Goal: Task Accomplishment & Management: Manage account settings

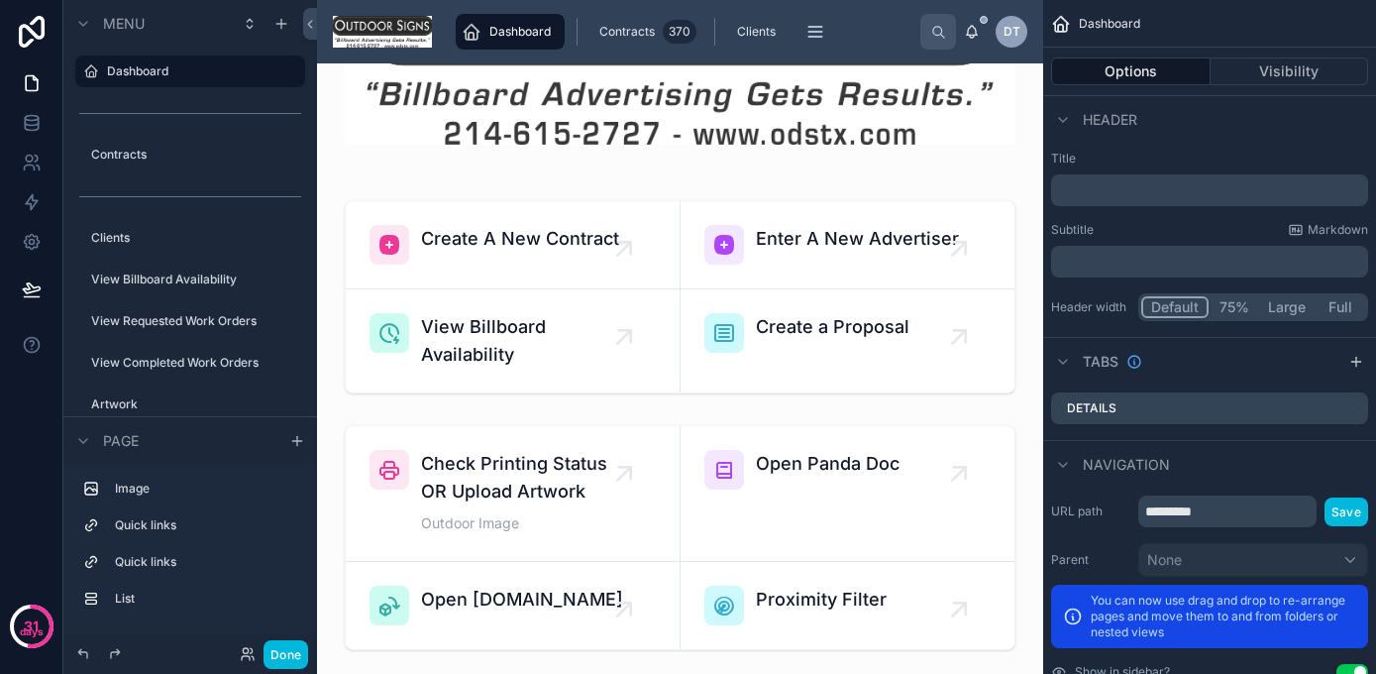
scroll to position [180, 0]
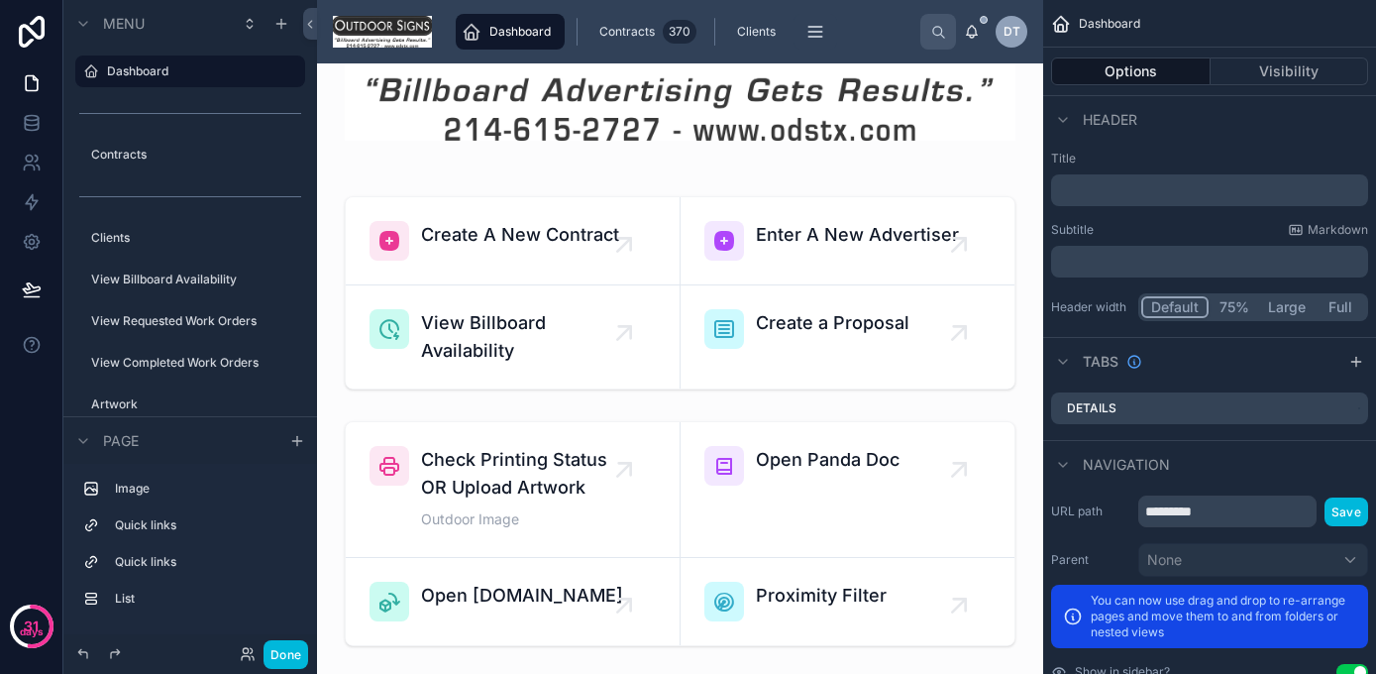
click at [807, 460] on div at bounding box center [680, 533] width 694 height 241
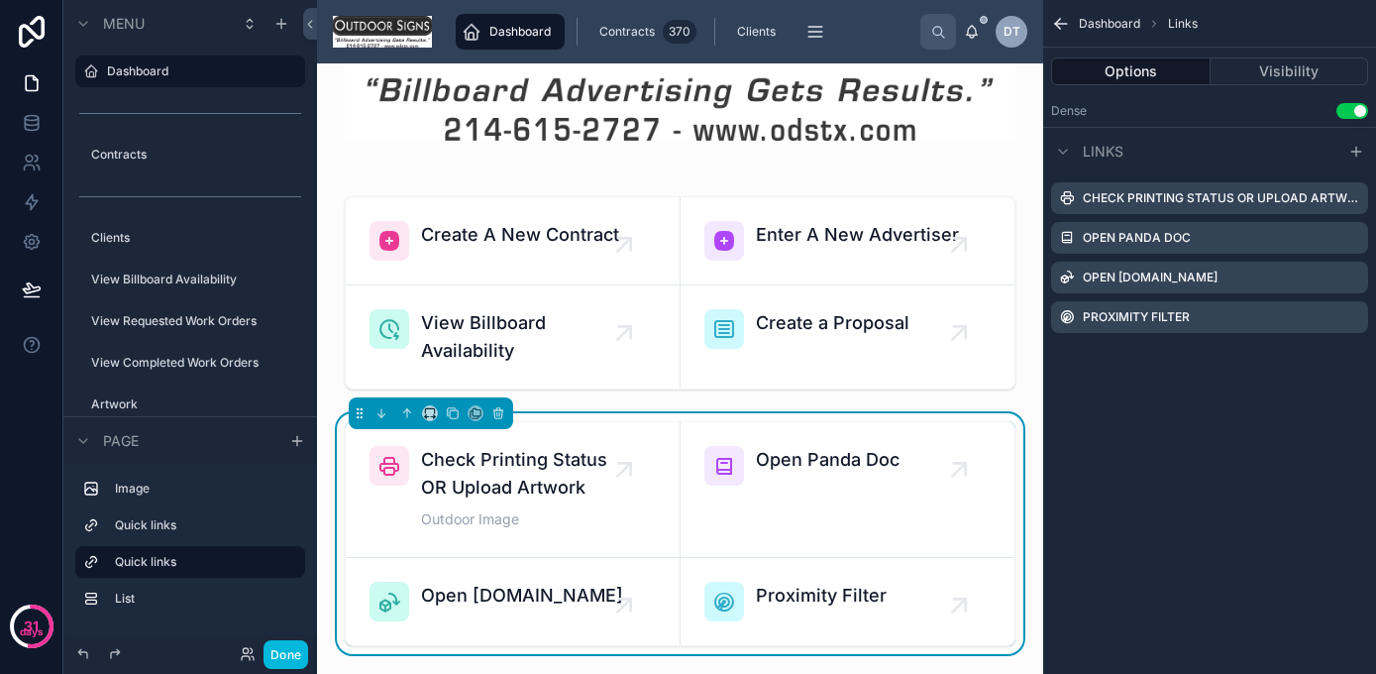
click at [974, 454] on icon at bounding box center [959, 470] width 32 height 32
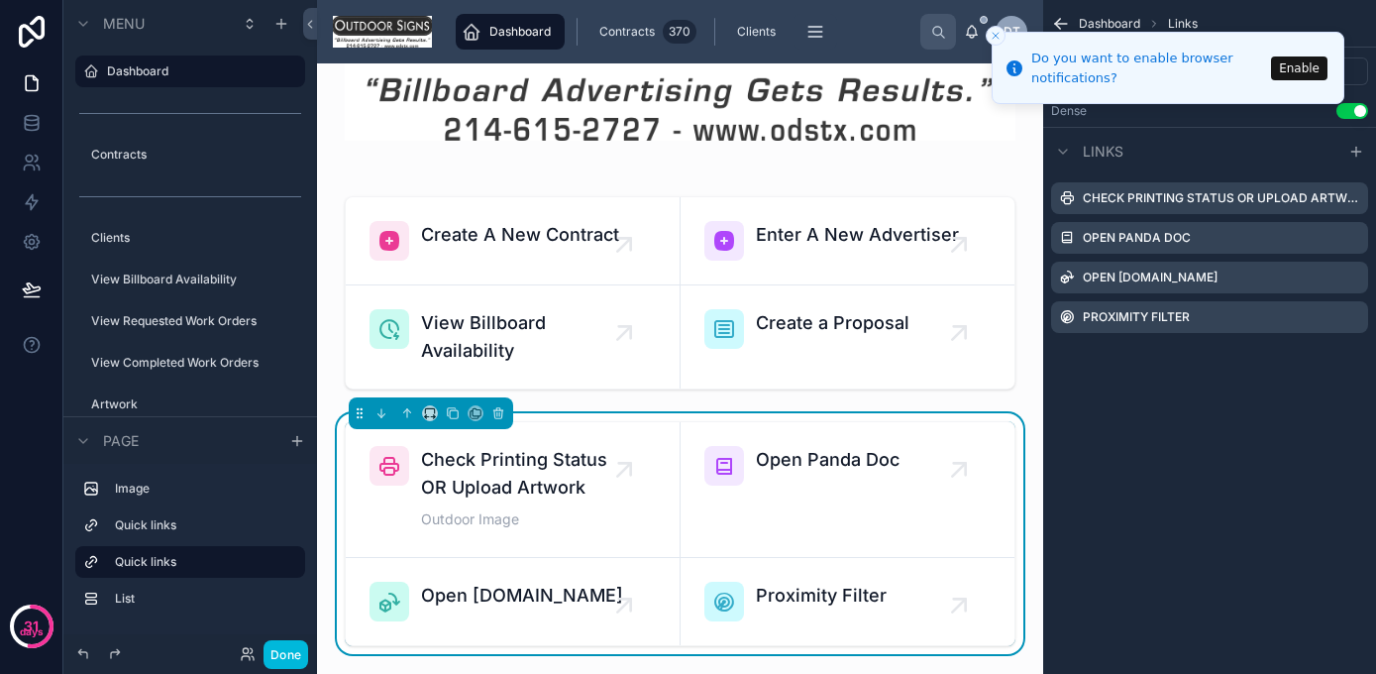
click at [280, 656] on button "Done" at bounding box center [286, 654] width 45 height 29
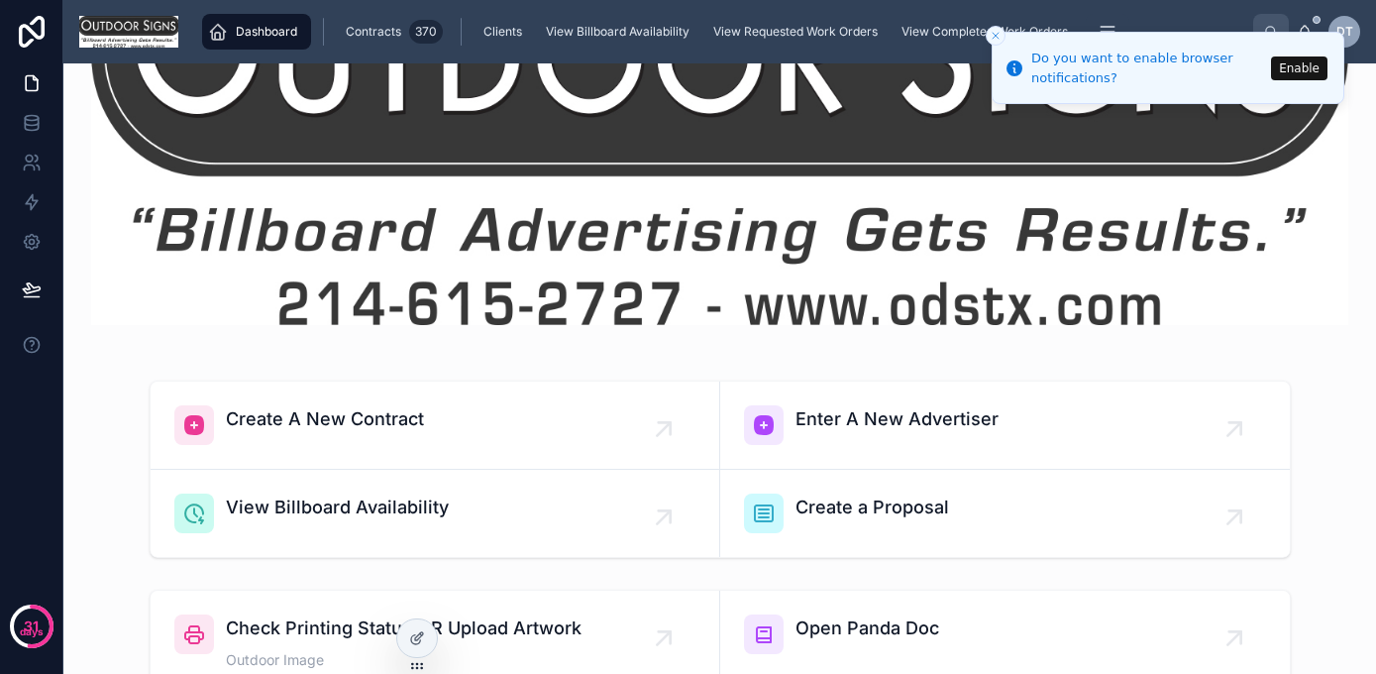
scroll to position [574, 0]
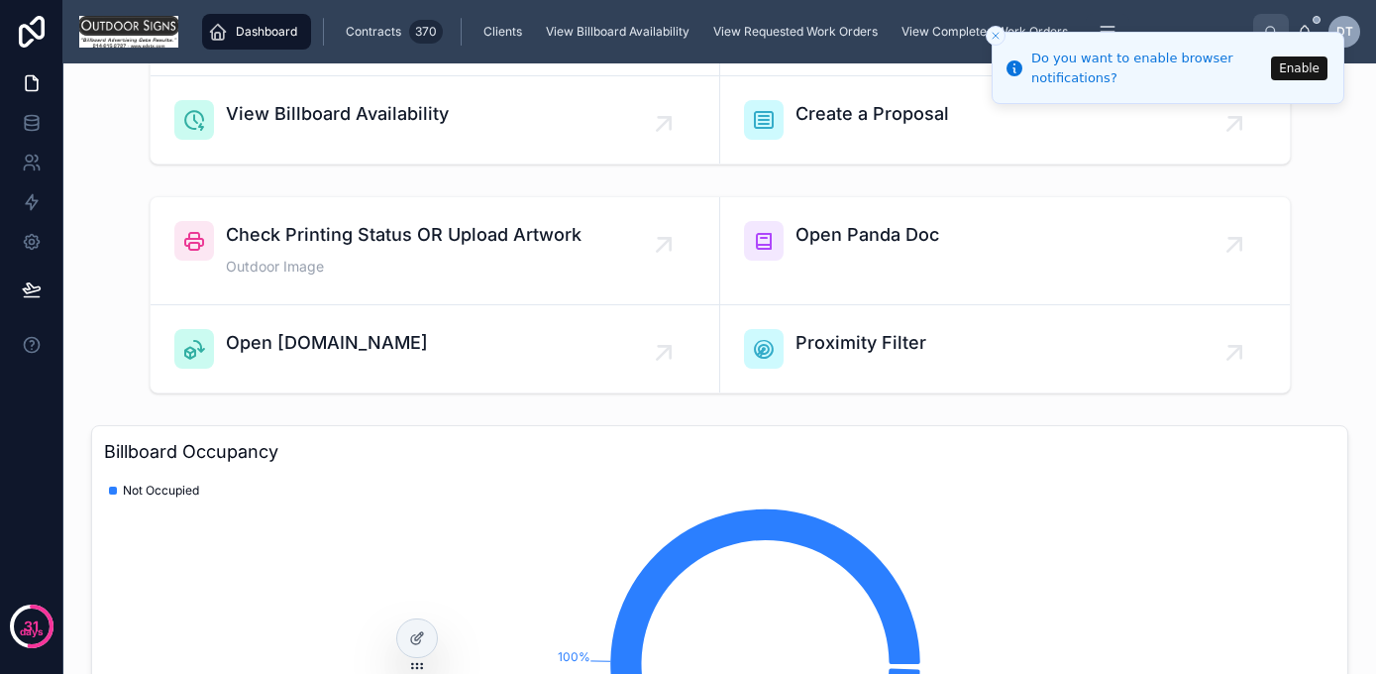
click at [129, 42] on img at bounding box center [128, 32] width 99 height 32
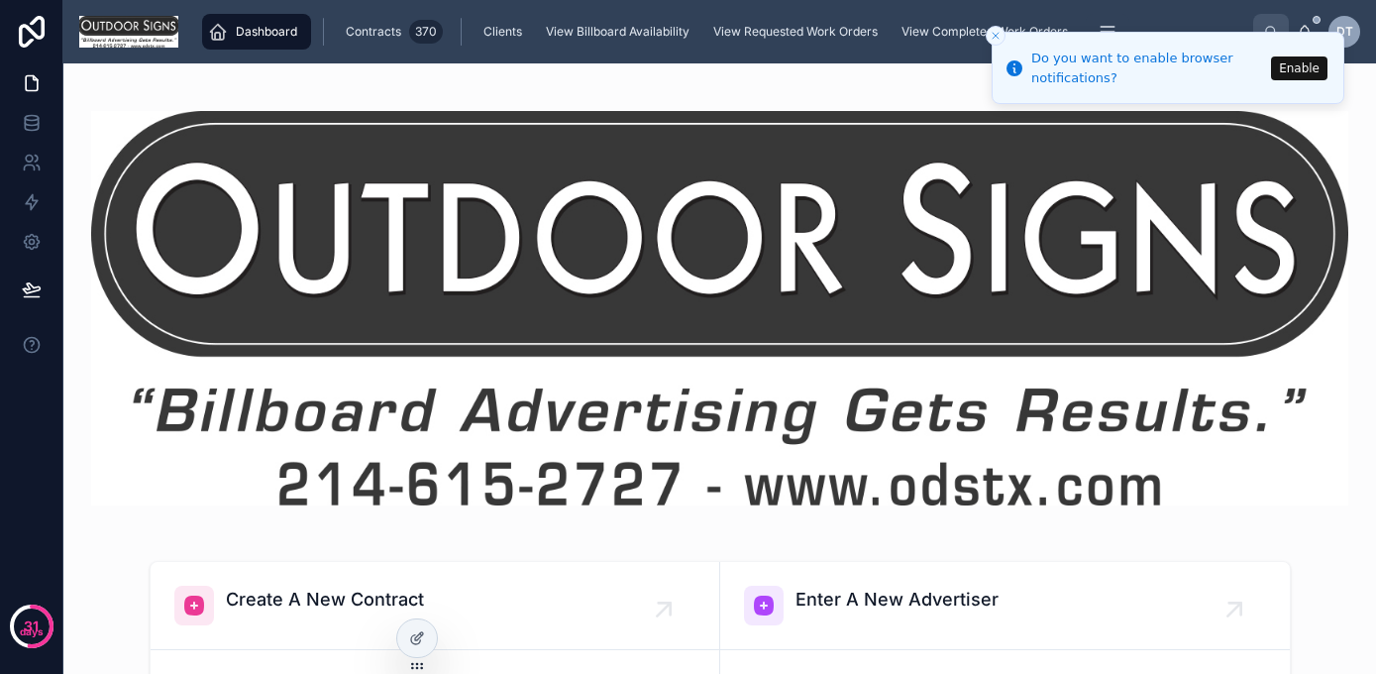
click at [110, 103] on div at bounding box center [719, 308] width 1257 height 442
click at [991, 37] on icon "Close toast" at bounding box center [996, 36] width 12 height 12
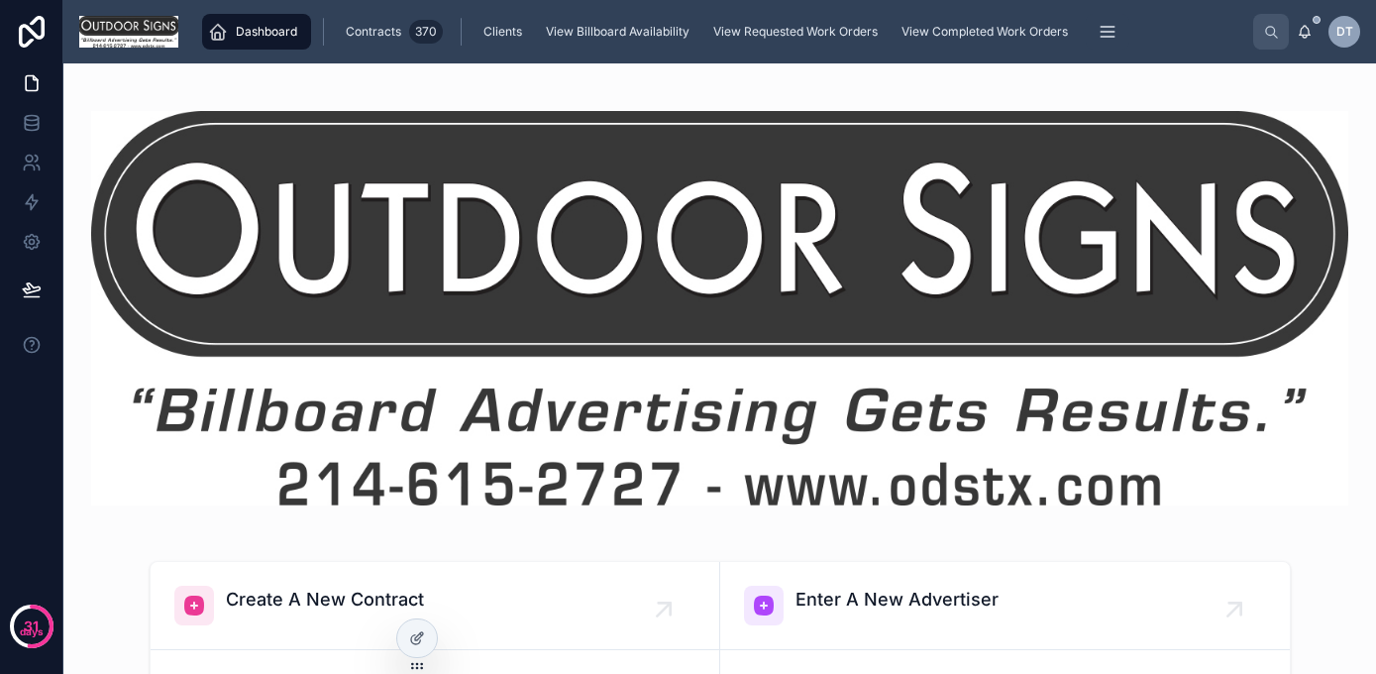
click at [595, 25] on span "View Billboard Availability" at bounding box center [618, 32] width 144 height 16
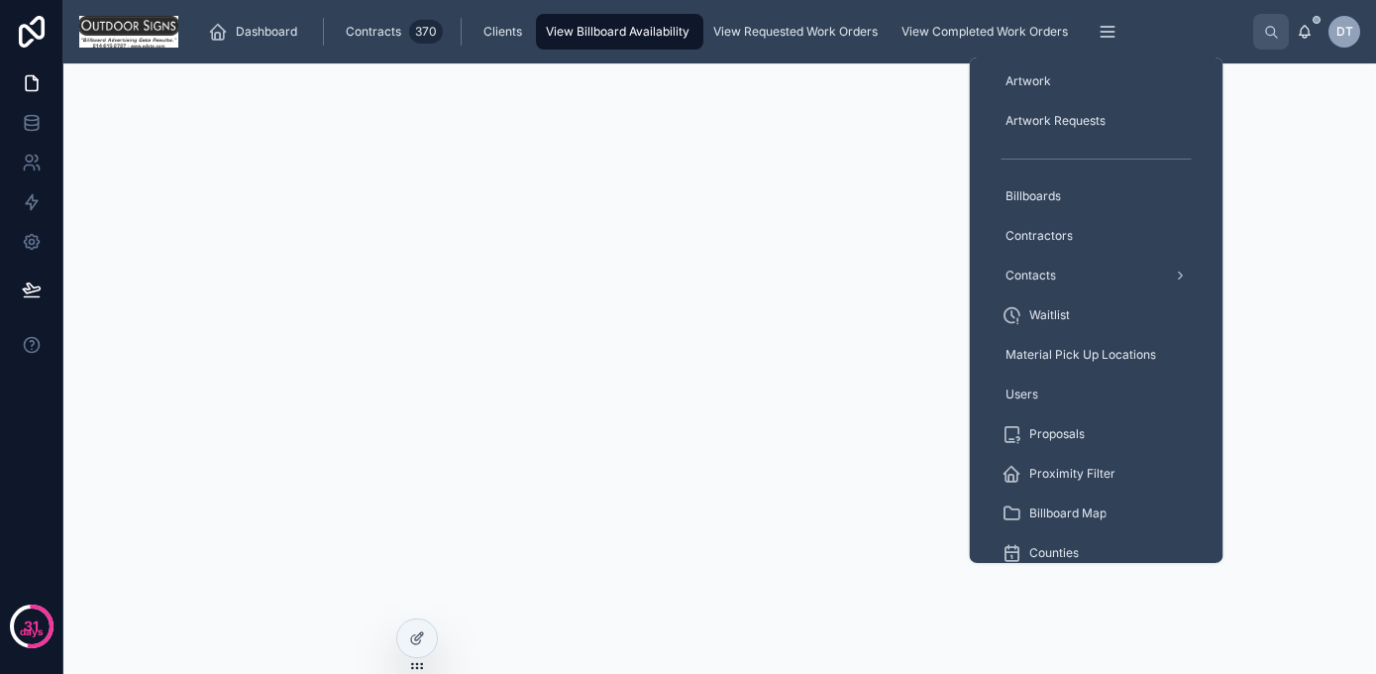
click at [1018, 196] on span "Billboards" at bounding box center [1033, 196] width 55 height 16
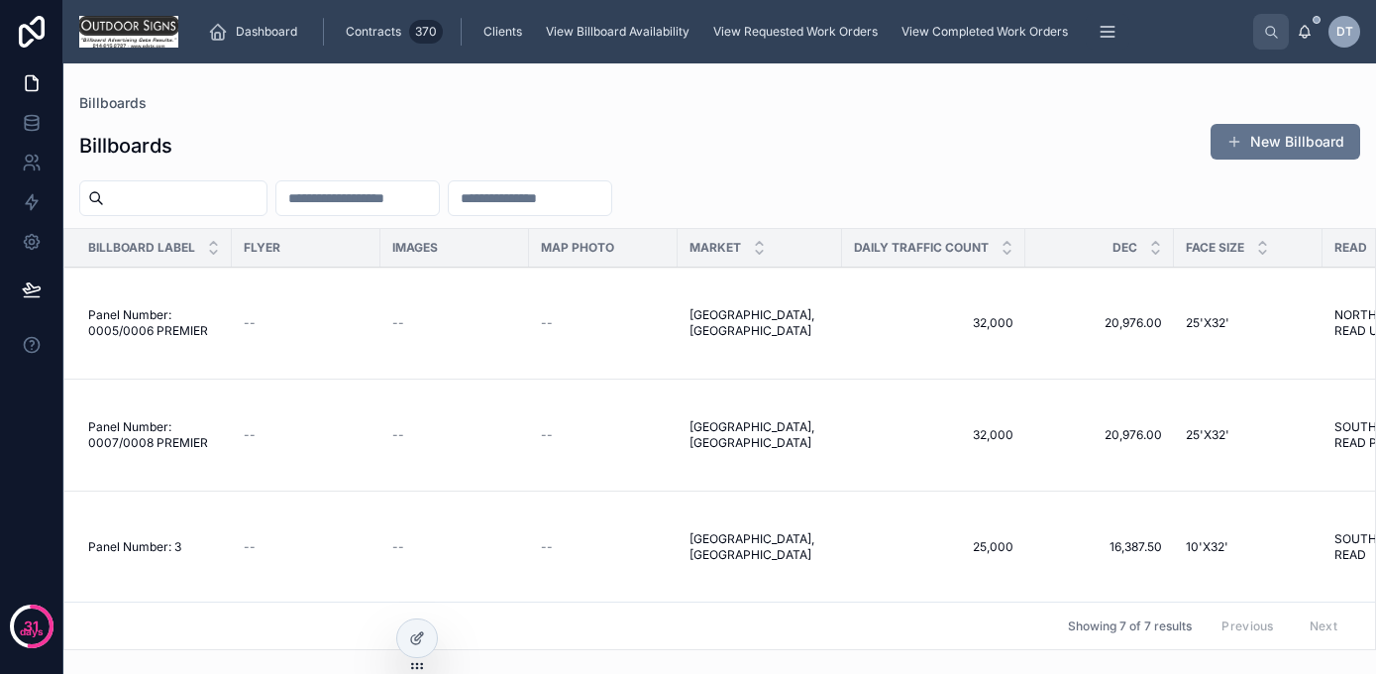
click at [153, 323] on span "Panel Number: 0005/0006 PREMIER" at bounding box center [154, 323] width 132 height 32
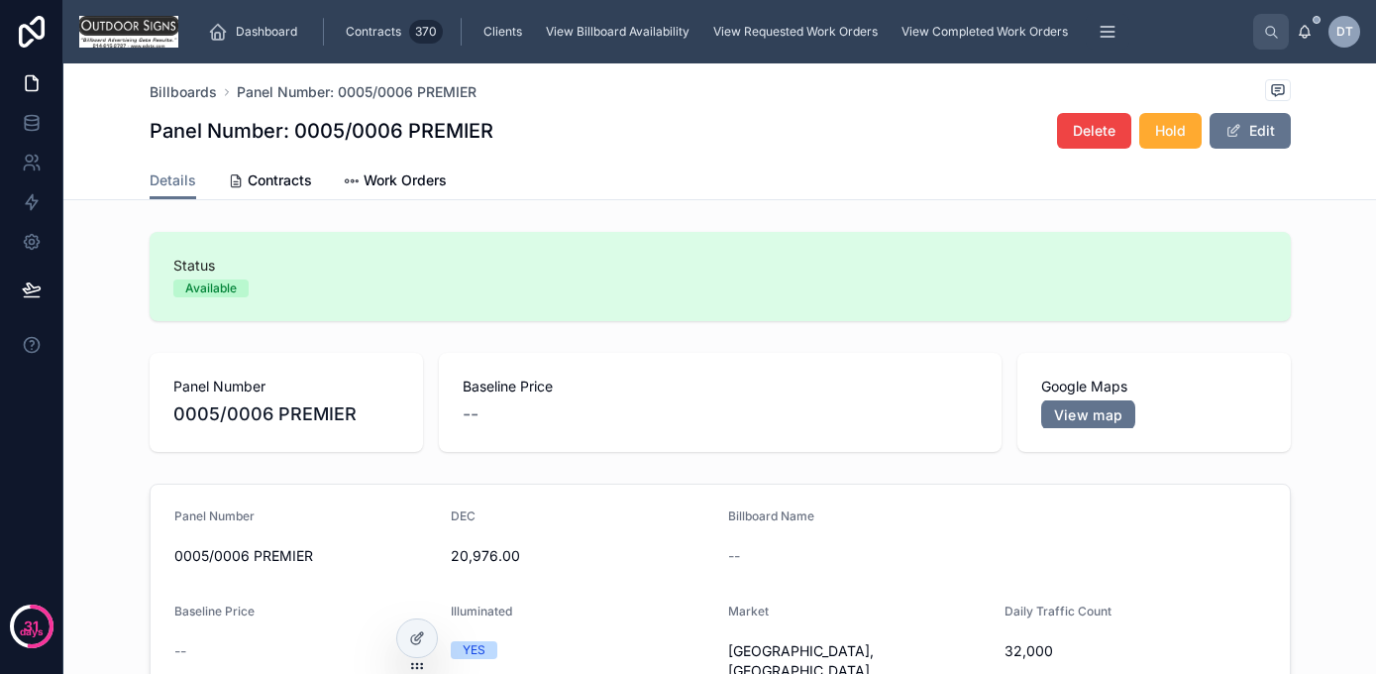
click at [1071, 414] on link "View map" at bounding box center [1088, 414] width 95 height 31
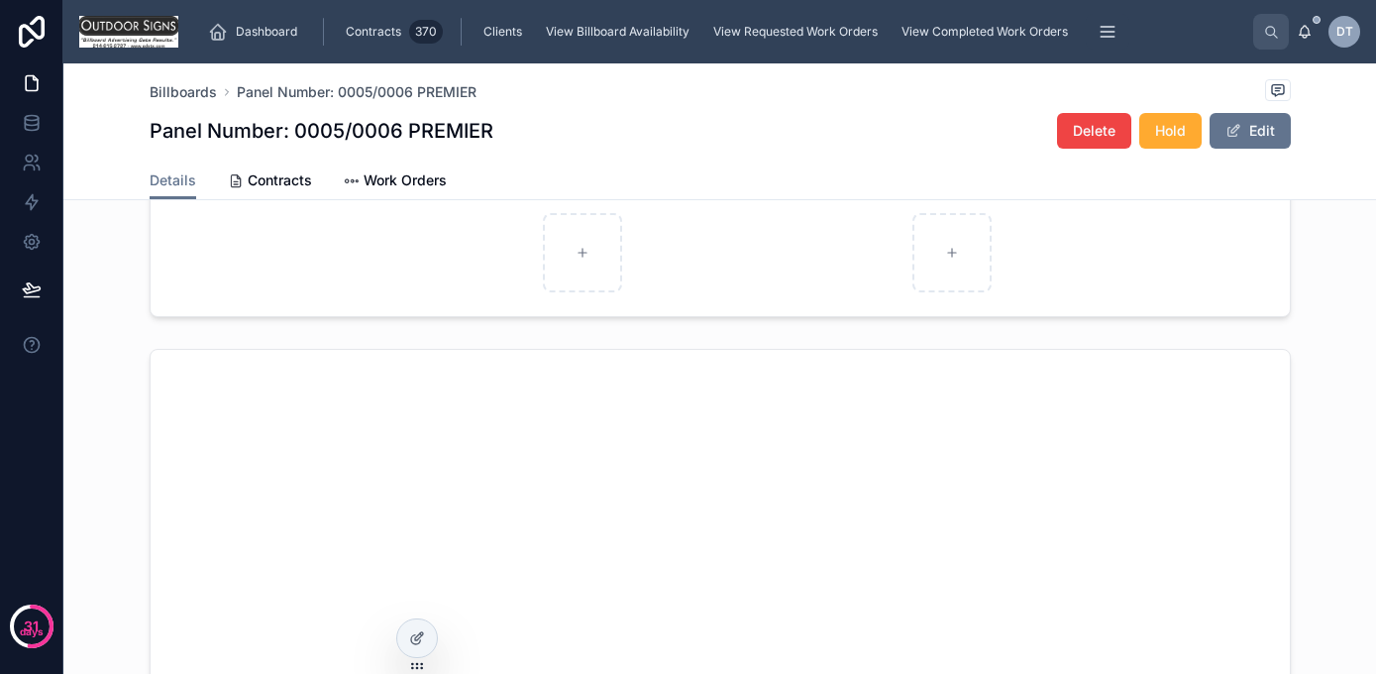
scroll to position [1192, 0]
click at [1169, 128] on span "Hold" at bounding box center [1170, 131] width 31 height 20
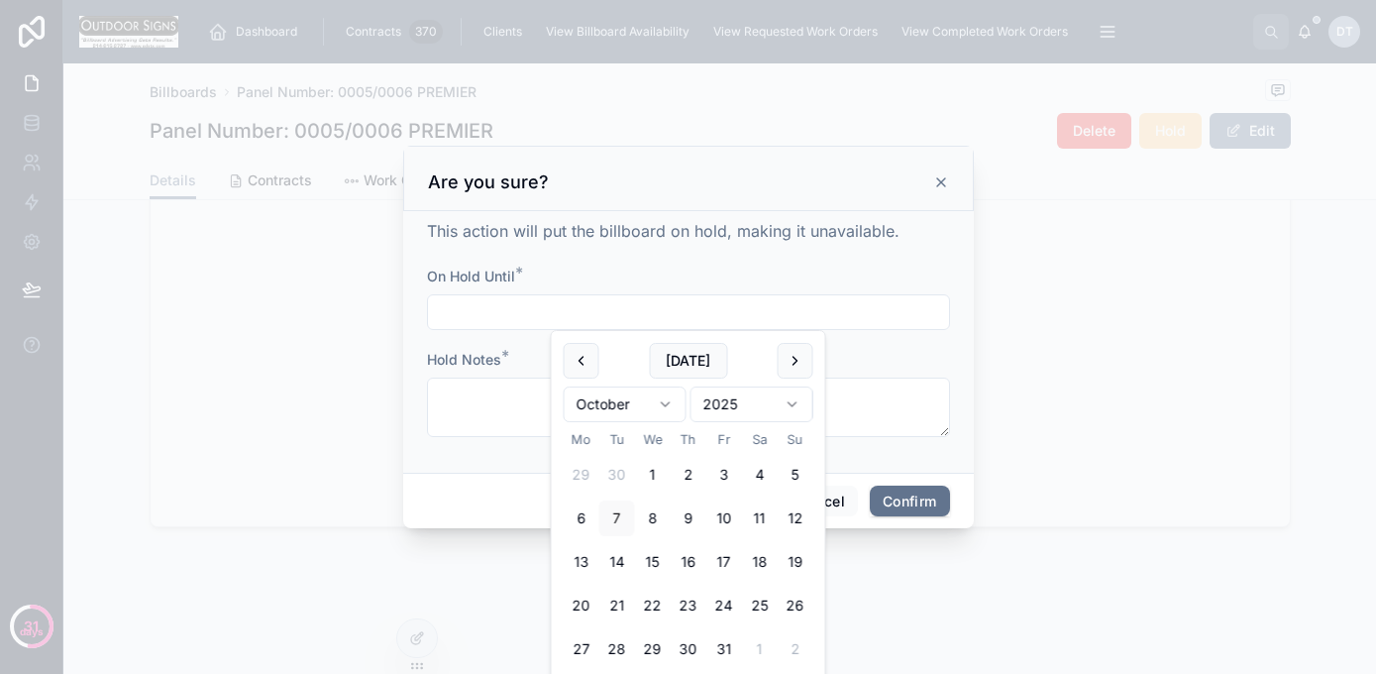
click at [591, 312] on input "text" at bounding box center [688, 312] width 521 height 28
click at [656, 473] on button "1" at bounding box center [653, 475] width 36 height 36
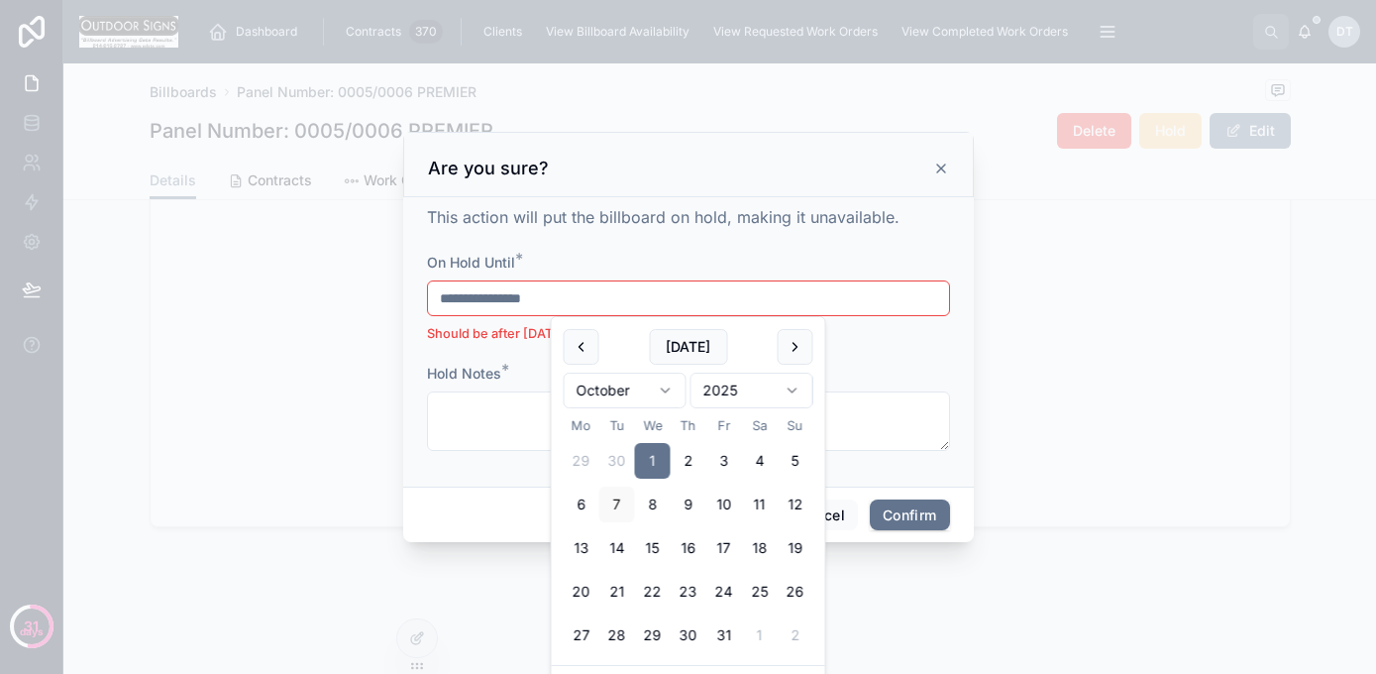
click at [911, 350] on form "**********" at bounding box center [688, 362] width 523 height 218
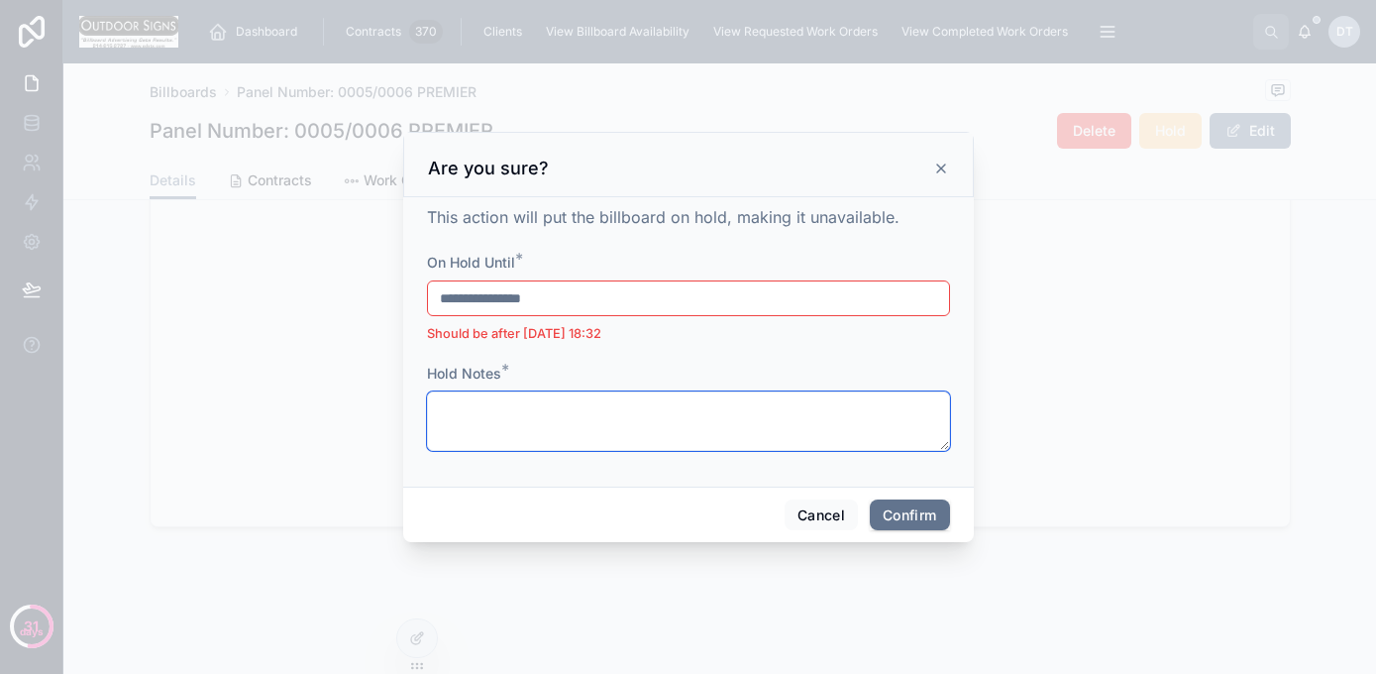
click at [670, 437] on textarea at bounding box center [688, 420] width 523 height 59
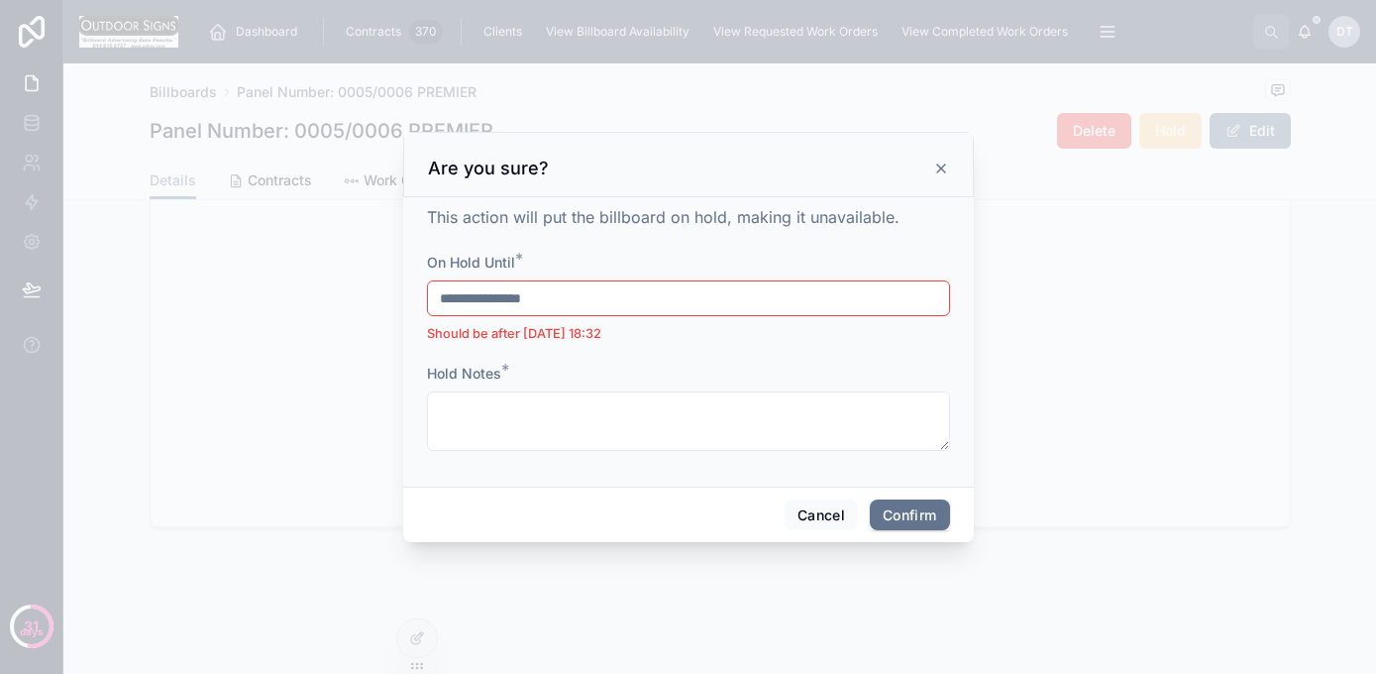
click at [584, 299] on input "**********" at bounding box center [688, 298] width 521 height 28
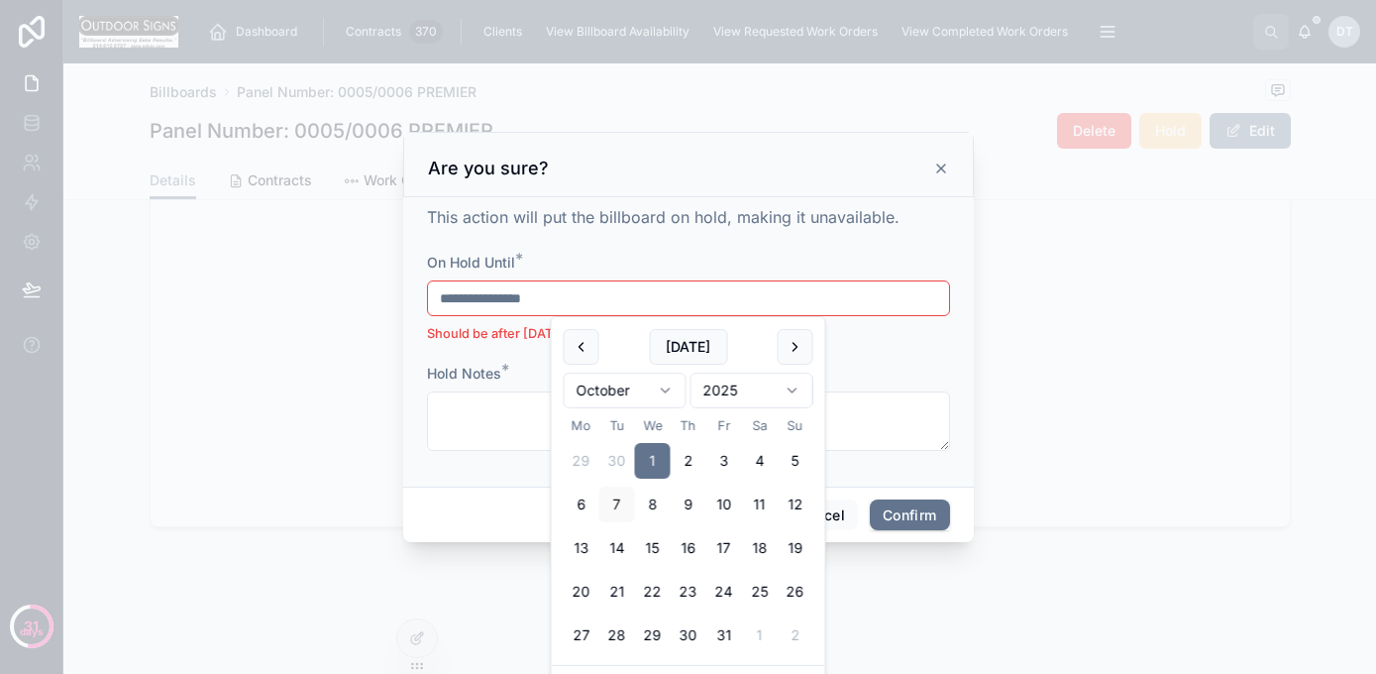
click at [697, 496] on button "9" at bounding box center [689, 504] width 36 height 36
type input "**********"
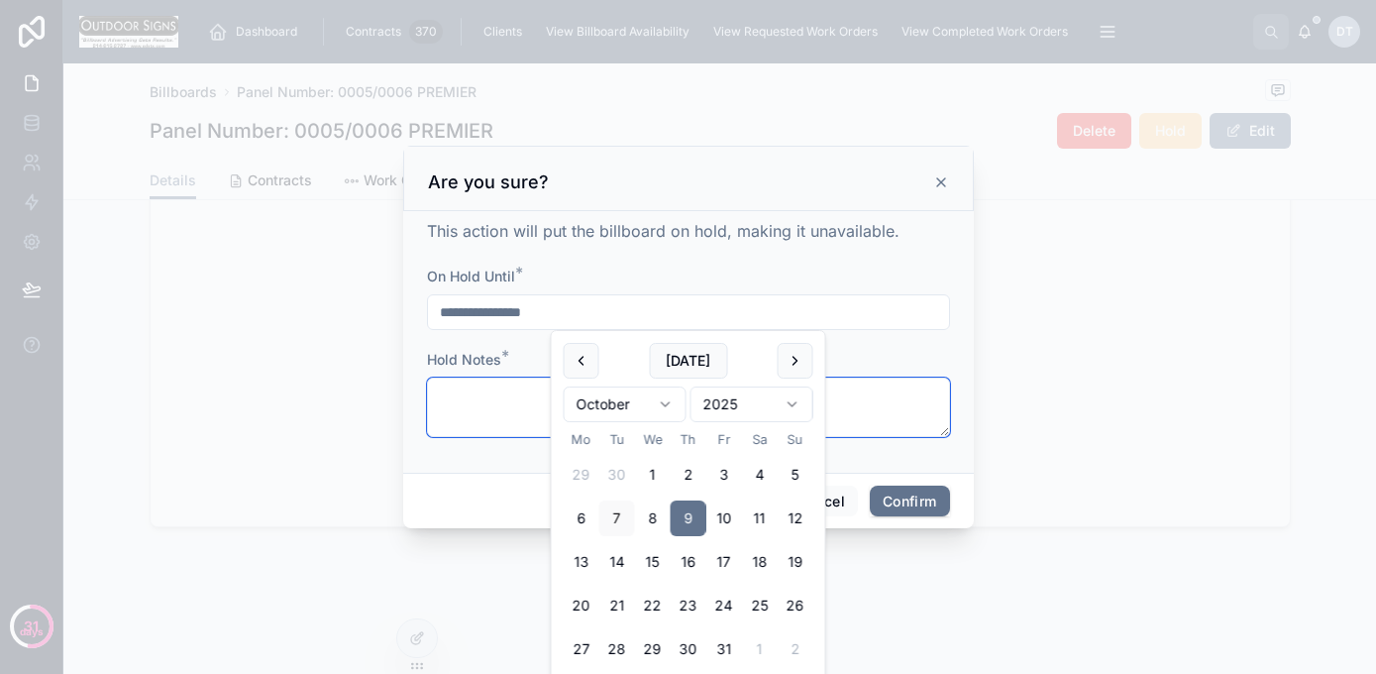
click at [499, 403] on textarea at bounding box center [688, 406] width 523 height 59
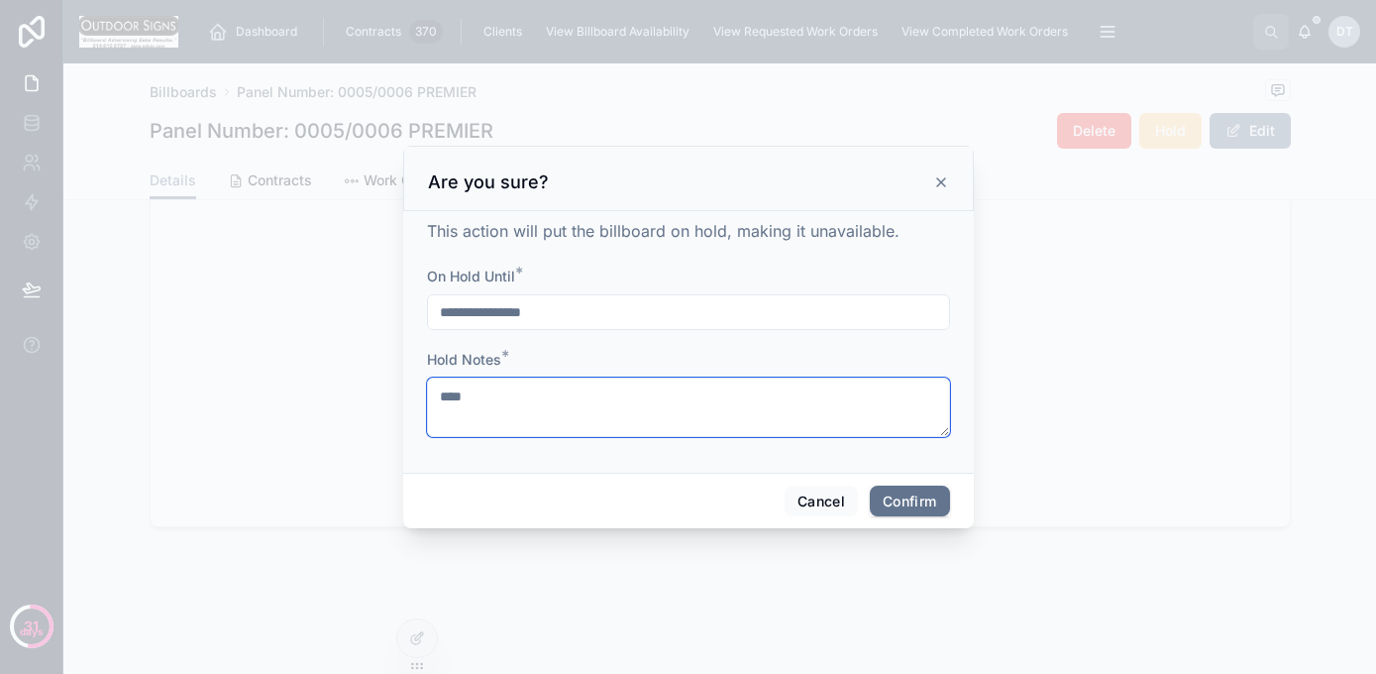
type textarea "****"
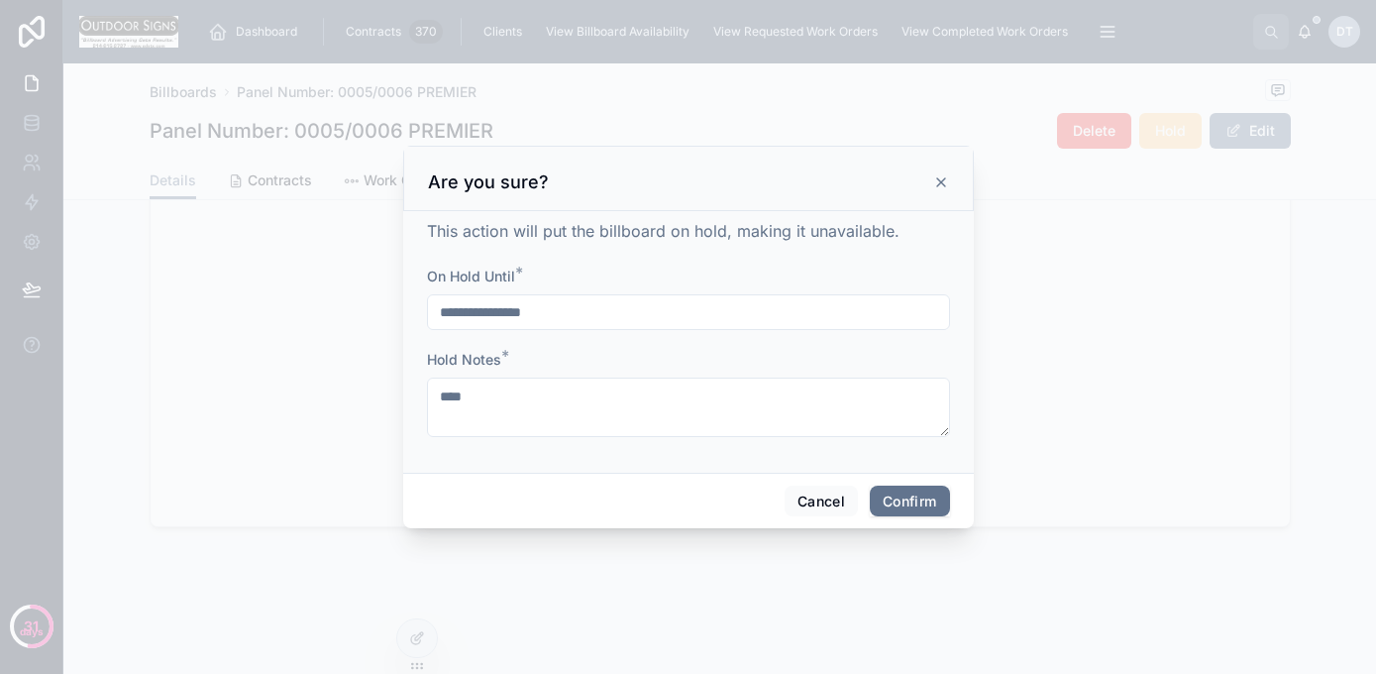
click at [885, 499] on button "Confirm" at bounding box center [909, 501] width 79 height 32
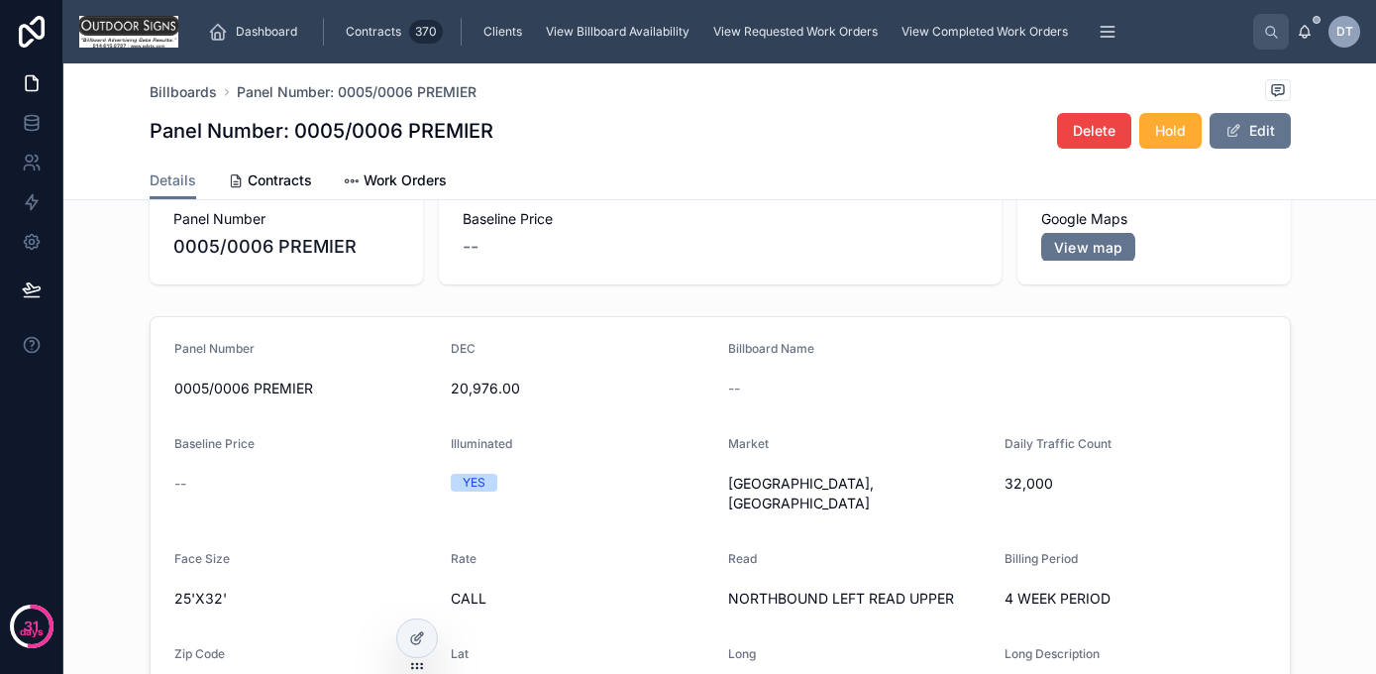
scroll to position [0, 0]
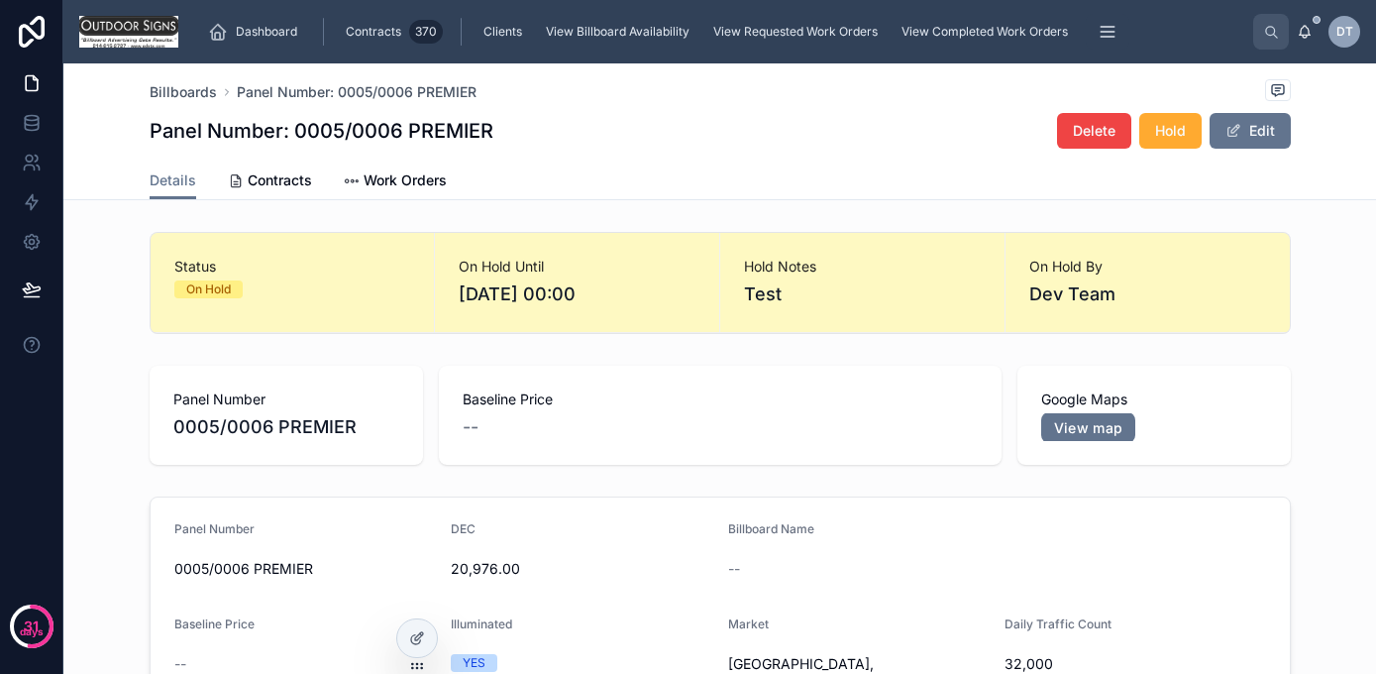
click at [1179, 139] on span "Hold" at bounding box center [1170, 131] width 31 height 20
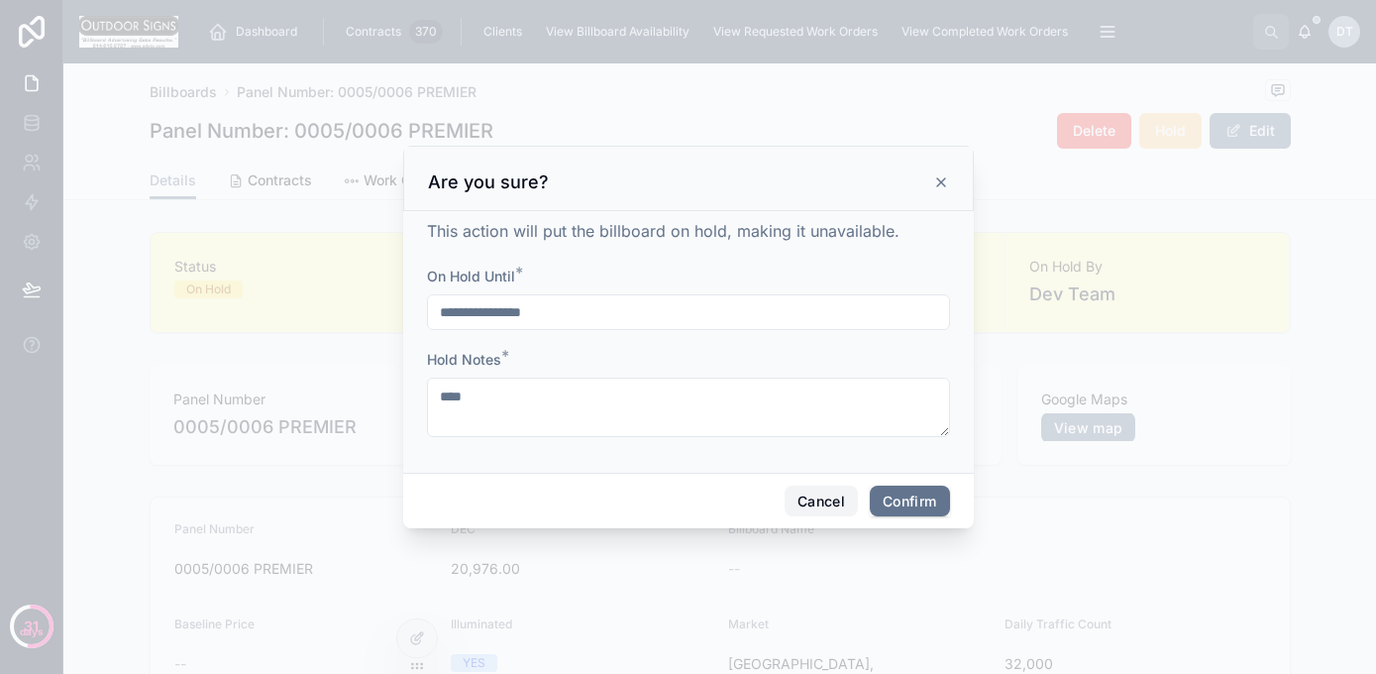
click at [811, 496] on button "Cancel" at bounding box center [821, 501] width 73 height 32
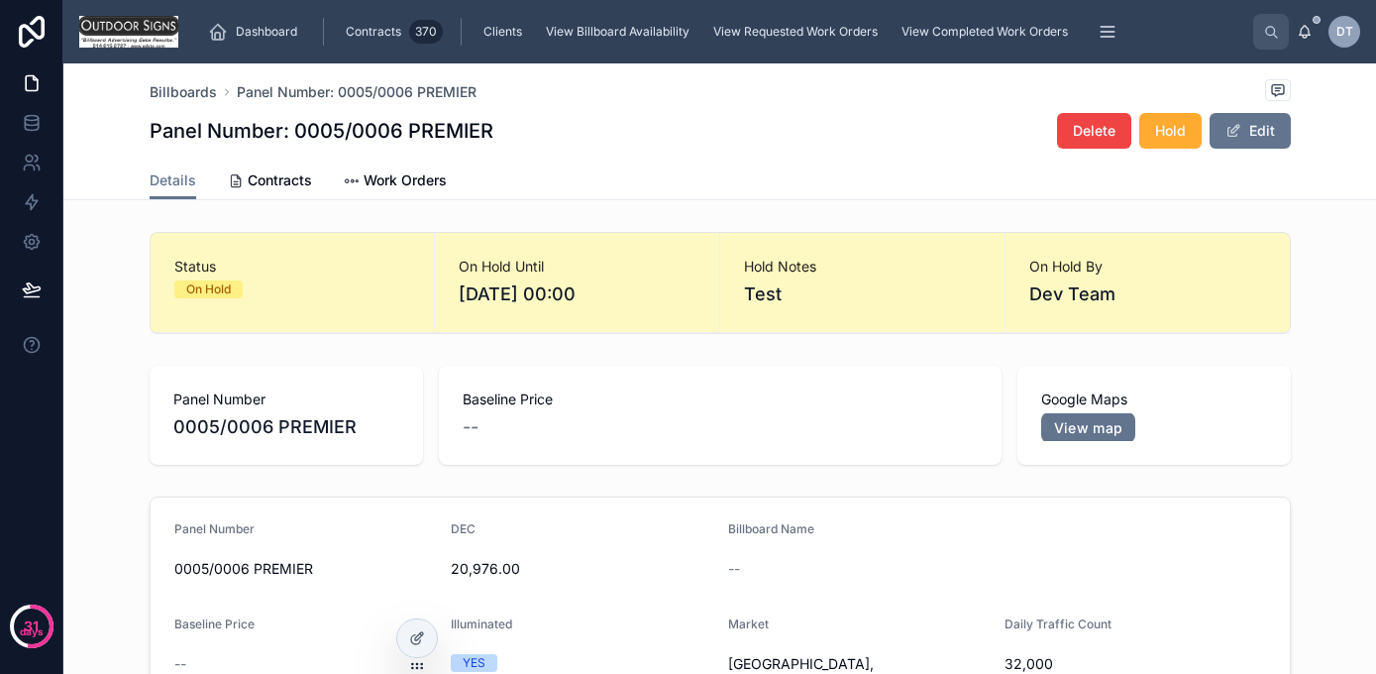
click at [1241, 122] on button "Edit" at bounding box center [1250, 131] width 81 height 36
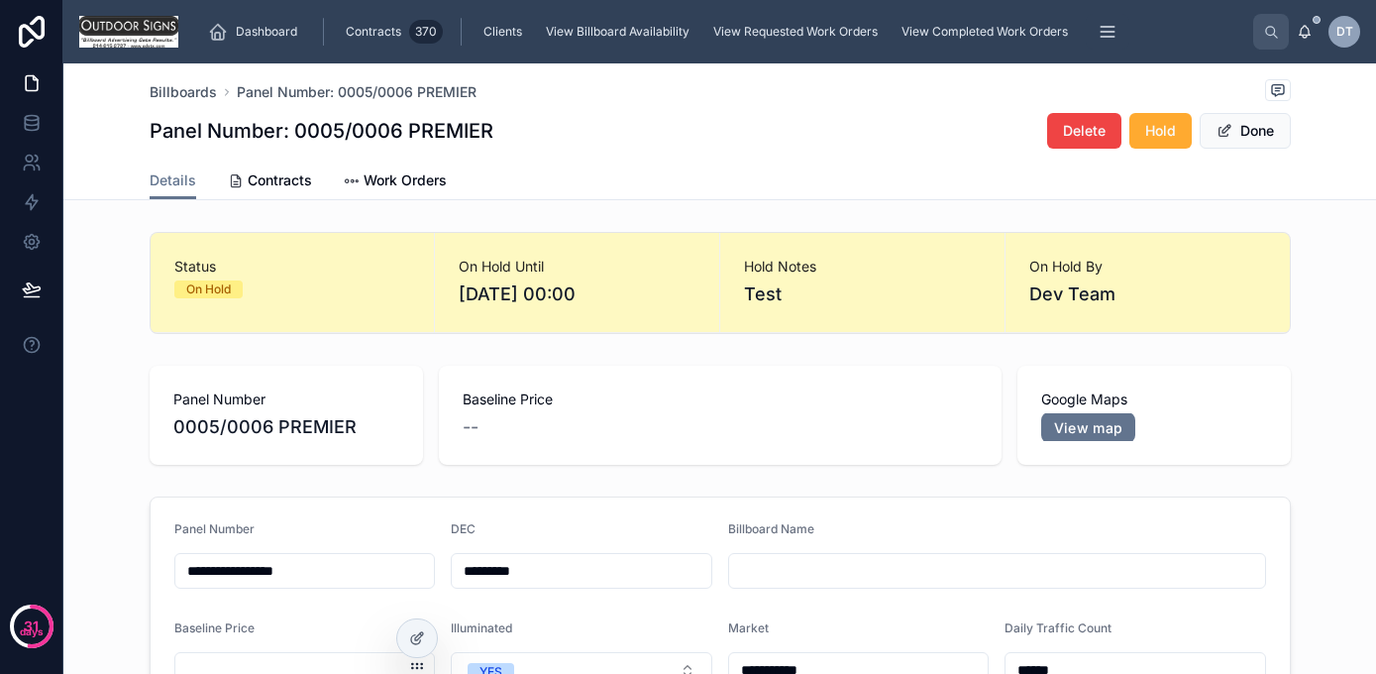
click at [1246, 136] on button "Done" at bounding box center [1245, 131] width 91 height 36
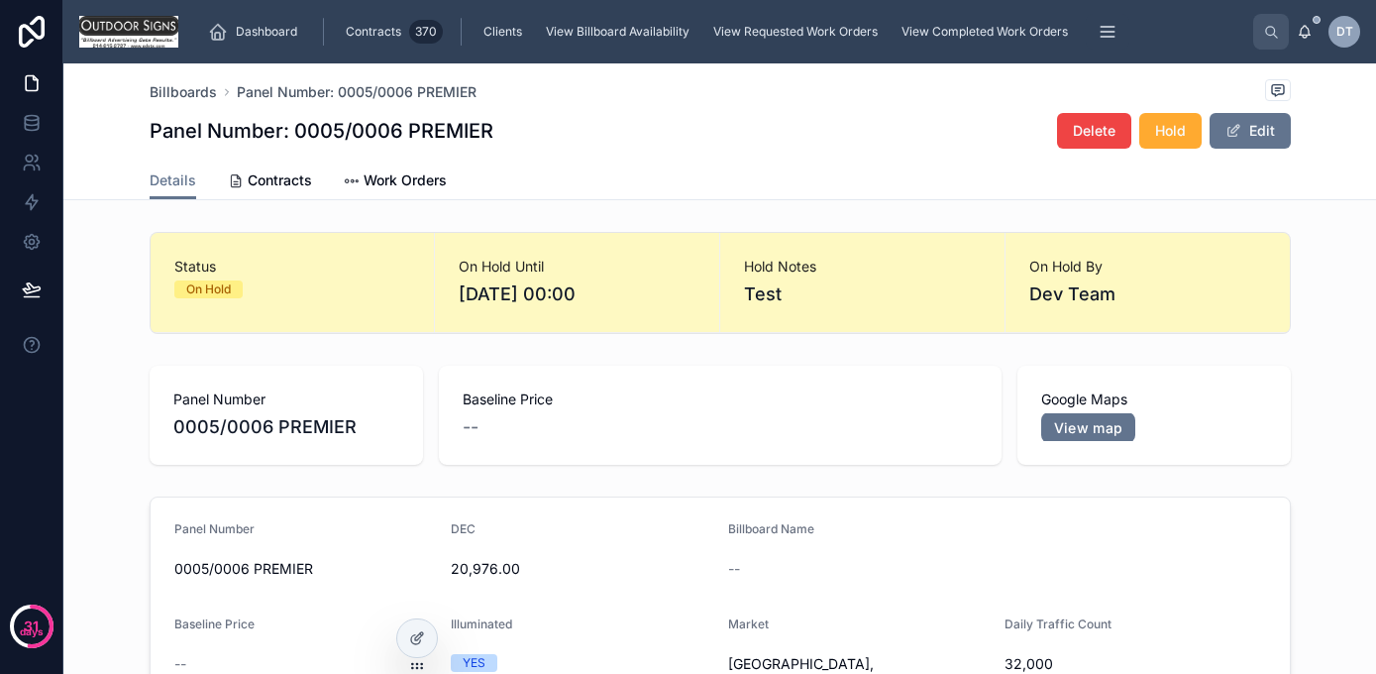
click at [372, 41] on div "Contracts 370" at bounding box center [392, 32] width 101 height 32
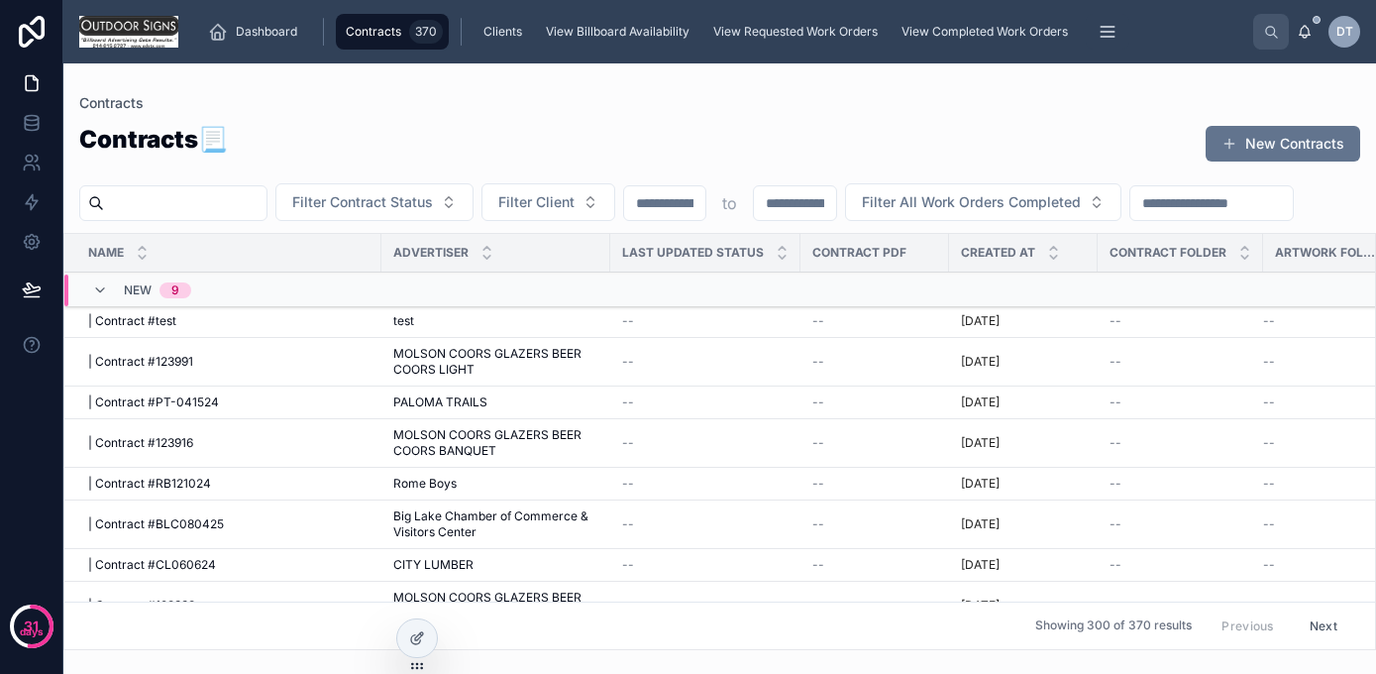
click at [575, 194] on span "Filter Client" at bounding box center [536, 202] width 76 height 20
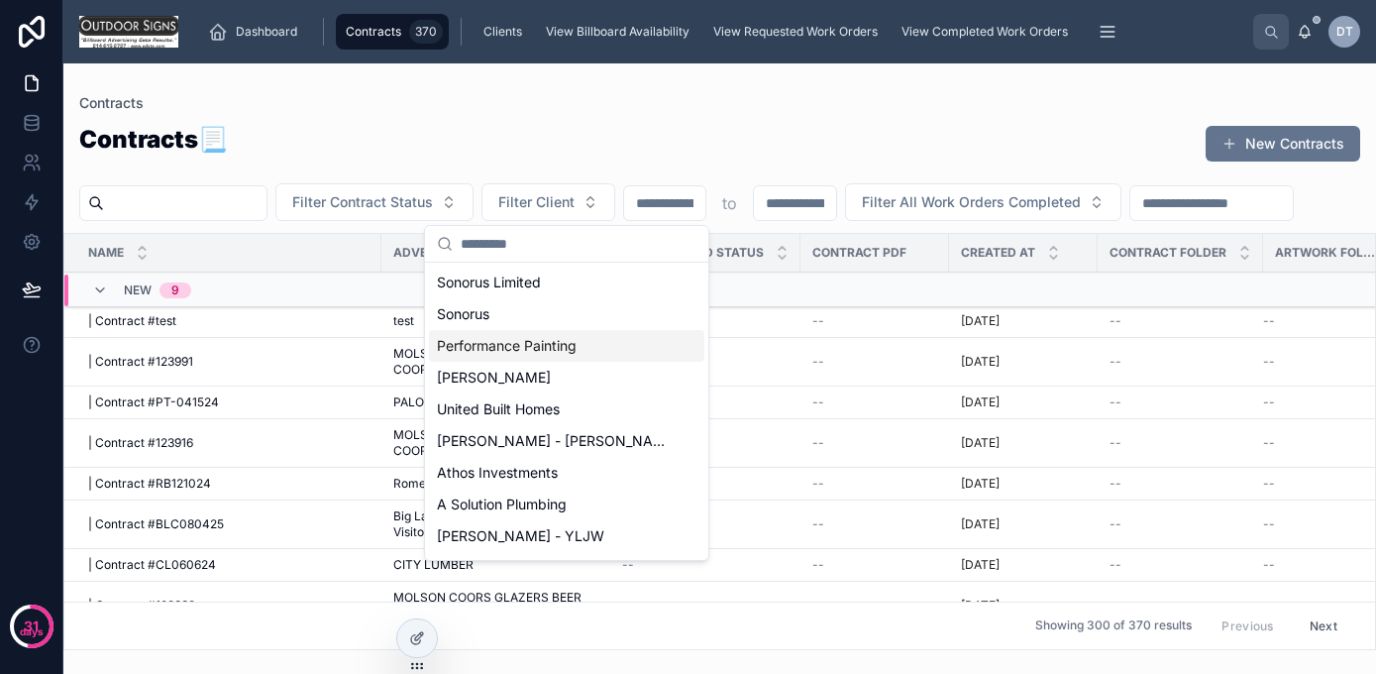
click at [495, 349] on span "Performance Painting" at bounding box center [507, 346] width 140 height 20
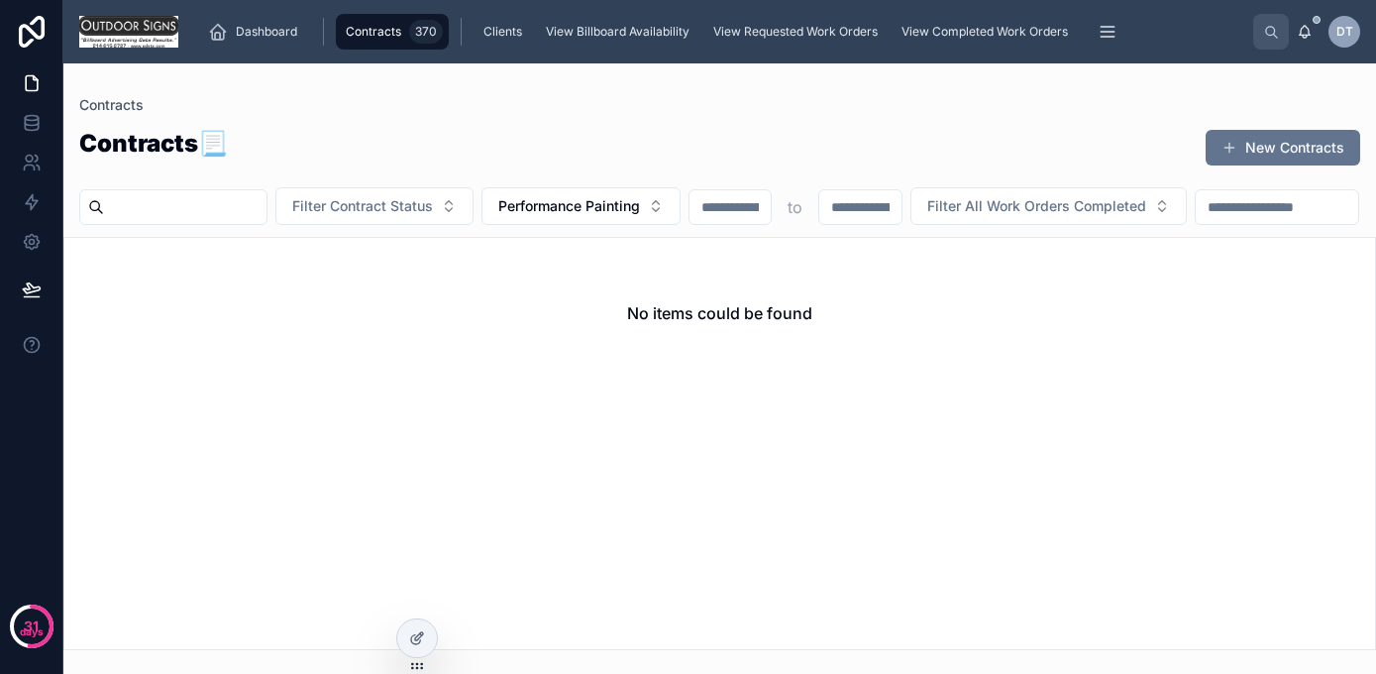
click at [558, 203] on span "Performance Painting" at bounding box center [569, 206] width 142 height 20
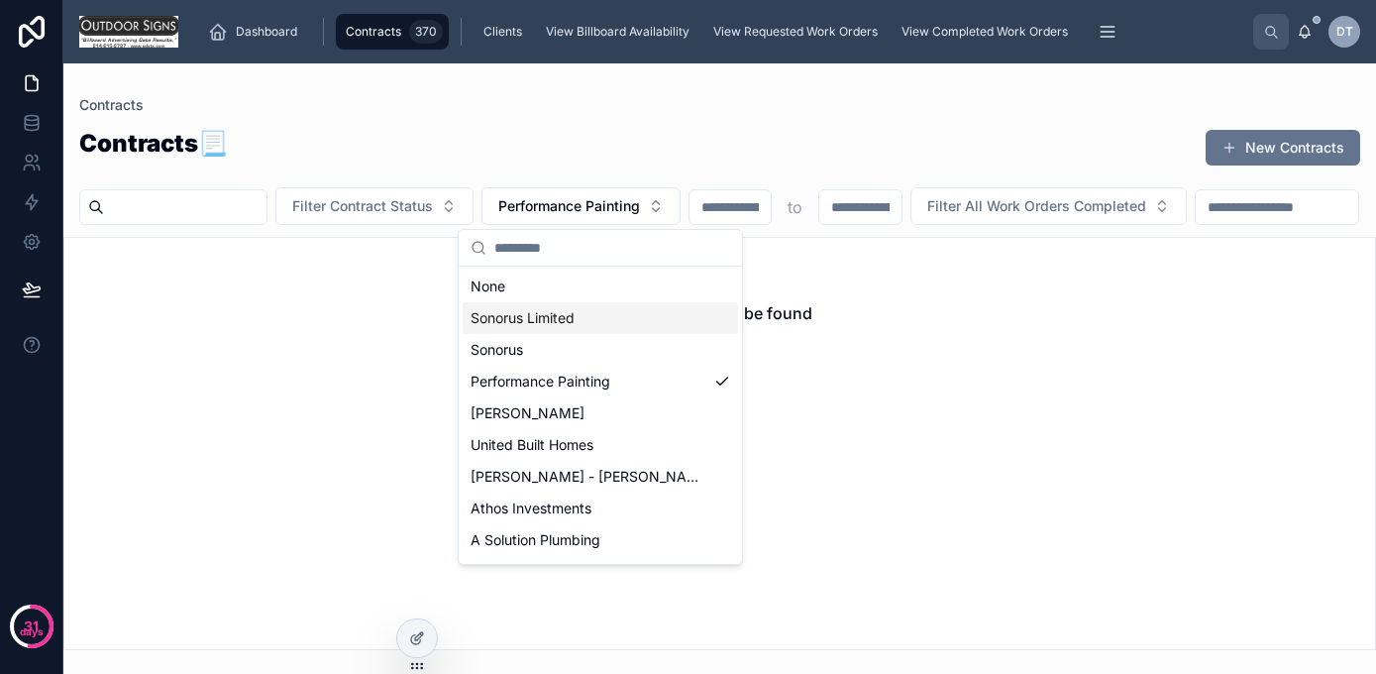
click at [519, 319] on span "Sonorus Limited" at bounding box center [523, 318] width 104 height 20
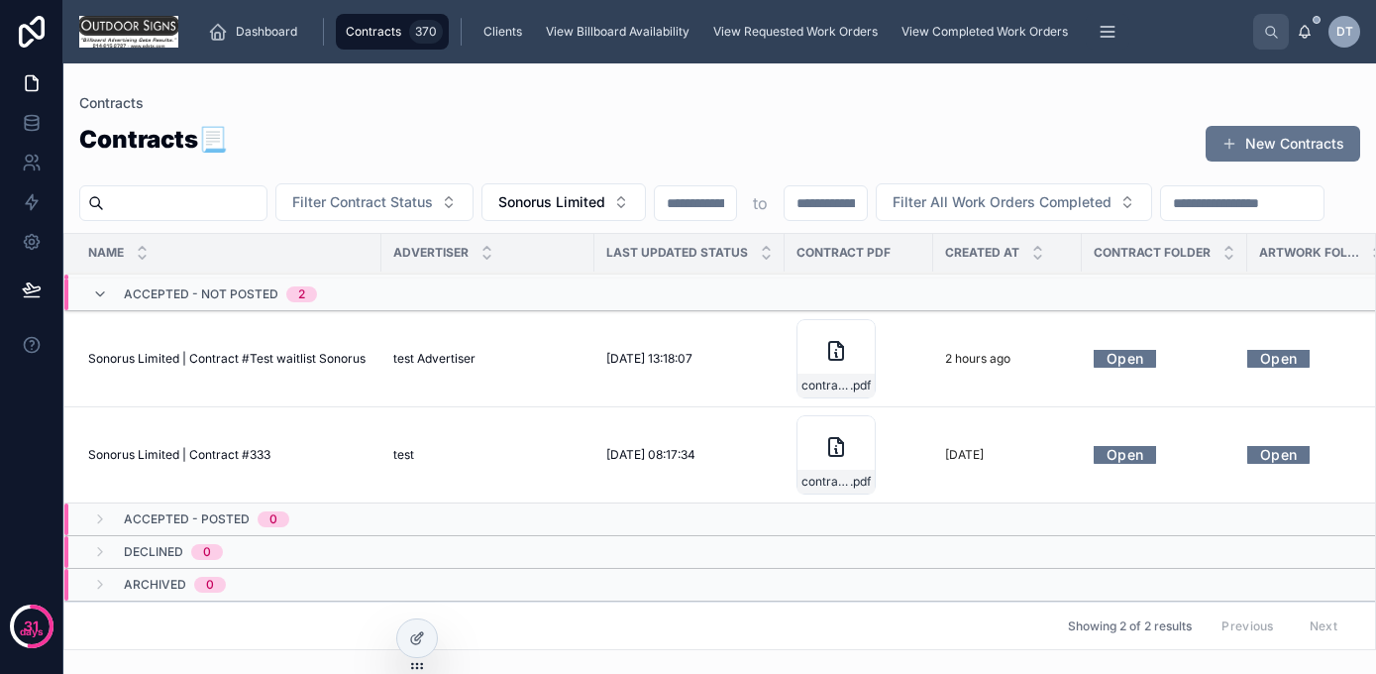
scroll to position [168, 0]
click at [830, 442] on icon at bounding box center [836, 447] width 24 height 24
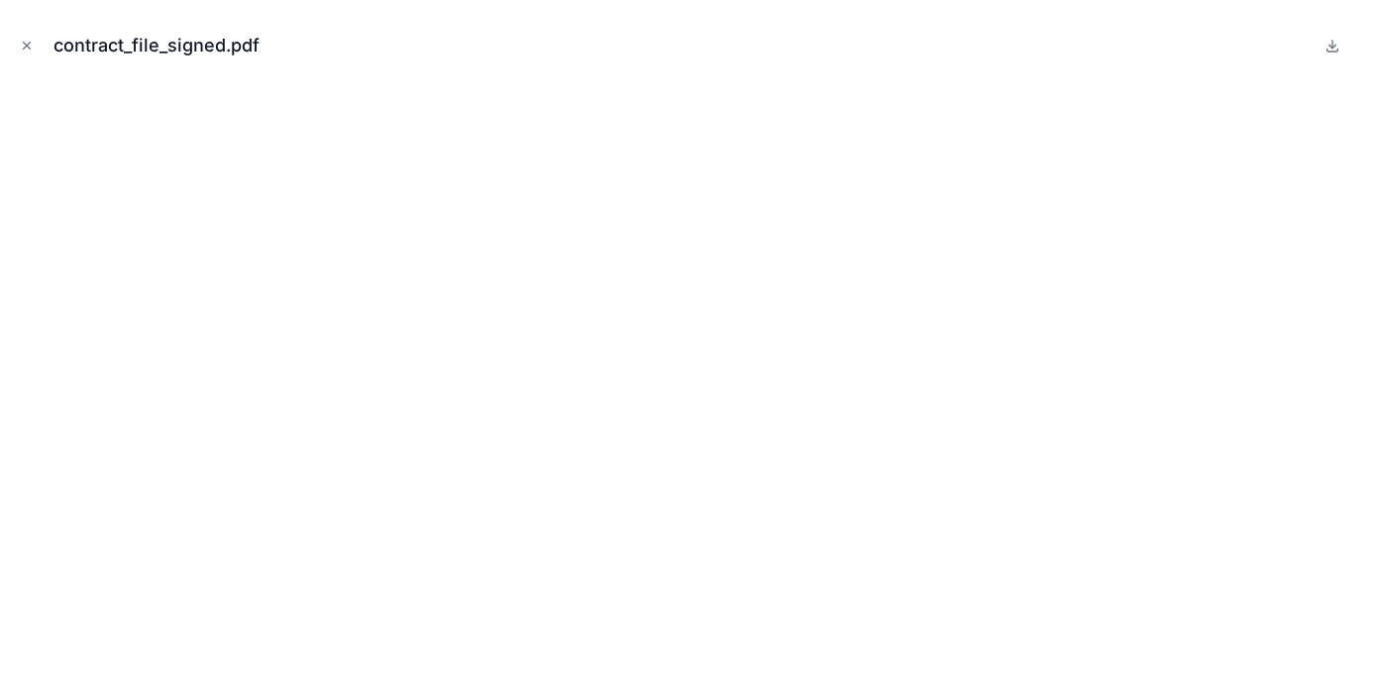
click at [25, 42] on icon "Close modal" at bounding box center [27, 46] width 14 height 14
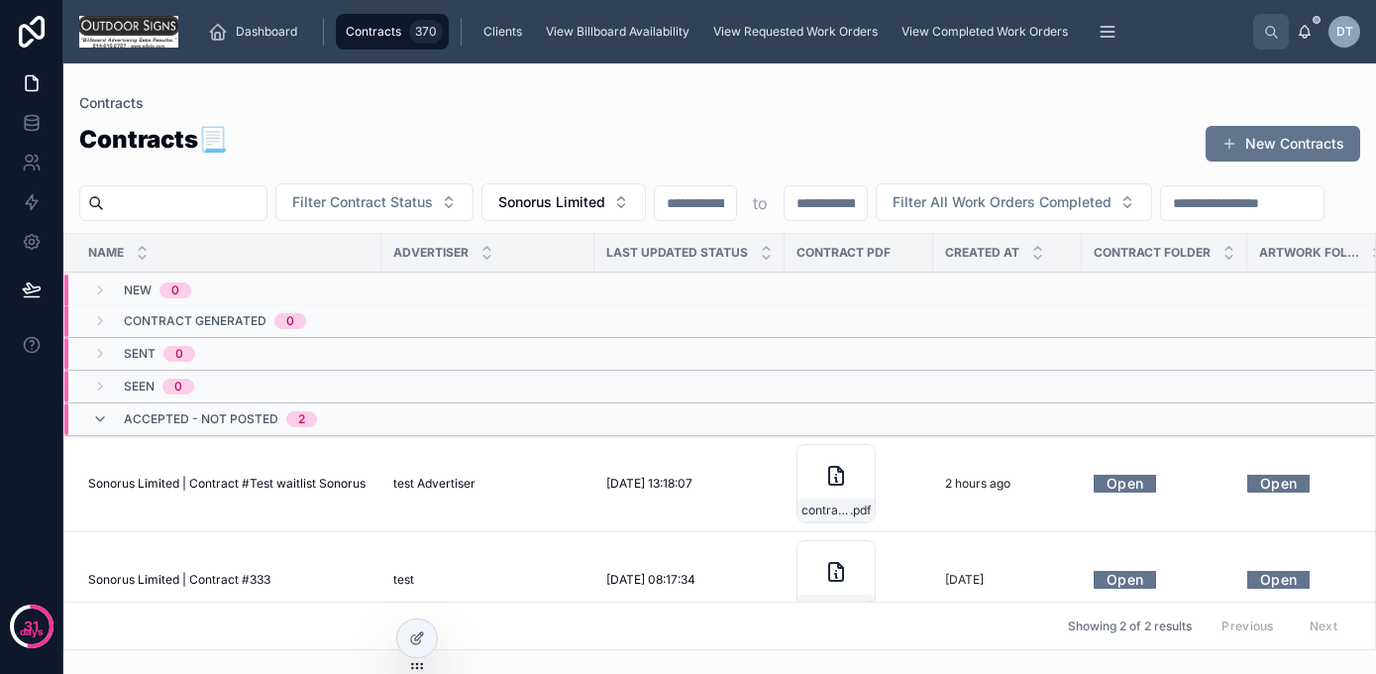
click at [1257, 142] on button "New Contracts" at bounding box center [1283, 144] width 155 height 36
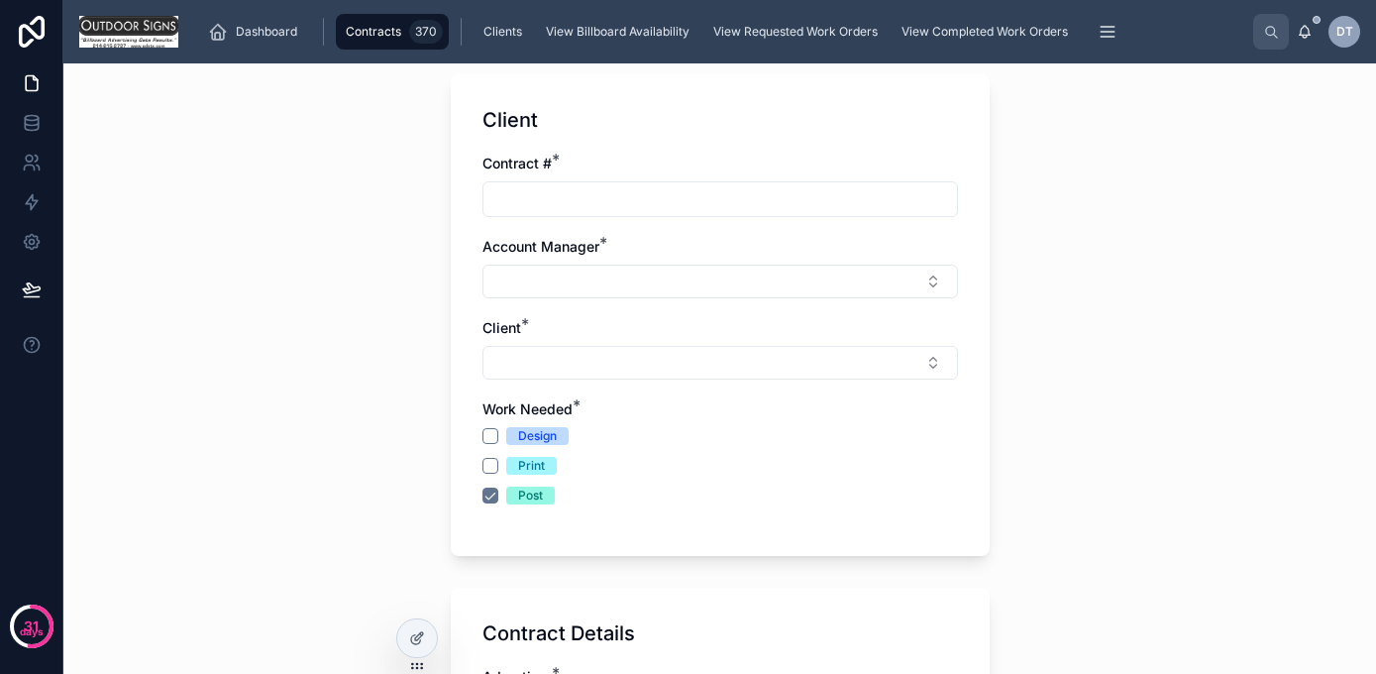
scroll to position [132, 0]
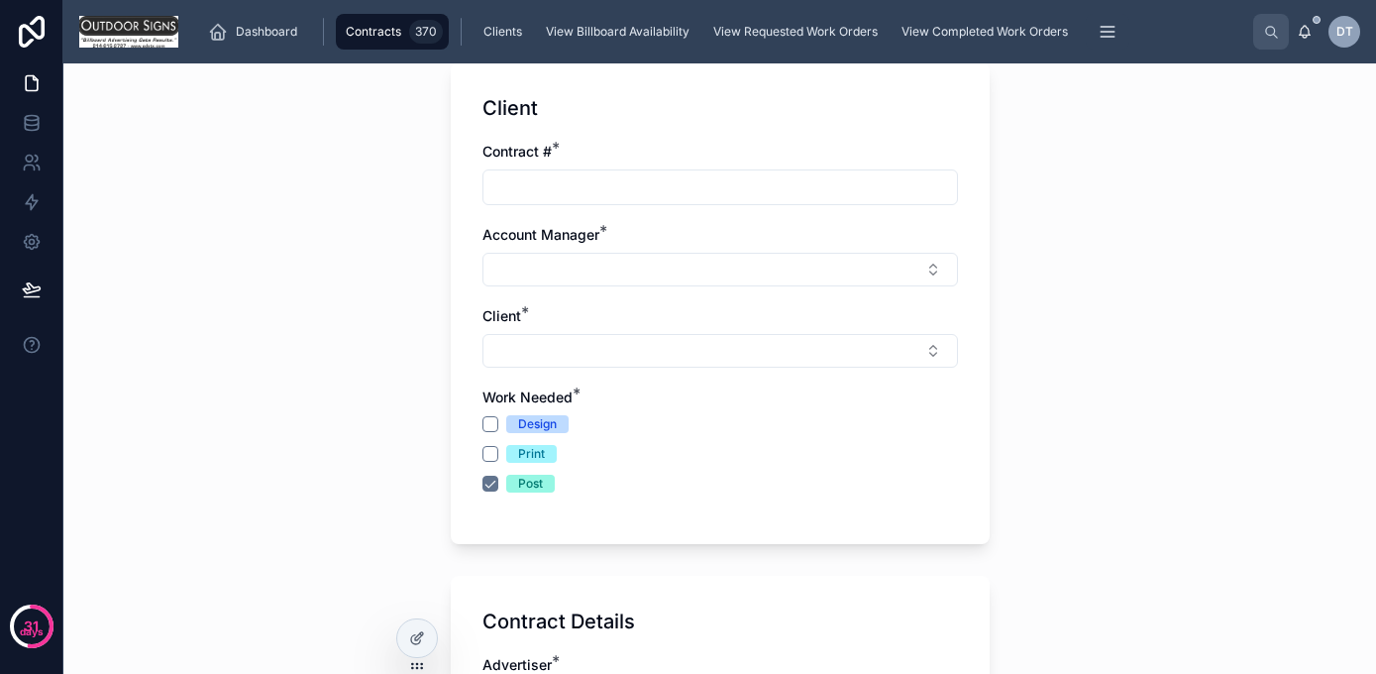
click at [534, 186] on input "text" at bounding box center [720, 187] width 474 height 28
click at [364, 372] on div "Contracts + New contract + New contract Client Contract # * Account Manager * C…" at bounding box center [719, 368] width 1313 height 610
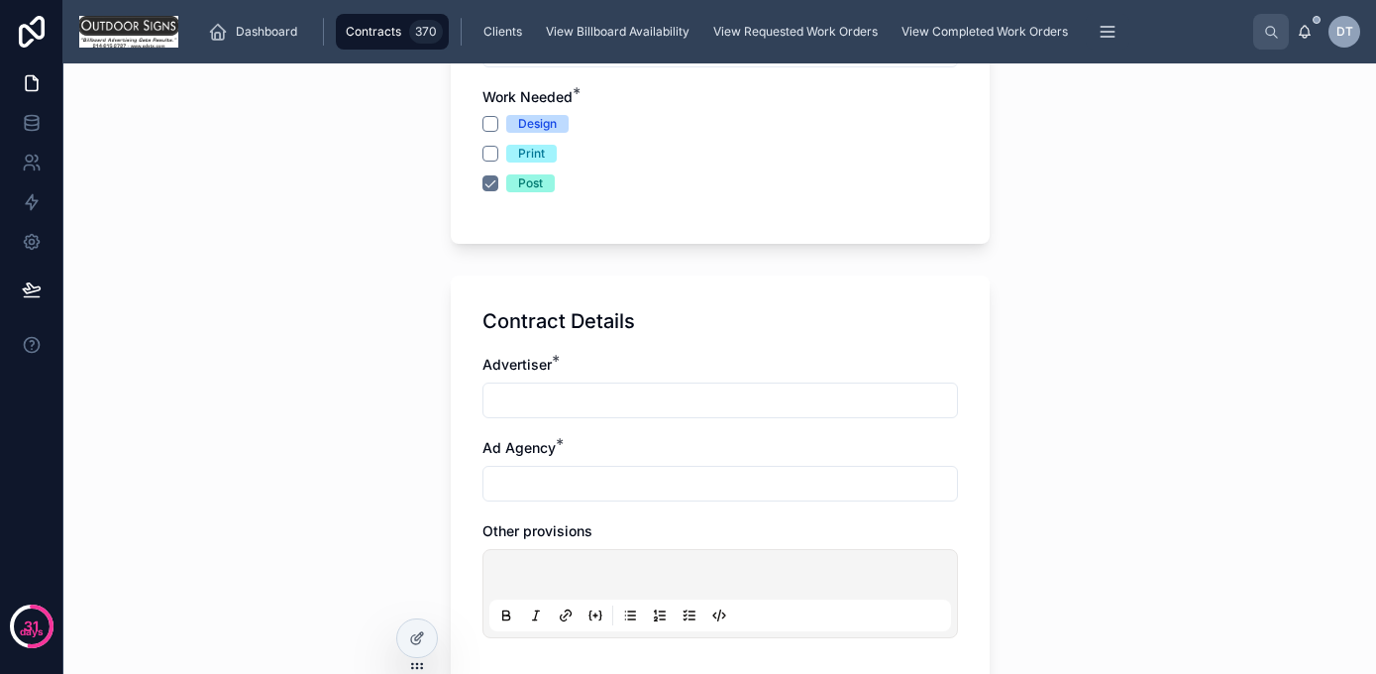
scroll to position [0, 0]
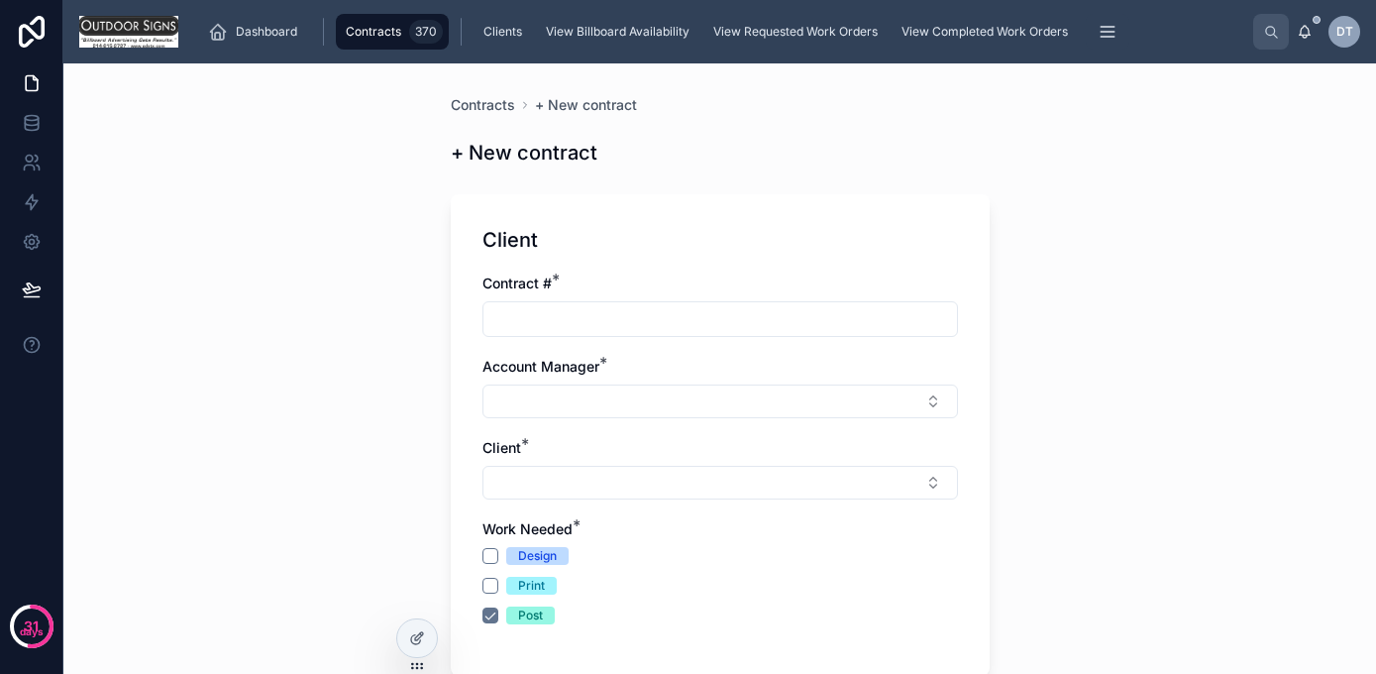
click at [274, 31] on span "Dashboard" at bounding box center [266, 32] width 61 height 16
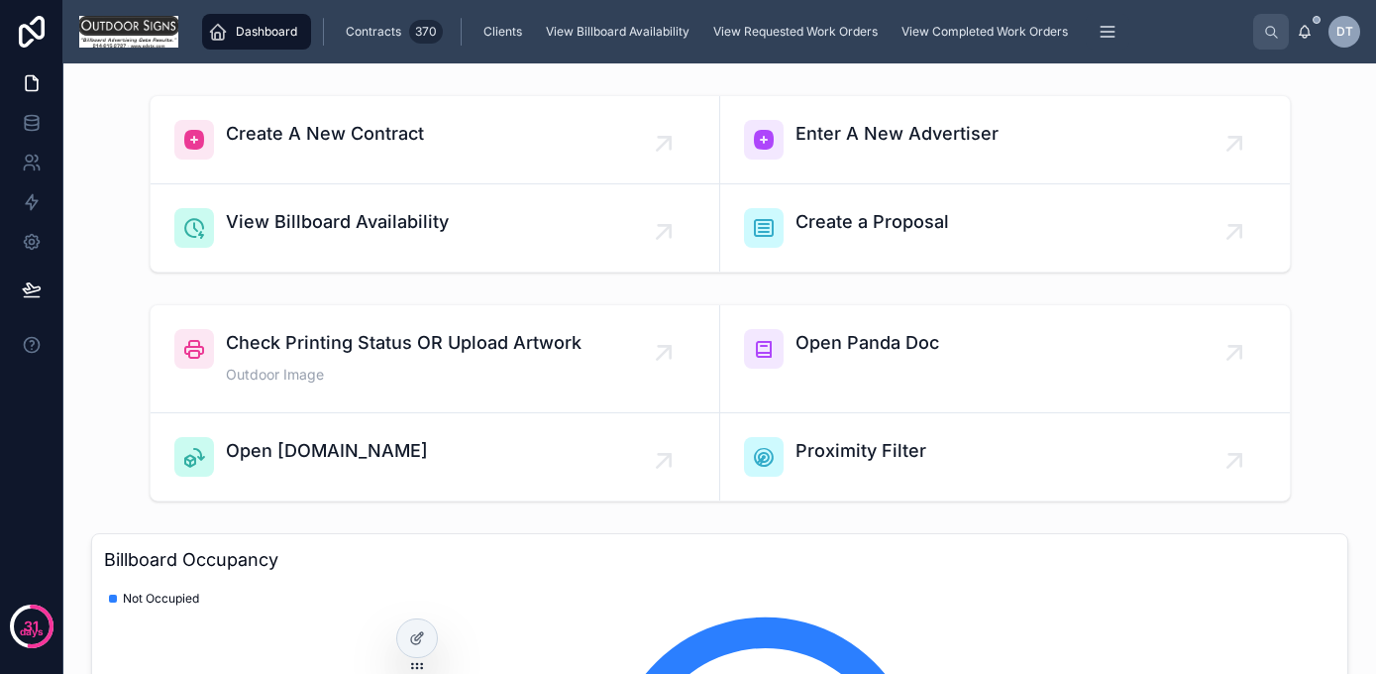
scroll to position [468, 0]
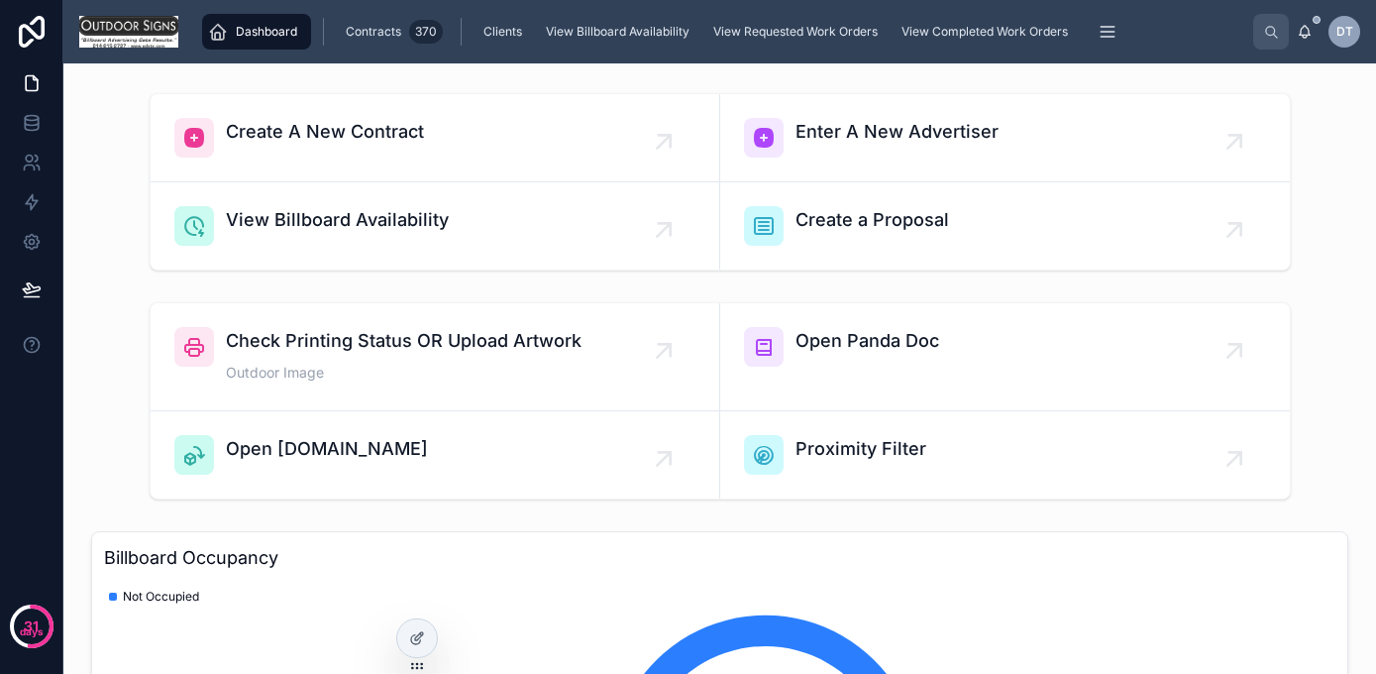
click at [1231, 466] on div "Proximity Filter" at bounding box center [1005, 455] width 522 height 40
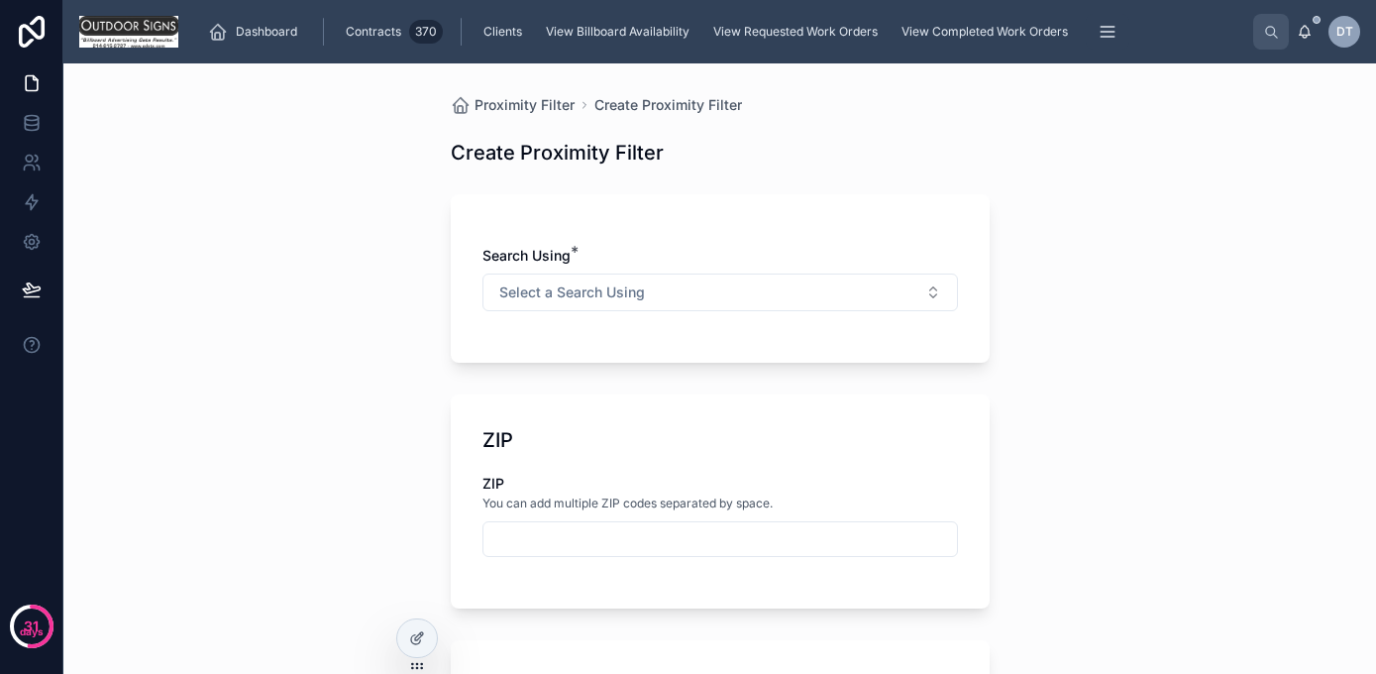
click at [837, 295] on button "Select a Search Using" at bounding box center [720, 292] width 476 height 38
click at [240, 354] on div "Proximity Filter Create Proximity Filter Create Proximity Filter Search Using *…" at bounding box center [719, 368] width 1313 height 610
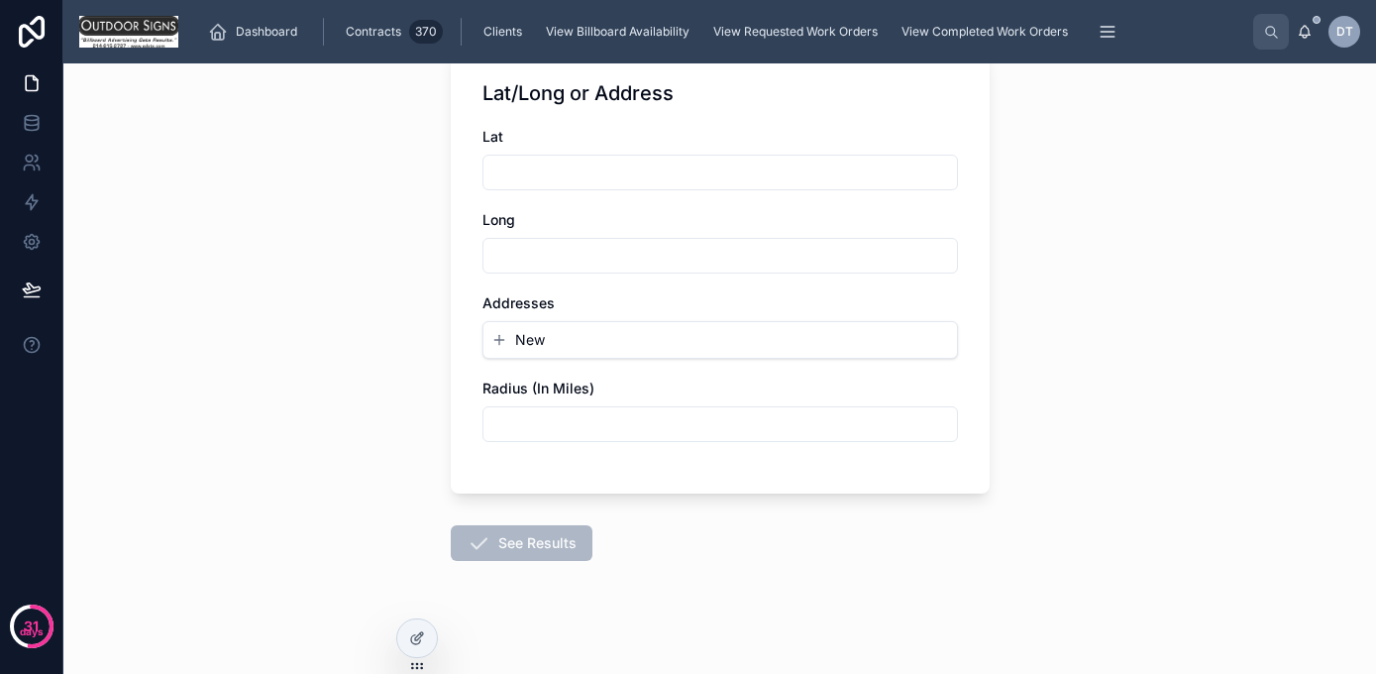
scroll to position [830, 0]
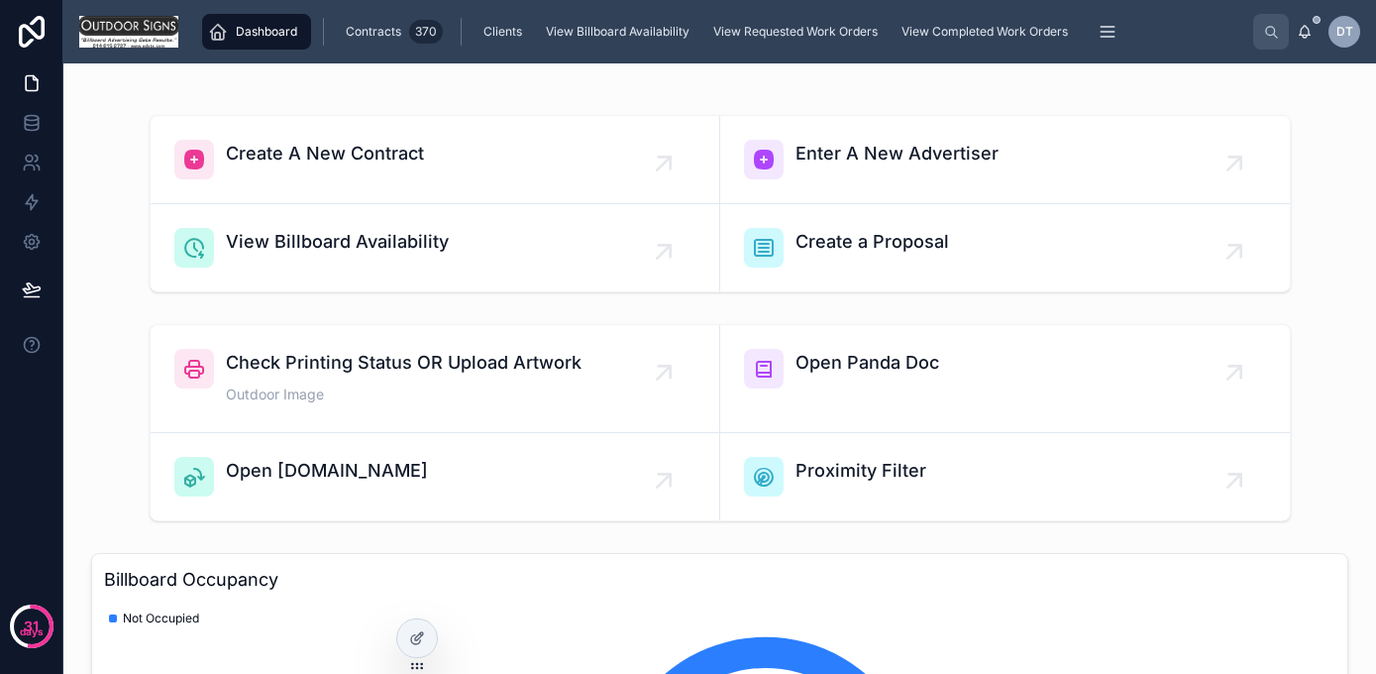
scroll to position [444, 0]
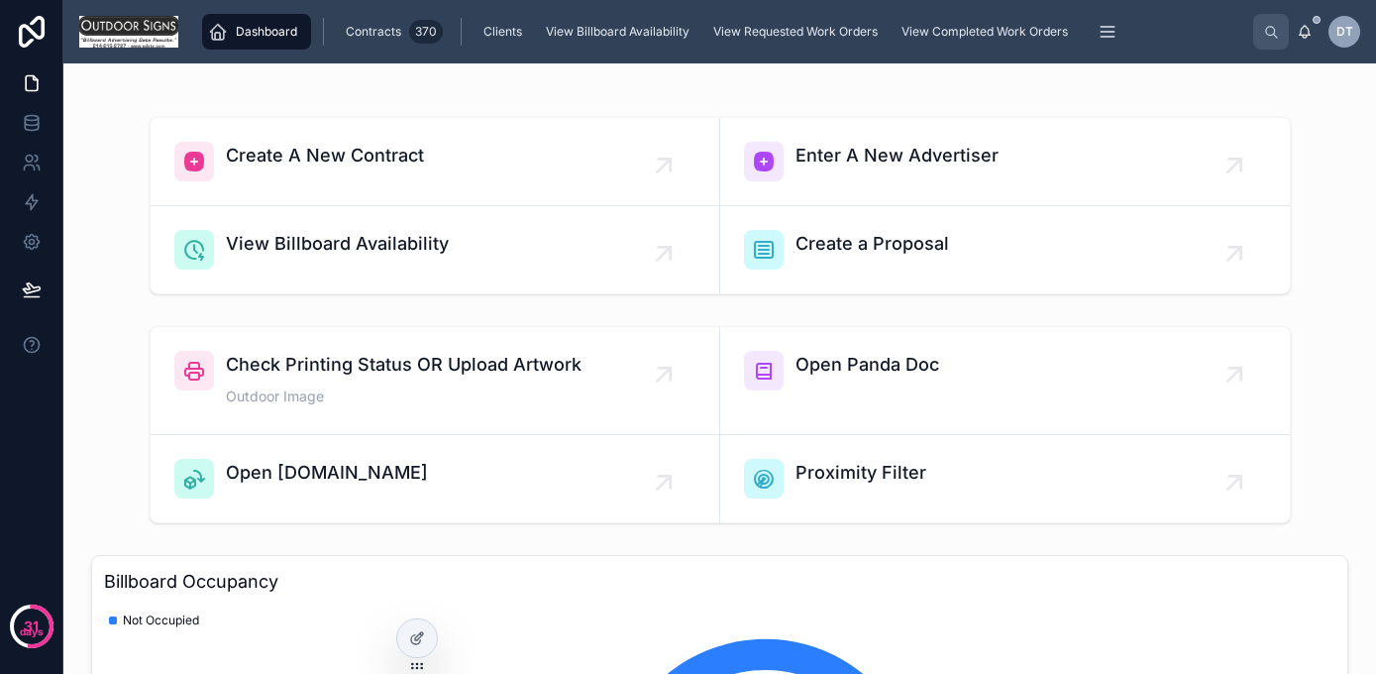
click at [639, 496] on div "Open [DOMAIN_NAME]" at bounding box center [434, 479] width 521 height 40
click at [537, 366] on span "Check Printing Status OR Upload Artwork" at bounding box center [404, 365] width 356 height 28
click at [1077, 259] on div "Create a Proposal" at bounding box center [1005, 250] width 522 height 40
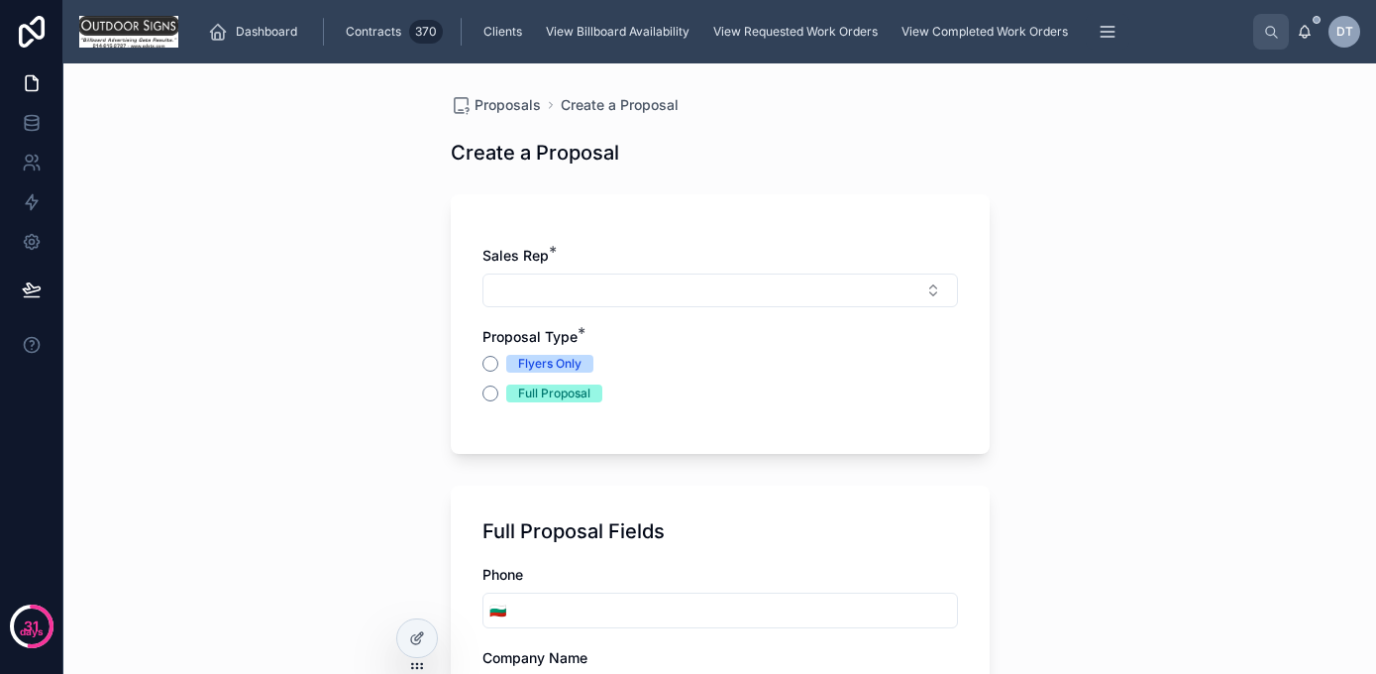
click at [661, 283] on button "Select Button" at bounding box center [720, 290] width 476 height 34
click at [1084, 255] on div "Proposals Create a Proposal Create a Proposal Sales Rep * Proposal Type * Flyer…" at bounding box center [719, 368] width 1313 height 610
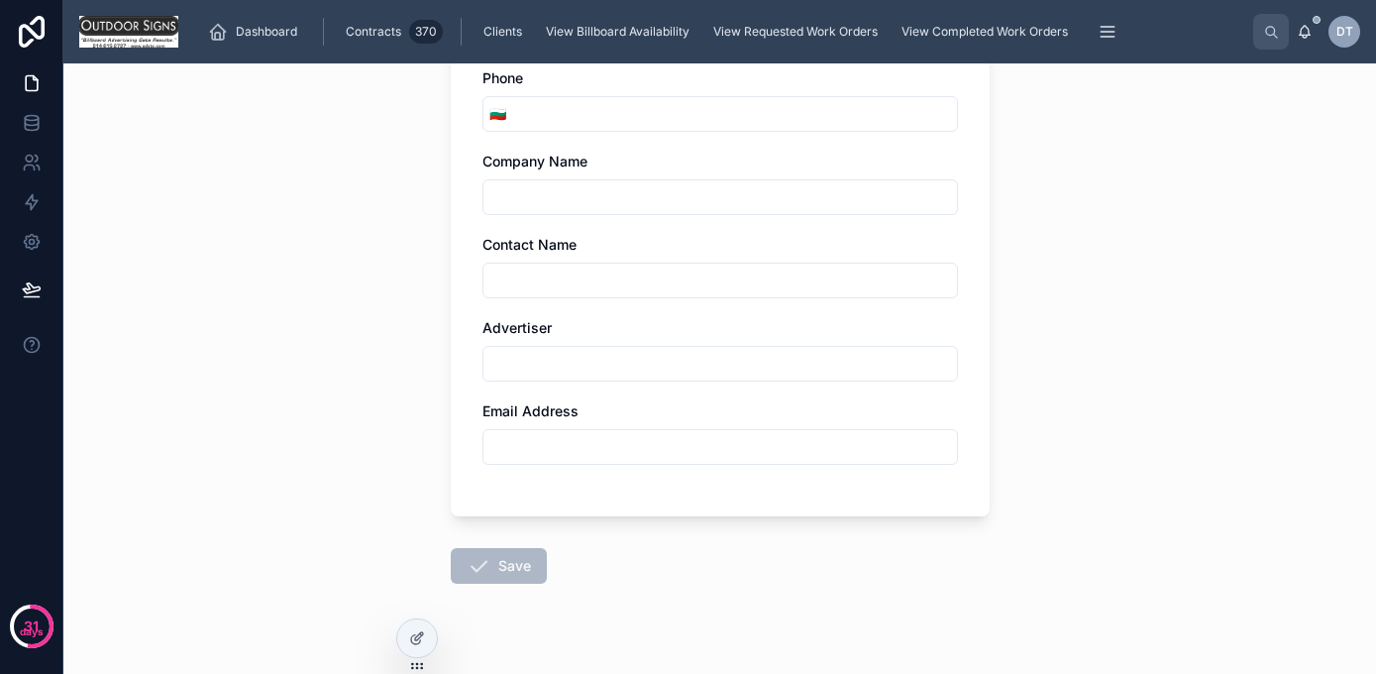
scroll to position [533, 0]
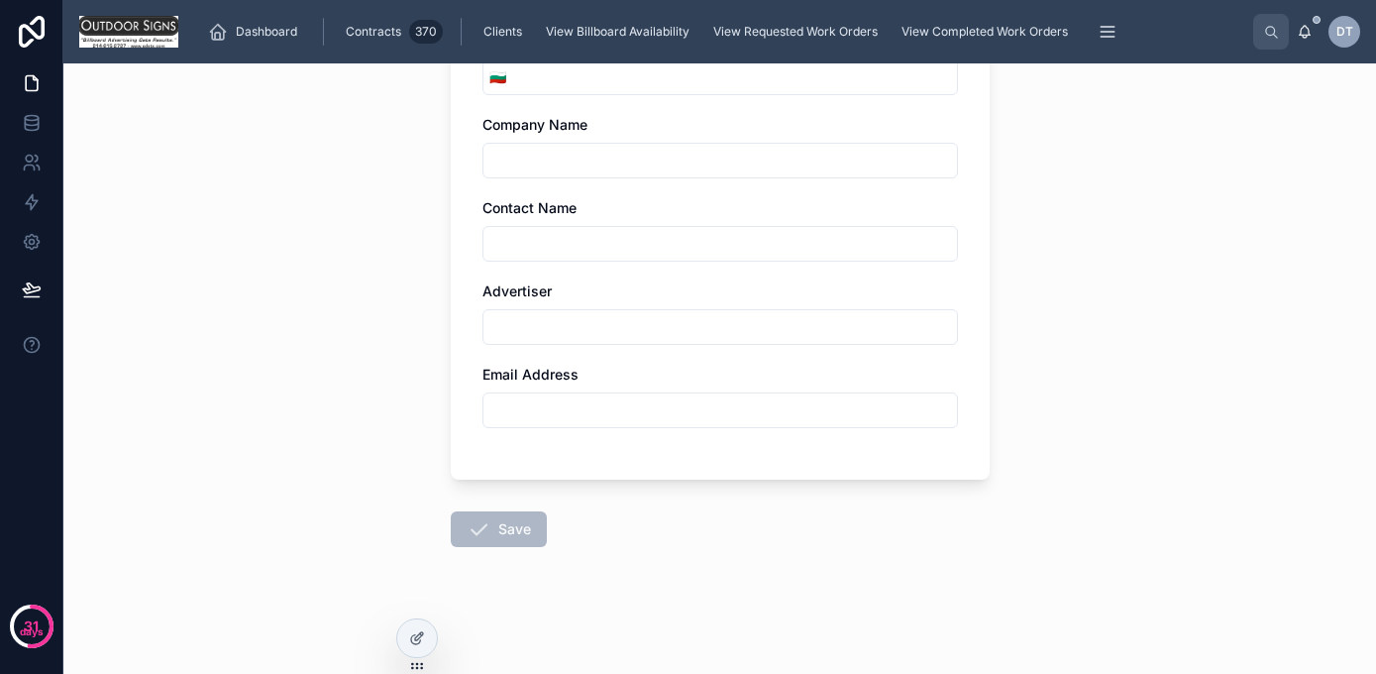
click at [506, 30] on span "Clients" at bounding box center [502, 32] width 39 height 16
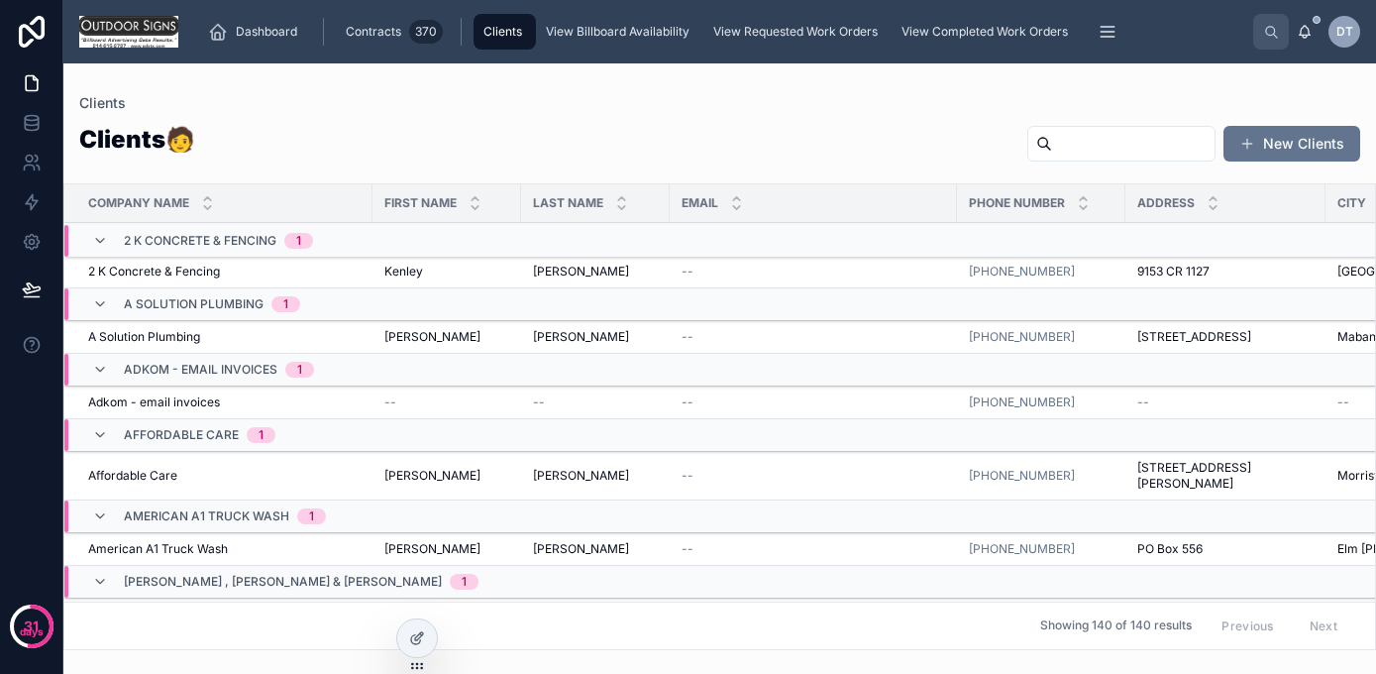
click at [1109, 135] on input "text" at bounding box center [1133, 144] width 162 height 28
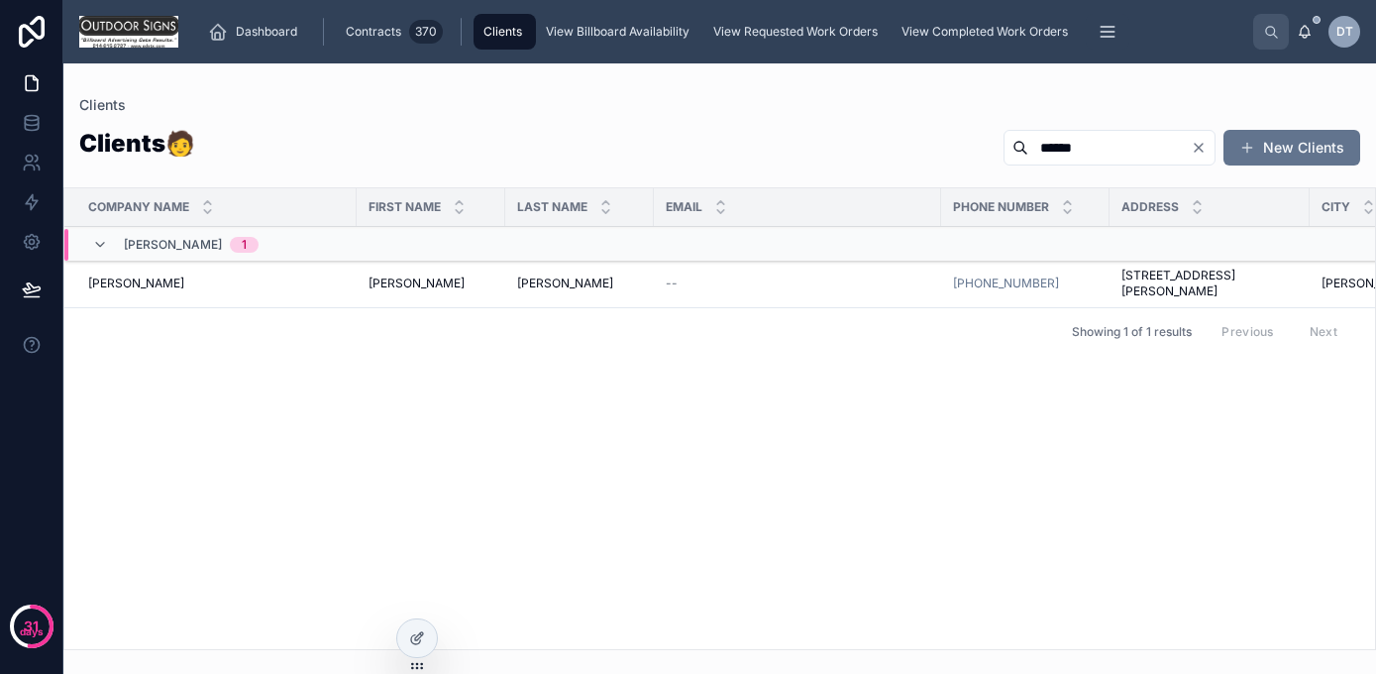
type input "******"
click at [1197, 137] on div "******" at bounding box center [1110, 148] width 212 height 36
click at [1197, 147] on icon "Clear" at bounding box center [1199, 148] width 16 height 16
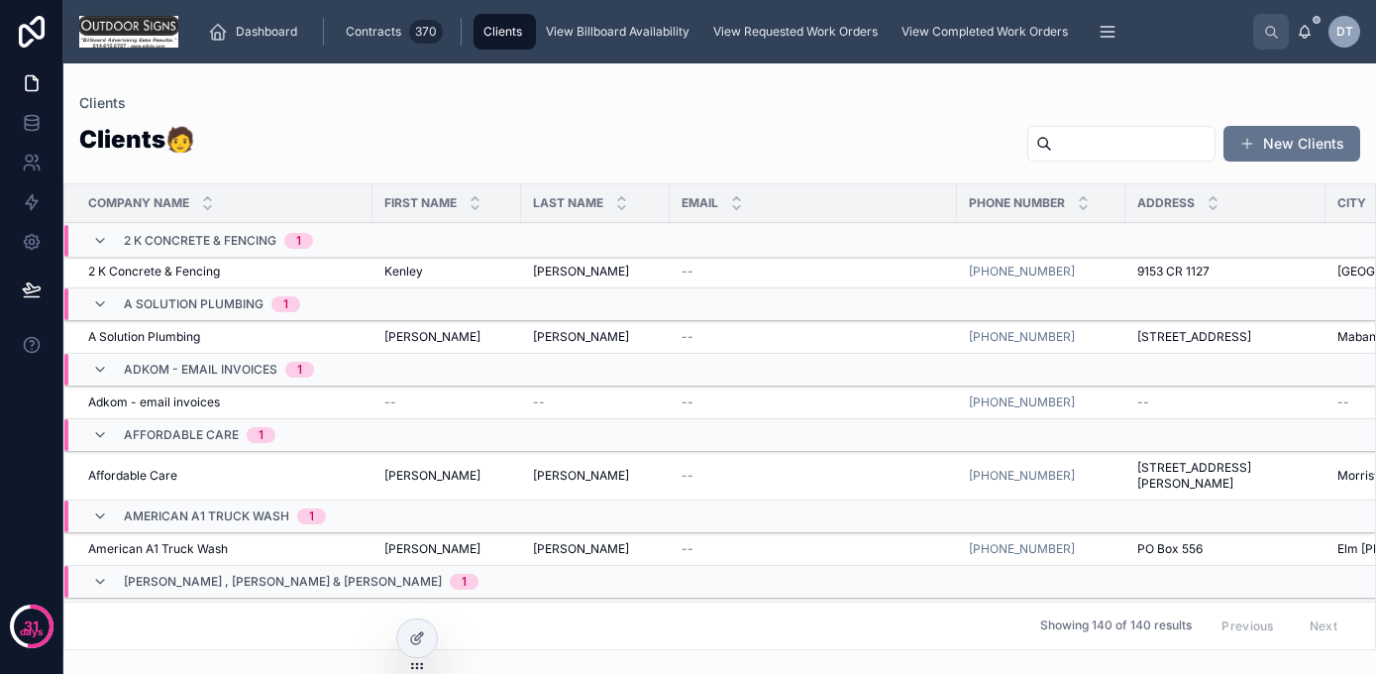
click at [1276, 145] on button "New Clients" at bounding box center [1291, 144] width 137 height 36
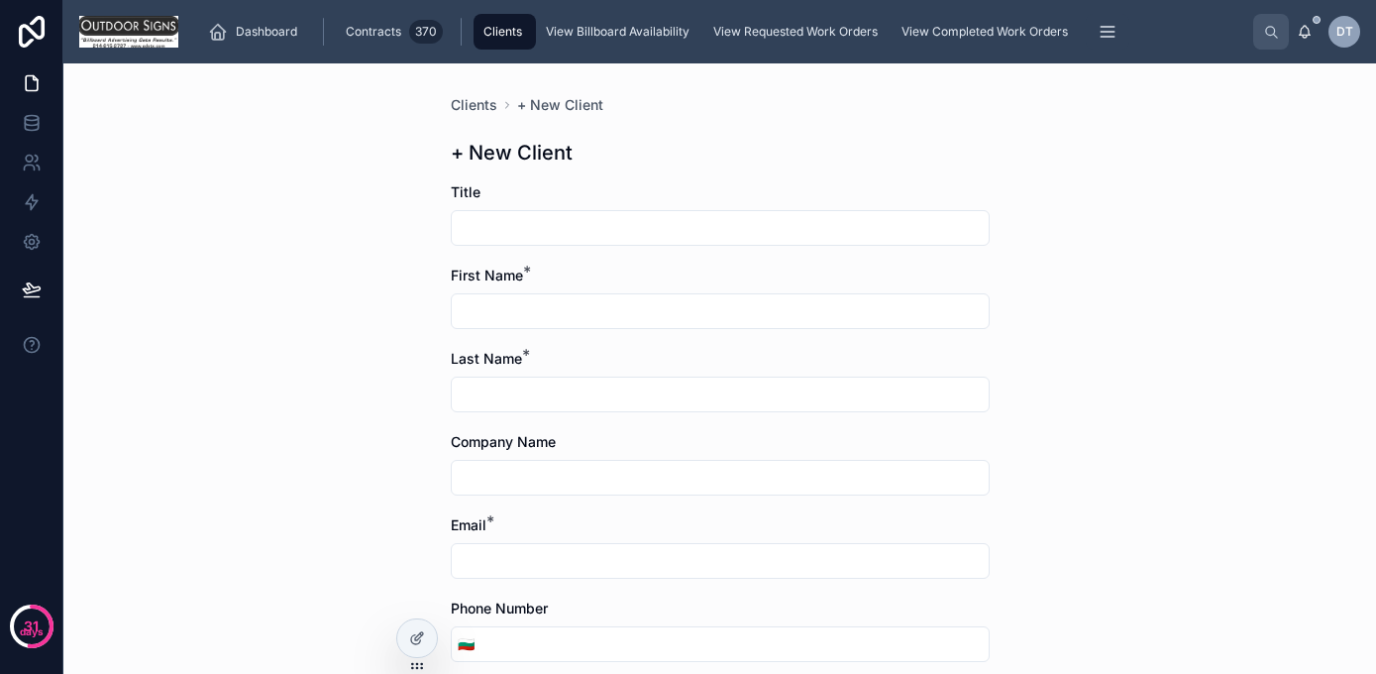
click at [511, 31] on span "Clients" at bounding box center [502, 32] width 39 height 16
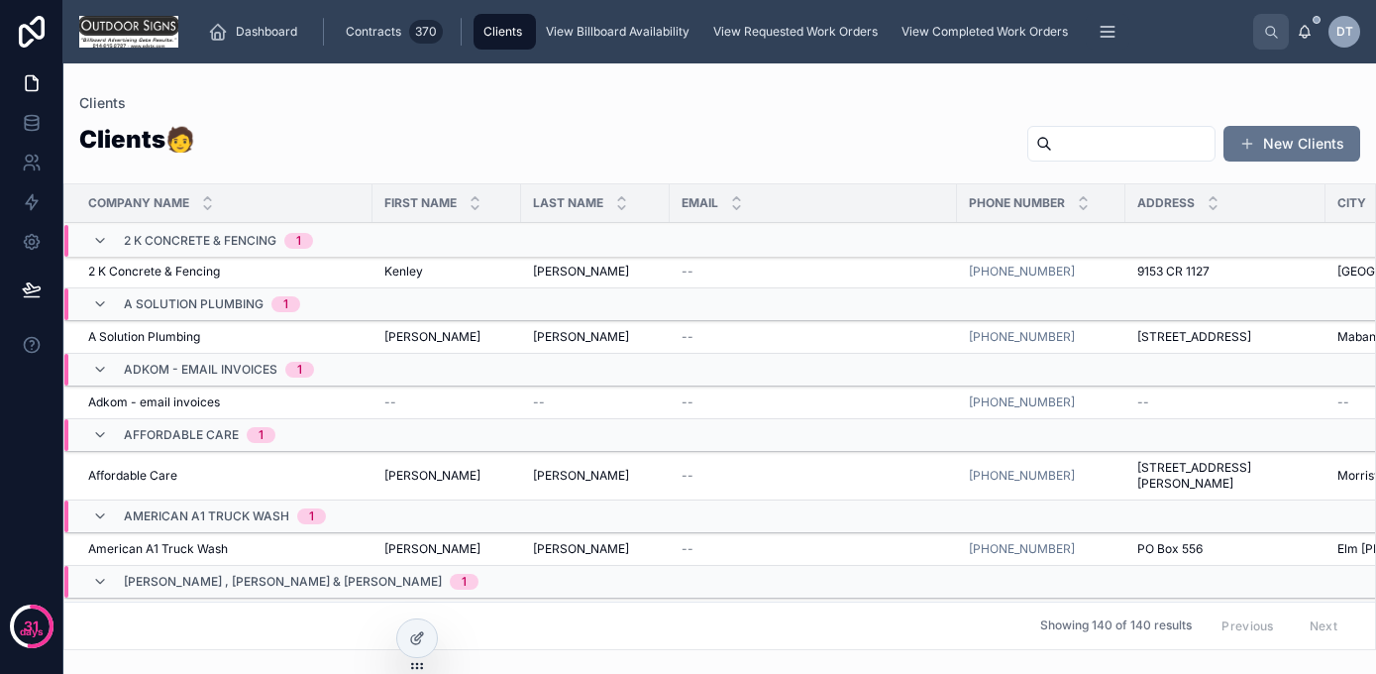
click at [374, 26] on span "Contracts" at bounding box center [373, 32] width 55 height 16
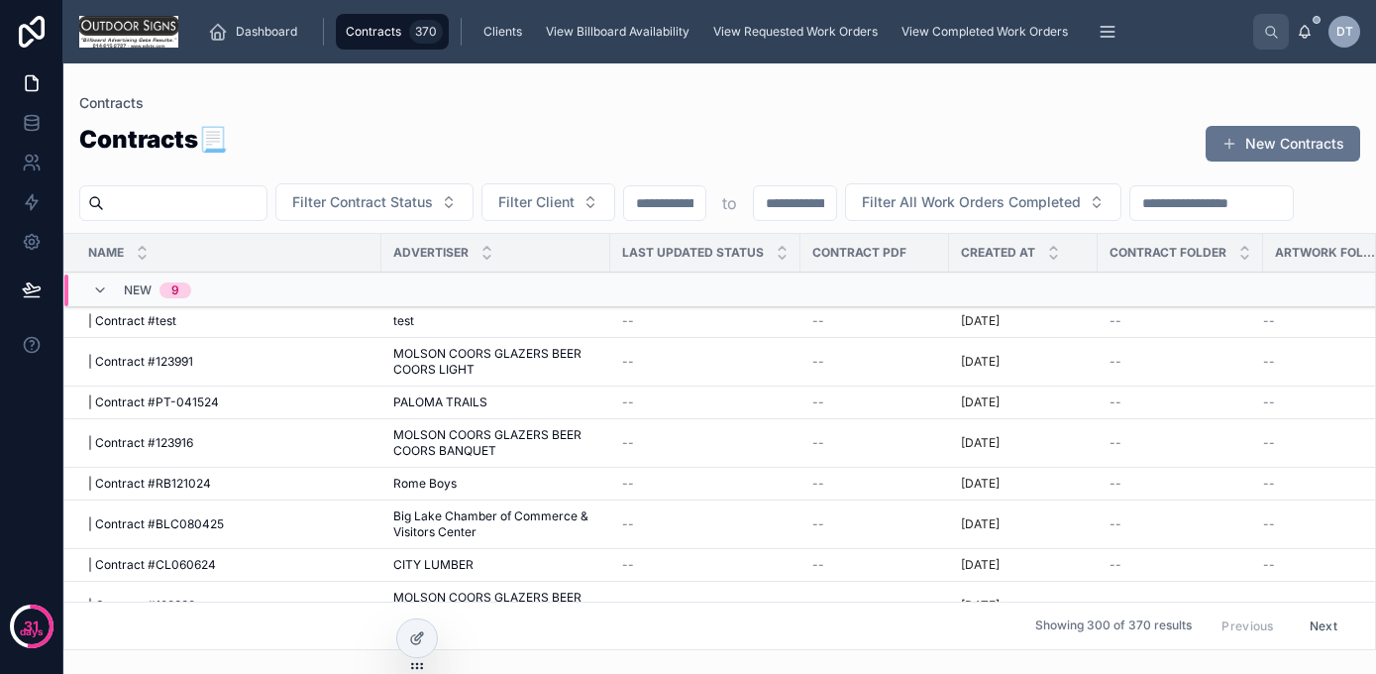
click at [1285, 141] on button "New Contracts" at bounding box center [1283, 144] width 155 height 36
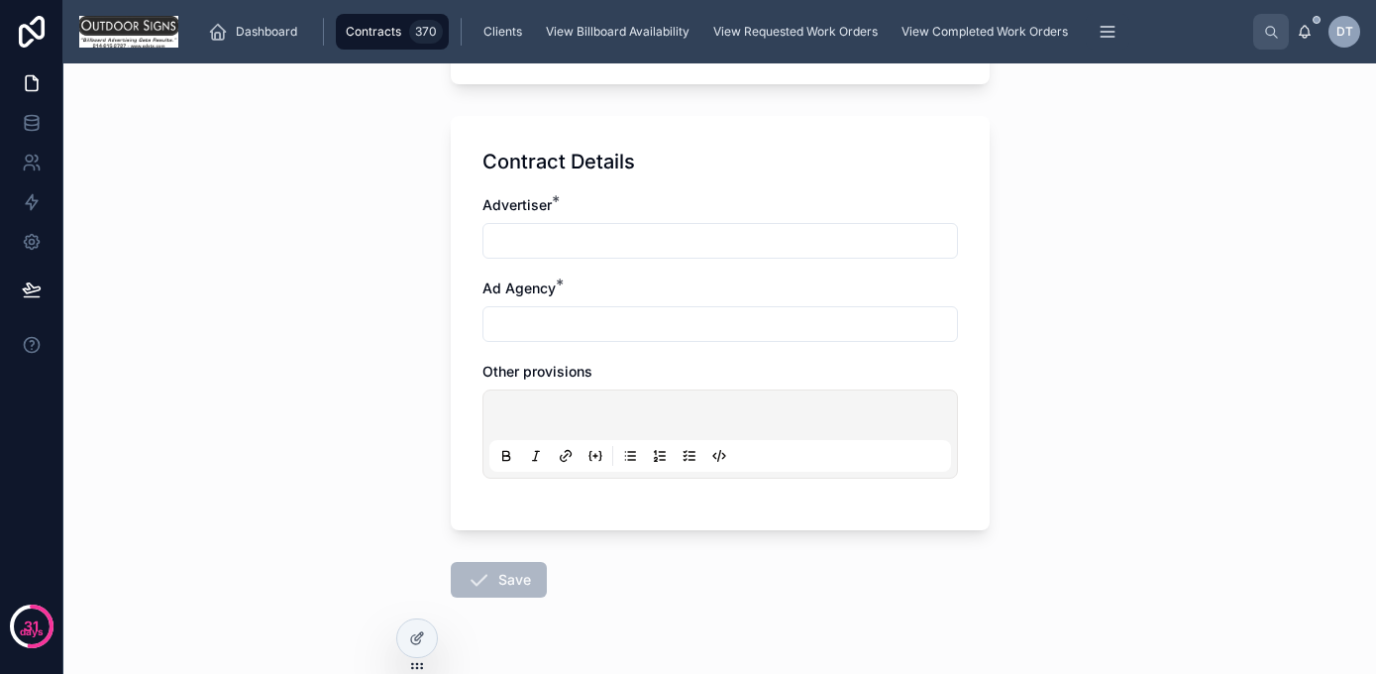
scroll to position [642, 0]
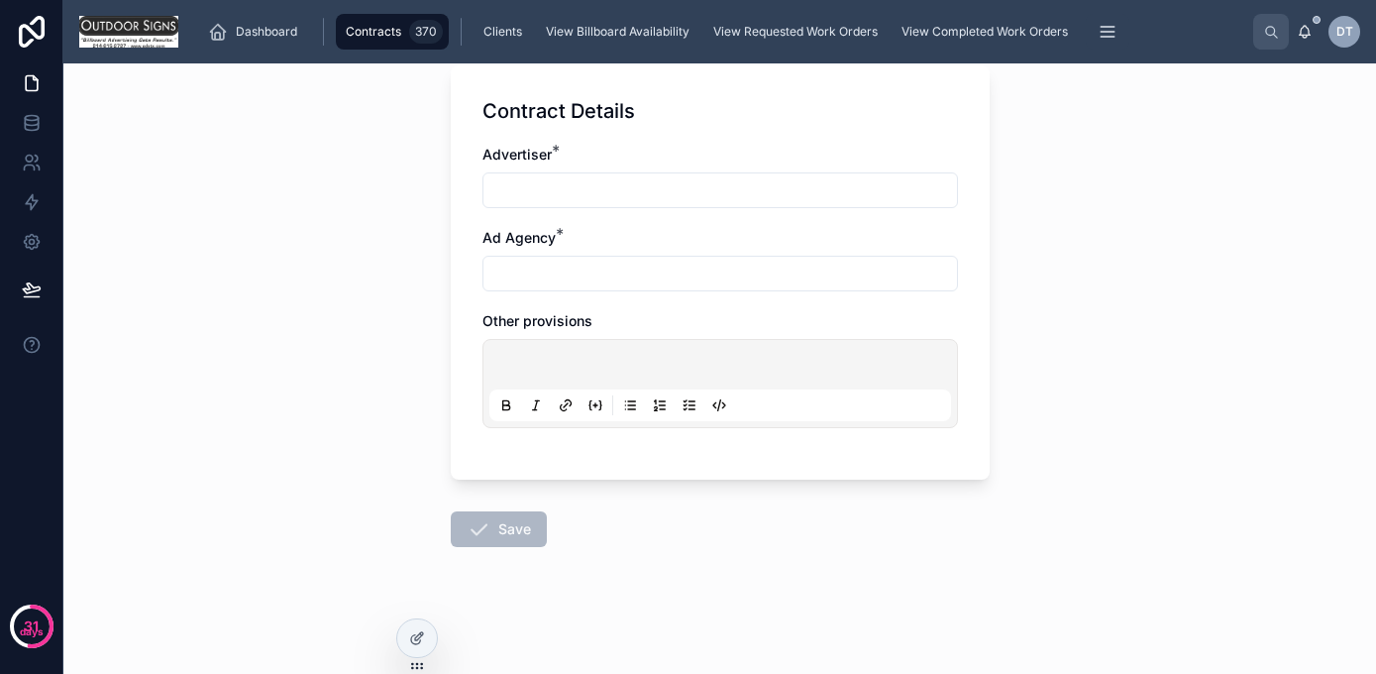
click at [617, 32] on span "View Billboard Availability" at bounding box center [618, 32] width 144 height 16
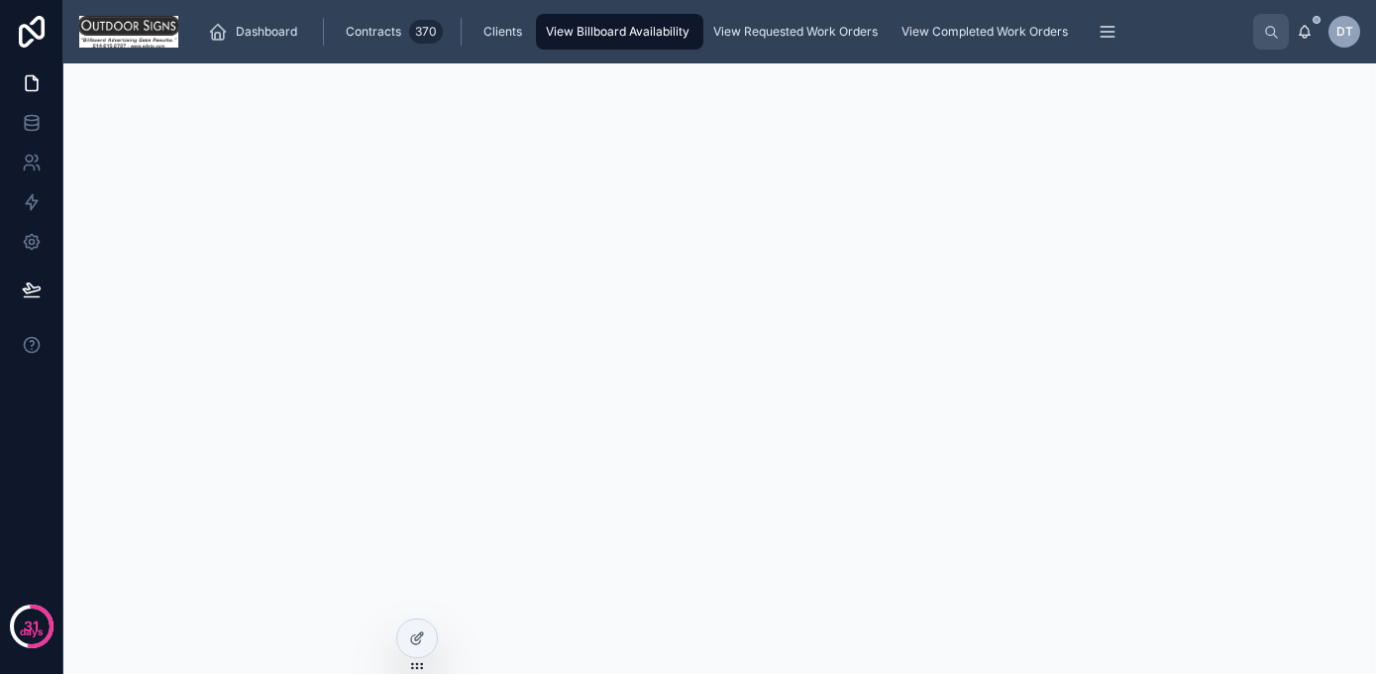
click at [781, 19] on div "View Requested Work Orders" at bounding box center [797, 32] width 176 height 32
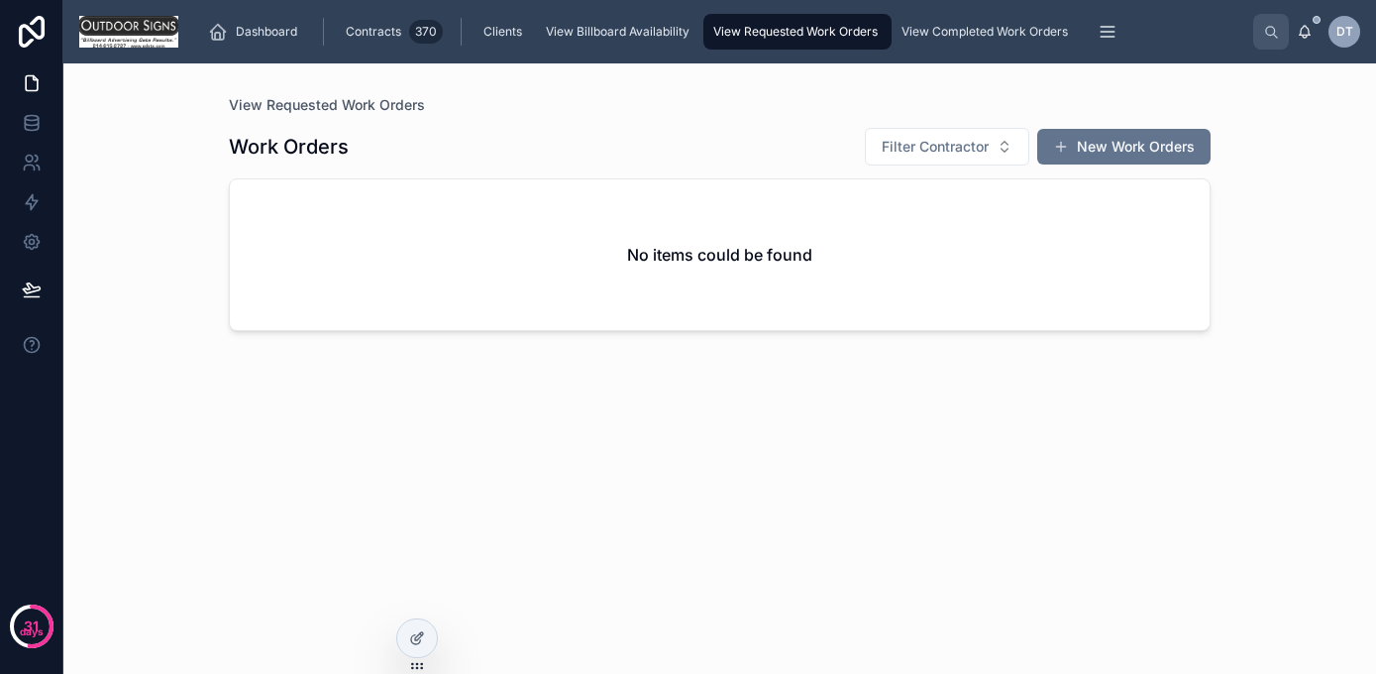
click at [943, 147] on span "Filter Contractor" at bounding box center [935, 147] width 107 height 20
click at [1131, 142] on button "New Work Orders" at bounding box center [1123, 147] width 173 height 36
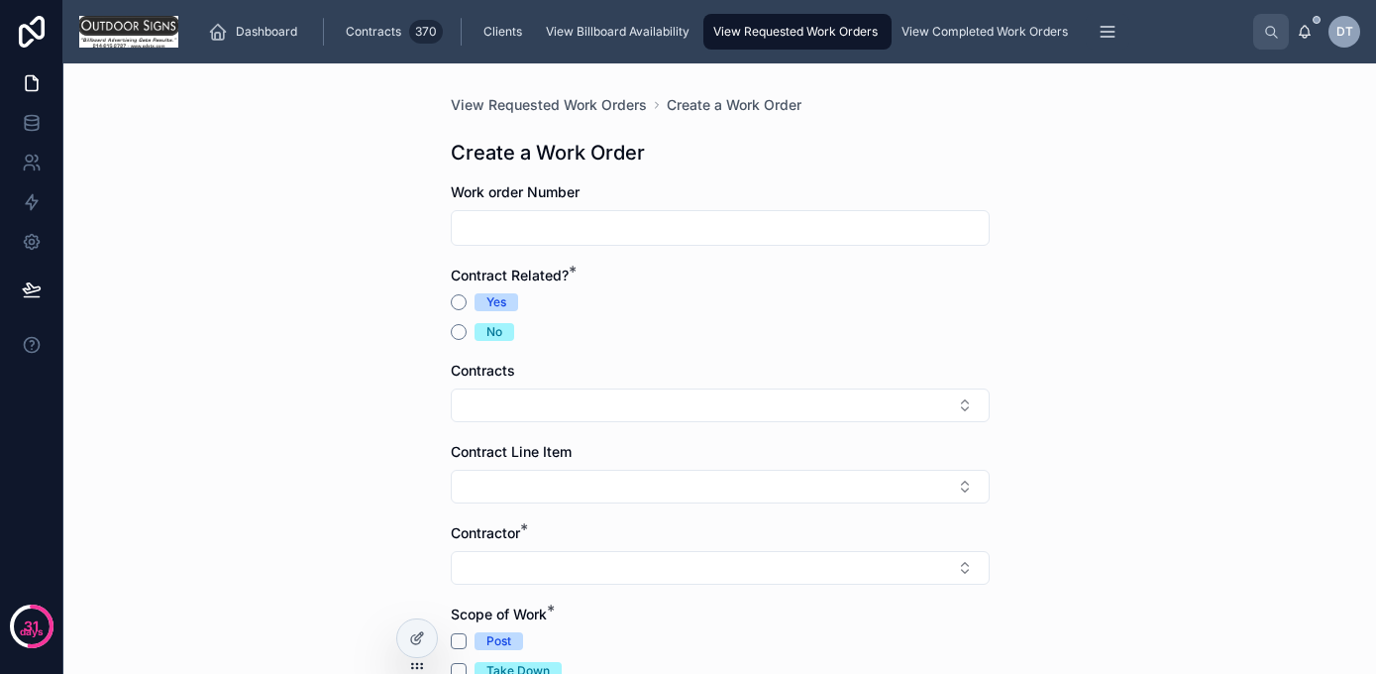
click at [967, 27] on span "View Completed Work Orders" at bounding box center [985, 32] width 166 height 16
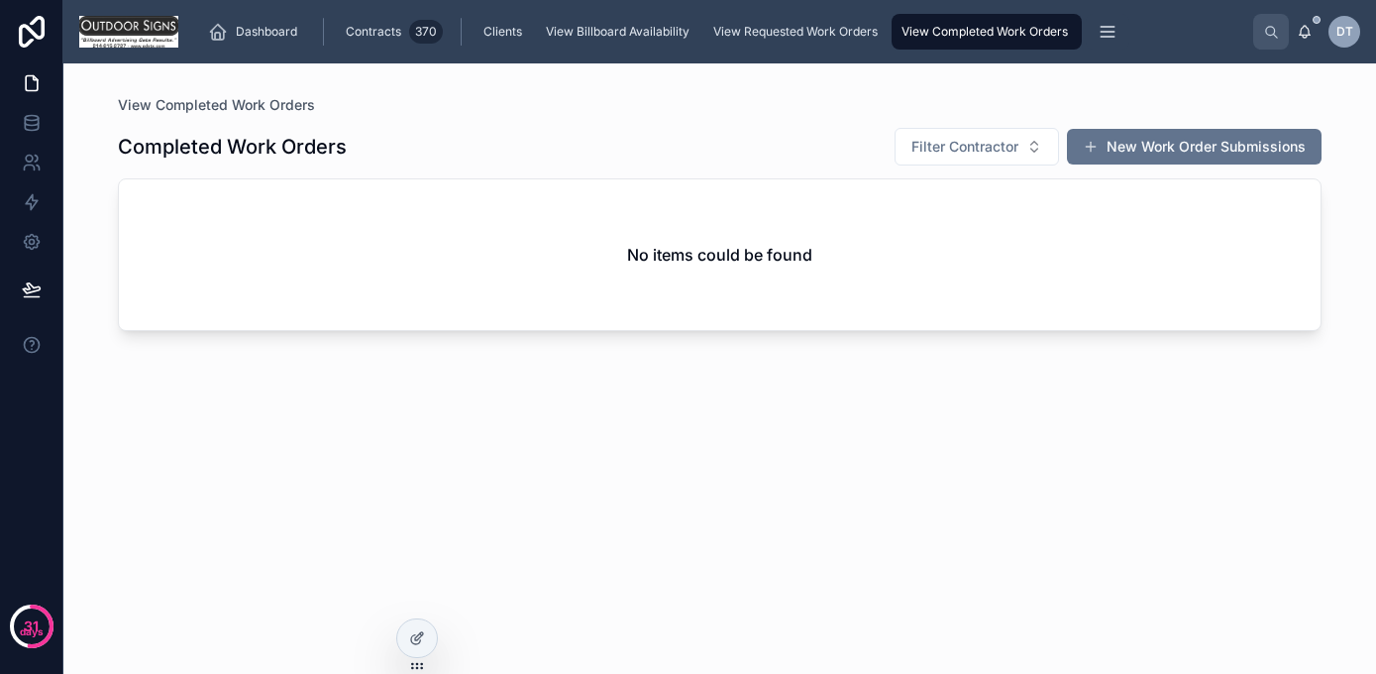
click at [981, 145] on span "Filter Contractor" at bounding box center [964, 147] width 107 height 20
click at [1138, 146] on button "New Work Order Submissions" at bounding box center [1194, 147] width 255 height 36
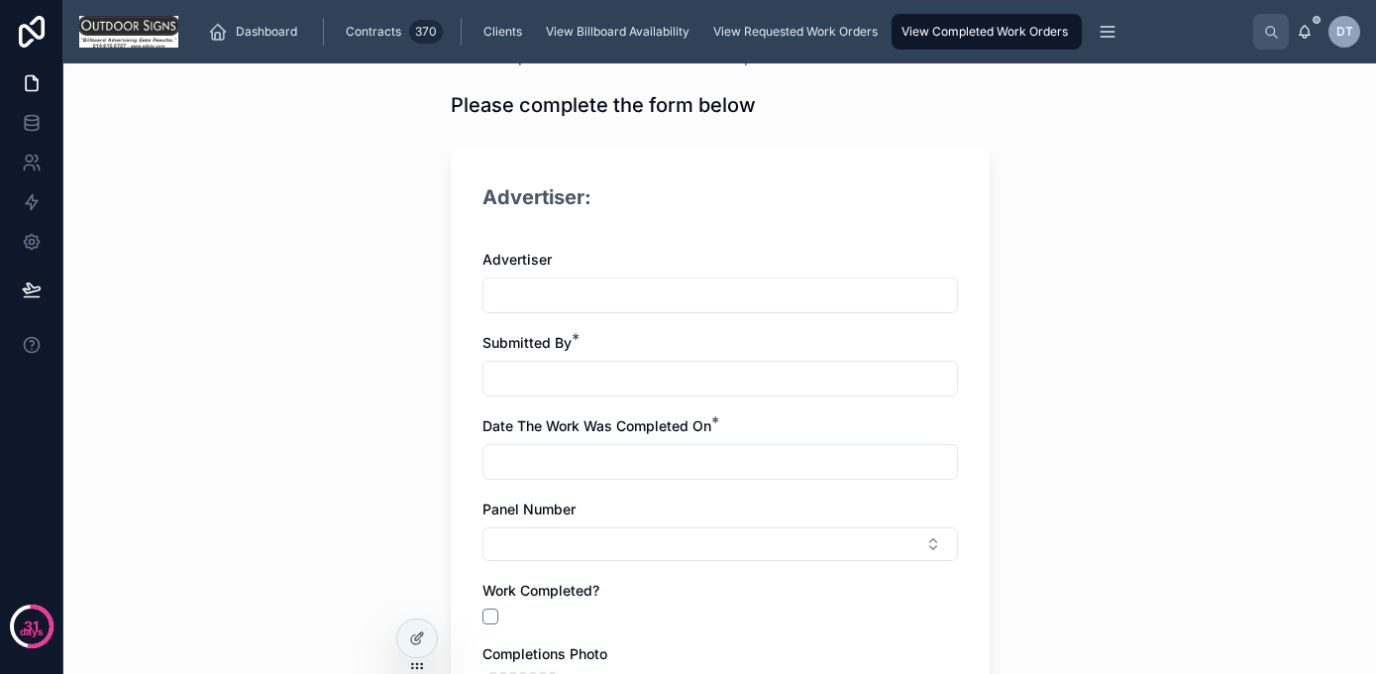
scroll to position [50, 0]
click at [922, 386] on input "text" at bounding box center [720, 377] width 474 height 28
click at [1142, 361] on div "View Completed Work Orders Please complete the form below Please complete the f…" at bounding box center [719, 368] width 1313 height 610
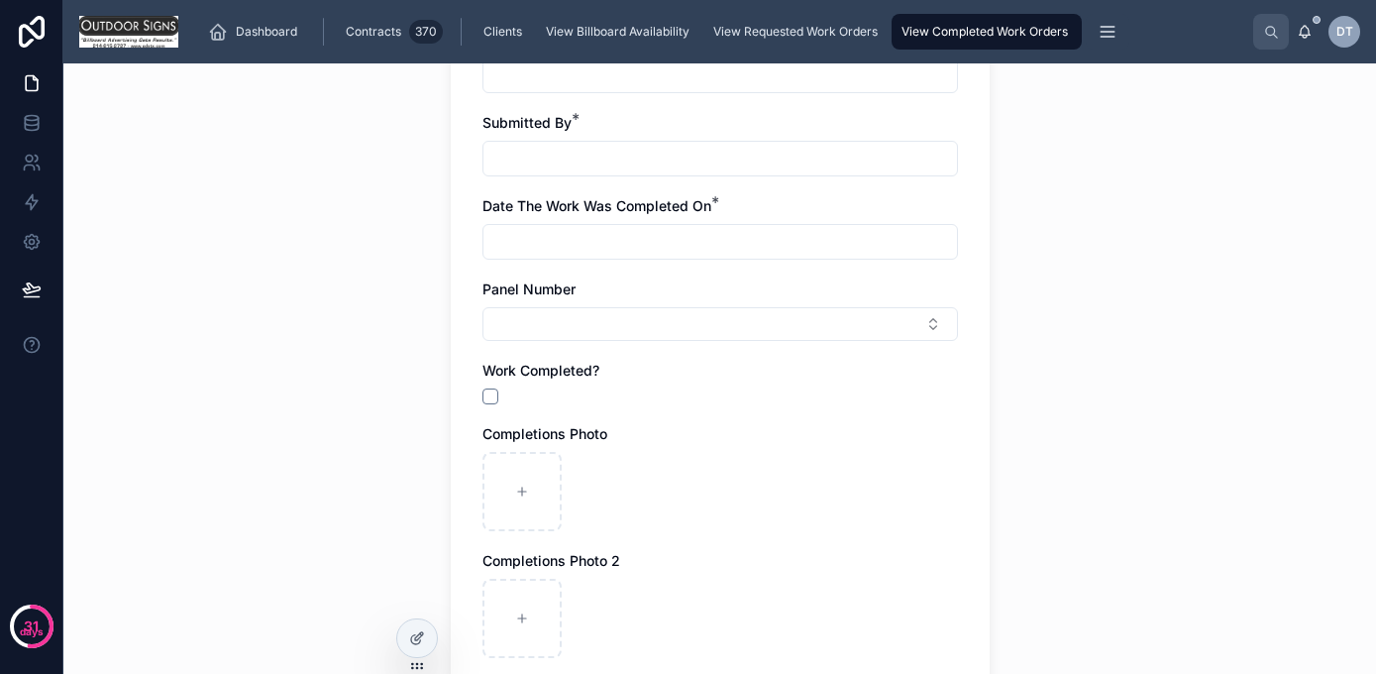
scroll to position [273, 0]
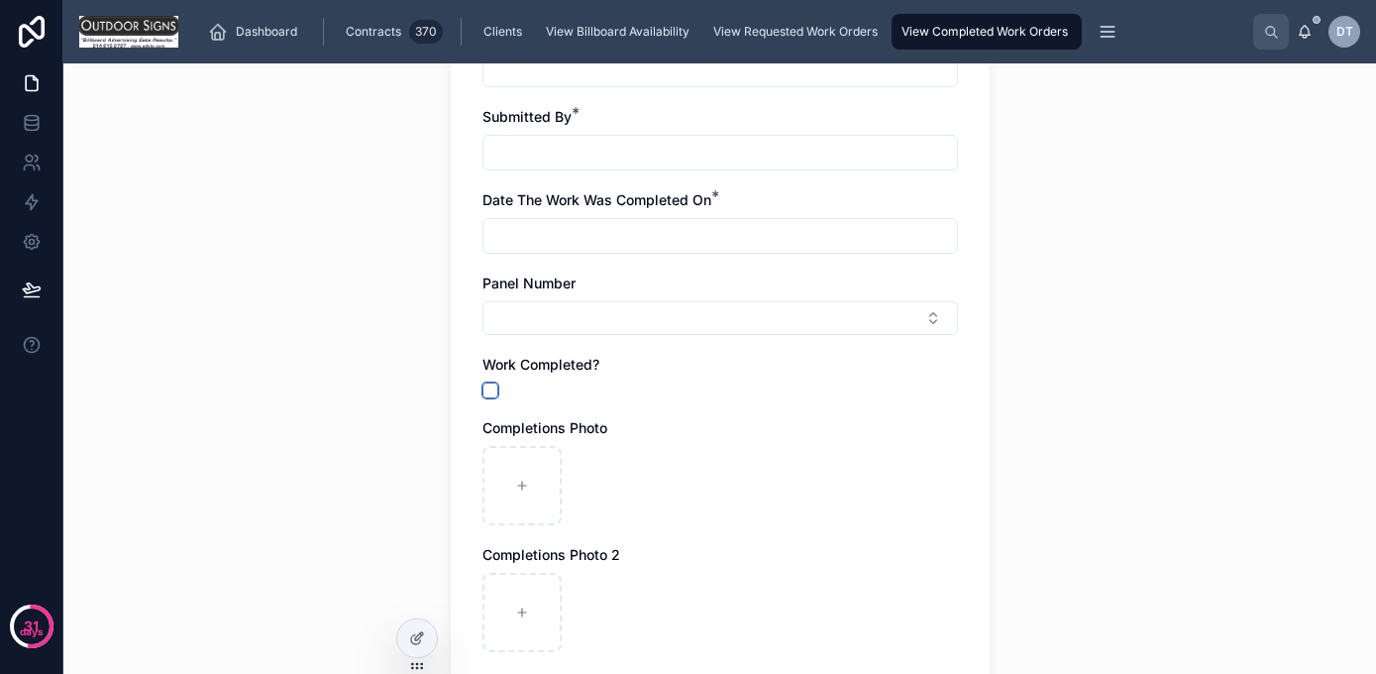
click at [492, 385] on button "button" at bounding box center [490, 390] width 16 height 16
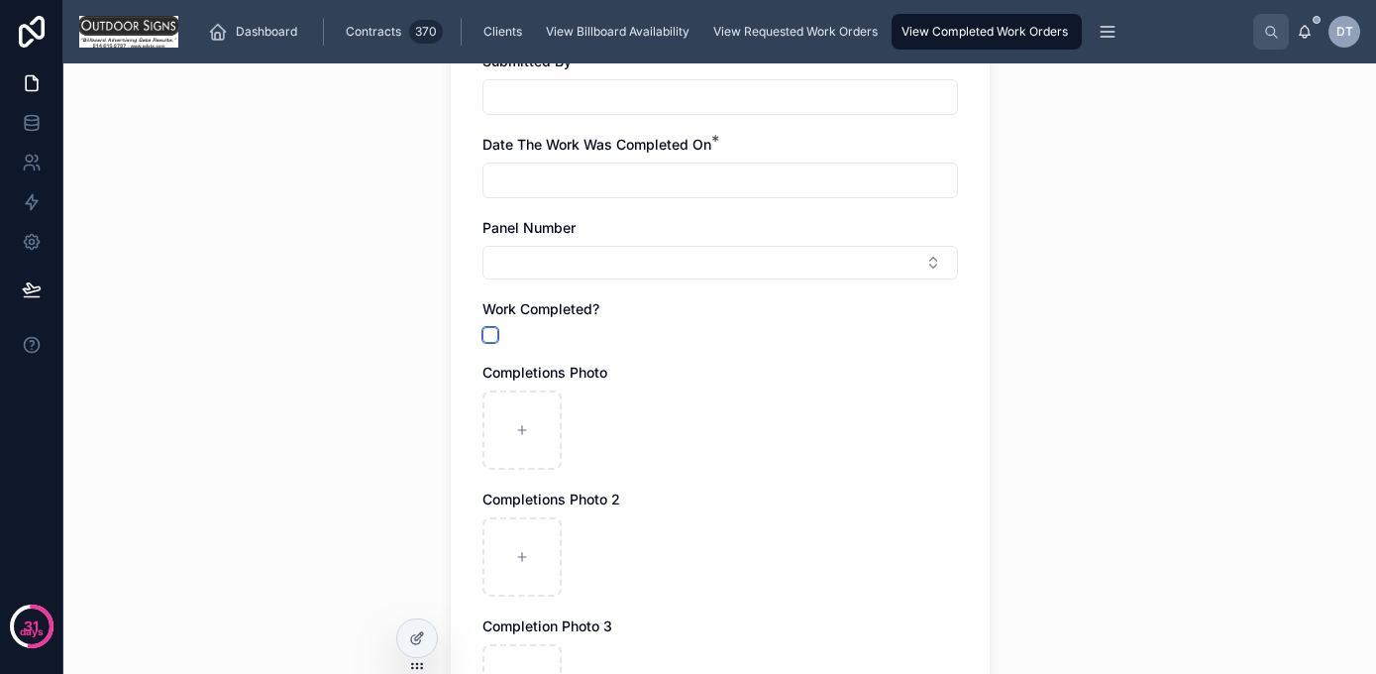
scroll to position [0, 0]
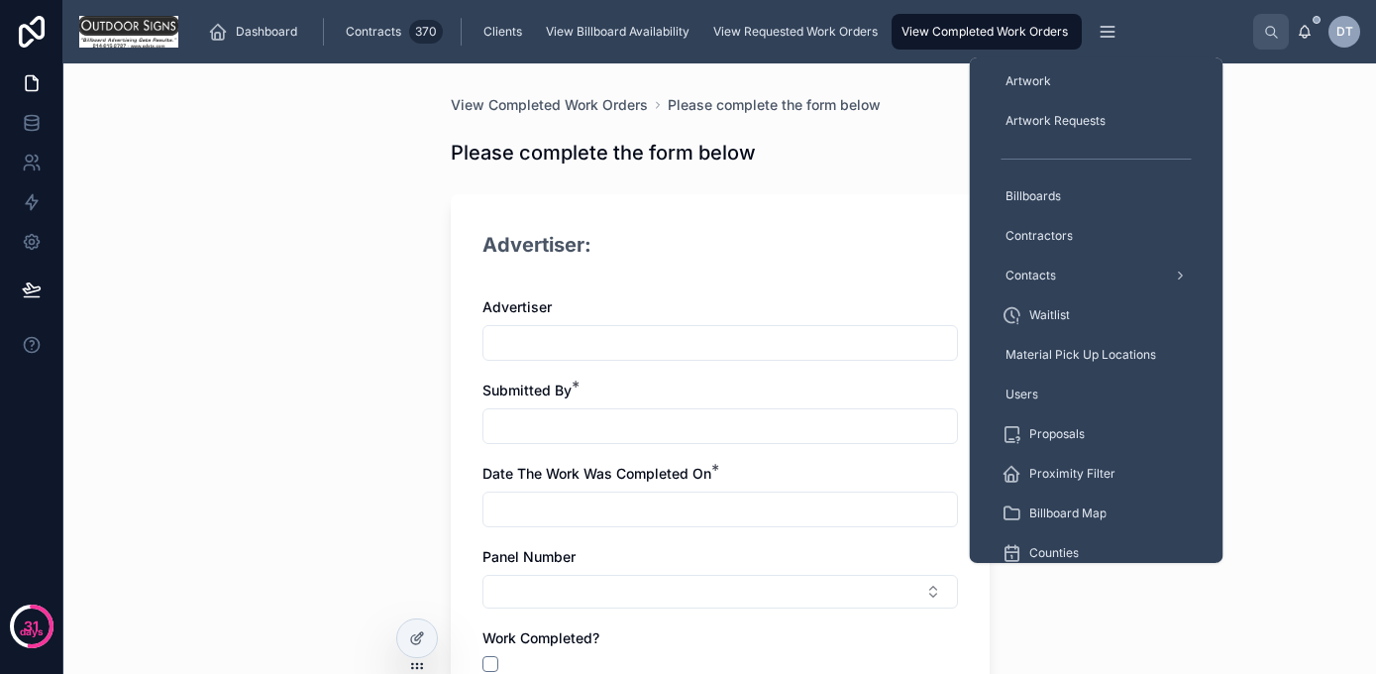
click at [1109, 32] on icon "scrollable content" at bounding box center [1107, 32] width 13 height 0
click at [1020, 83] on span "Artwork" at bounding box center [1029, 81] width 46 height 16
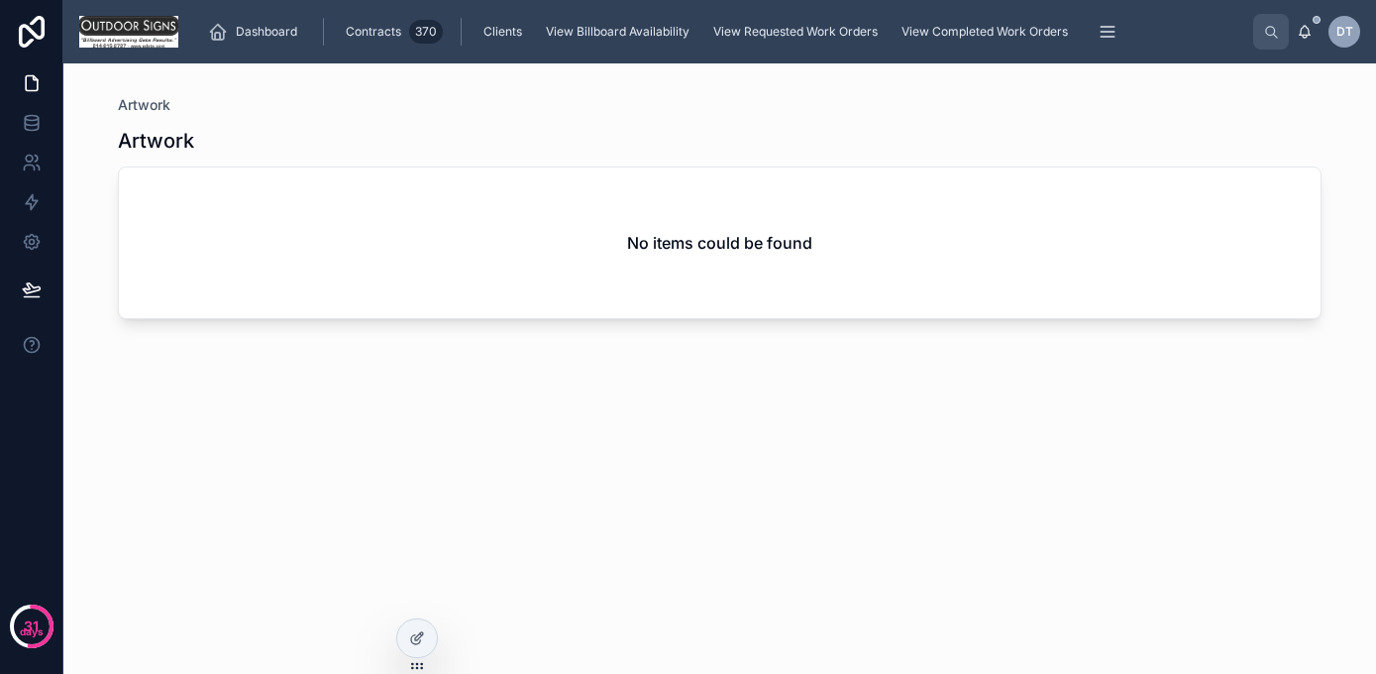
click at [728, 549] on div "Artwork No items could be found" at bounding box center [720, 382] width 1204 height 535
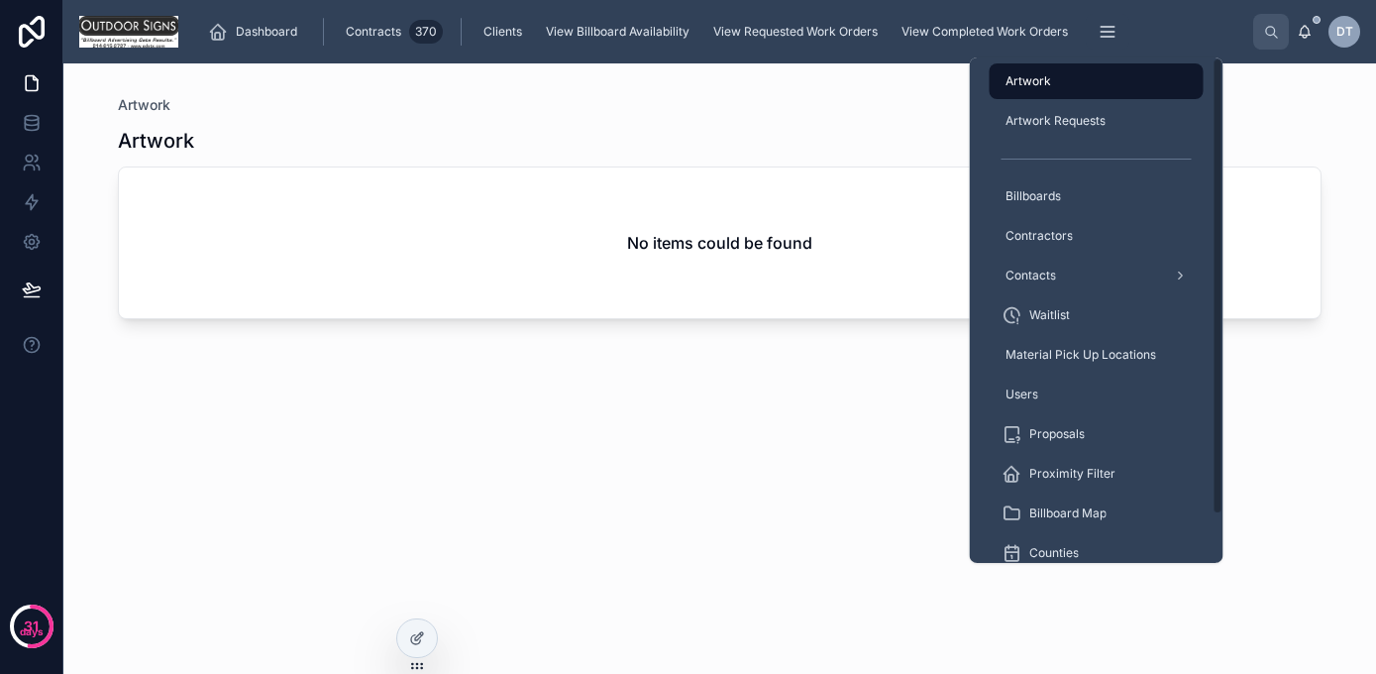
click at [1050, 117] on span "Artwork Requests" at bounding box center [1056, 121] width 100 height 16
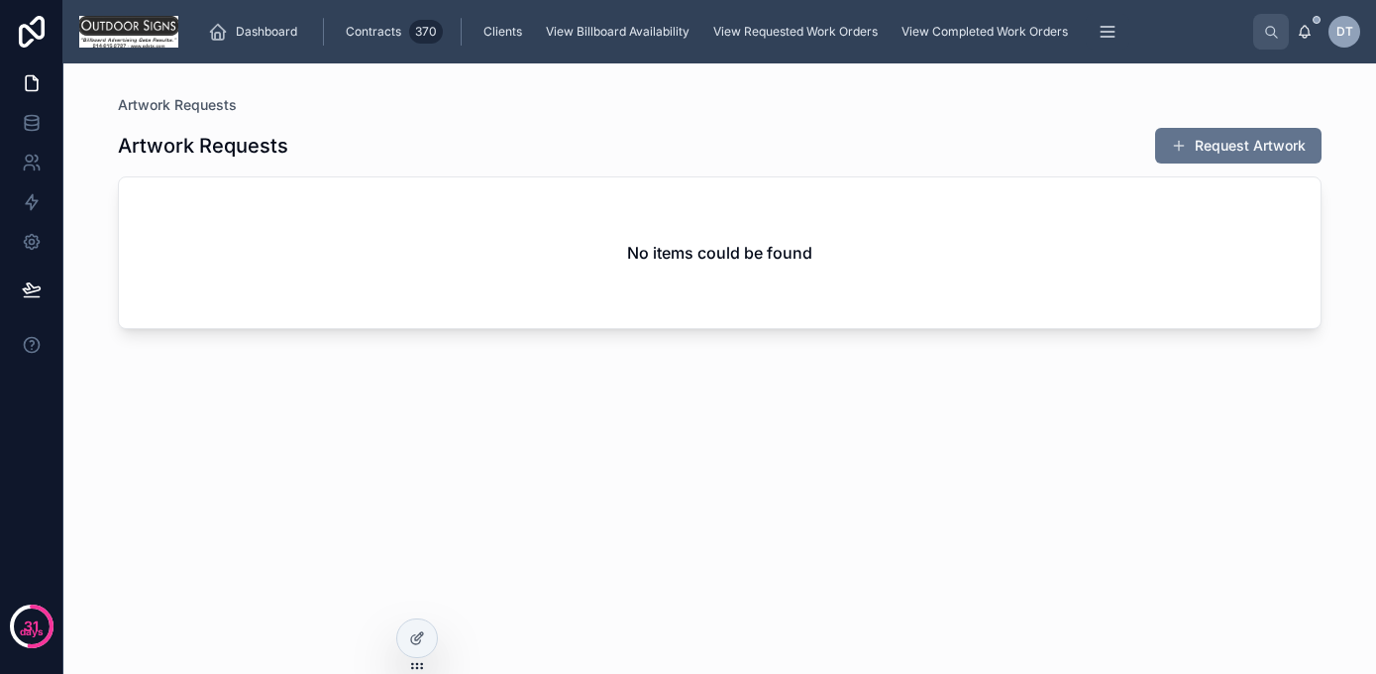
click at [1214, 140] on button "Request Artwork" at bounding box center [1238, 146] width 166 height 36
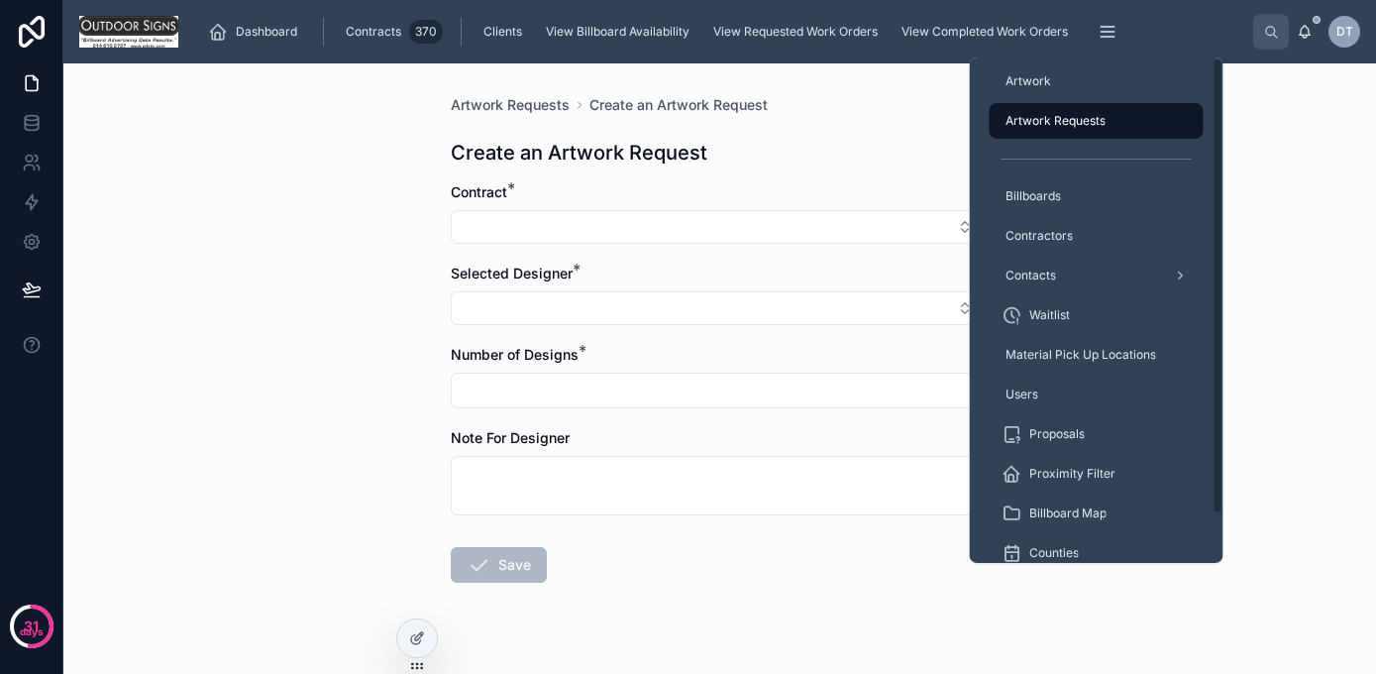
click at [1035, 83] on span "Artwork" at bounding box center [1029, 81] width 46 height 16
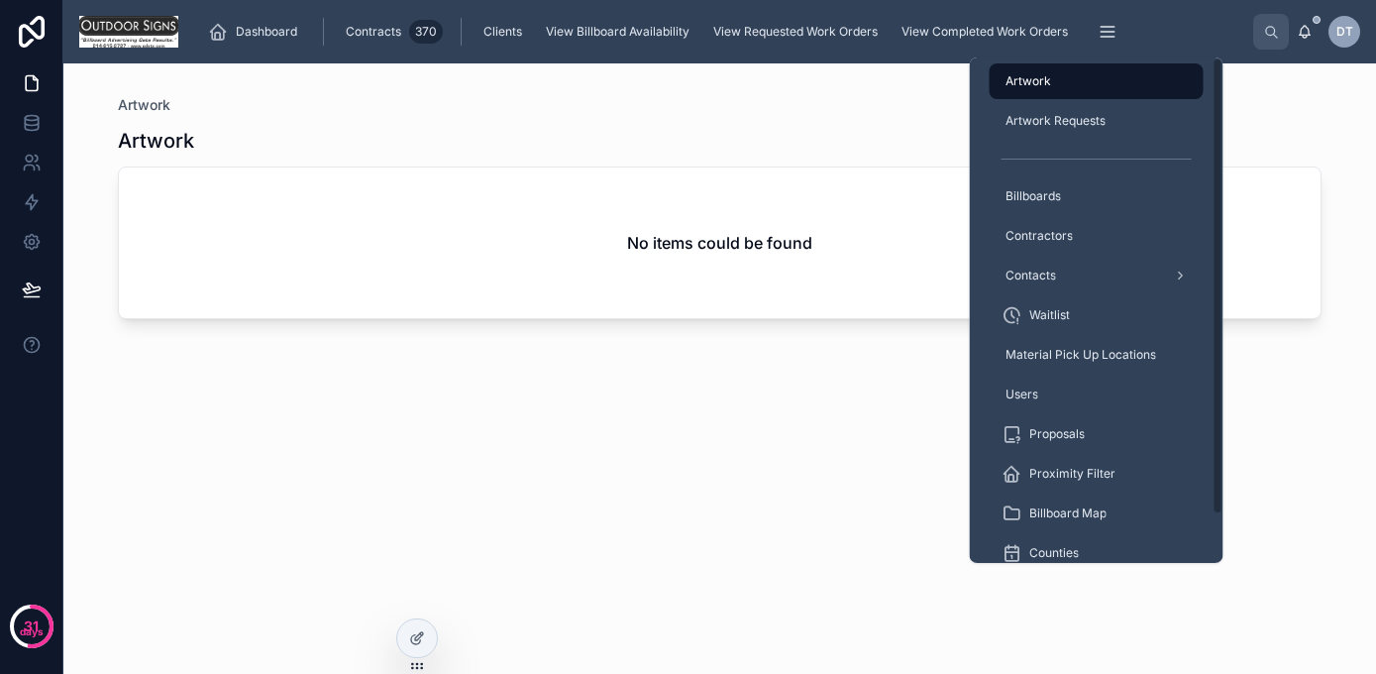
click at [1039, 194] on span "Billboards" at bounding box center [1033, 196] width 55 height 16
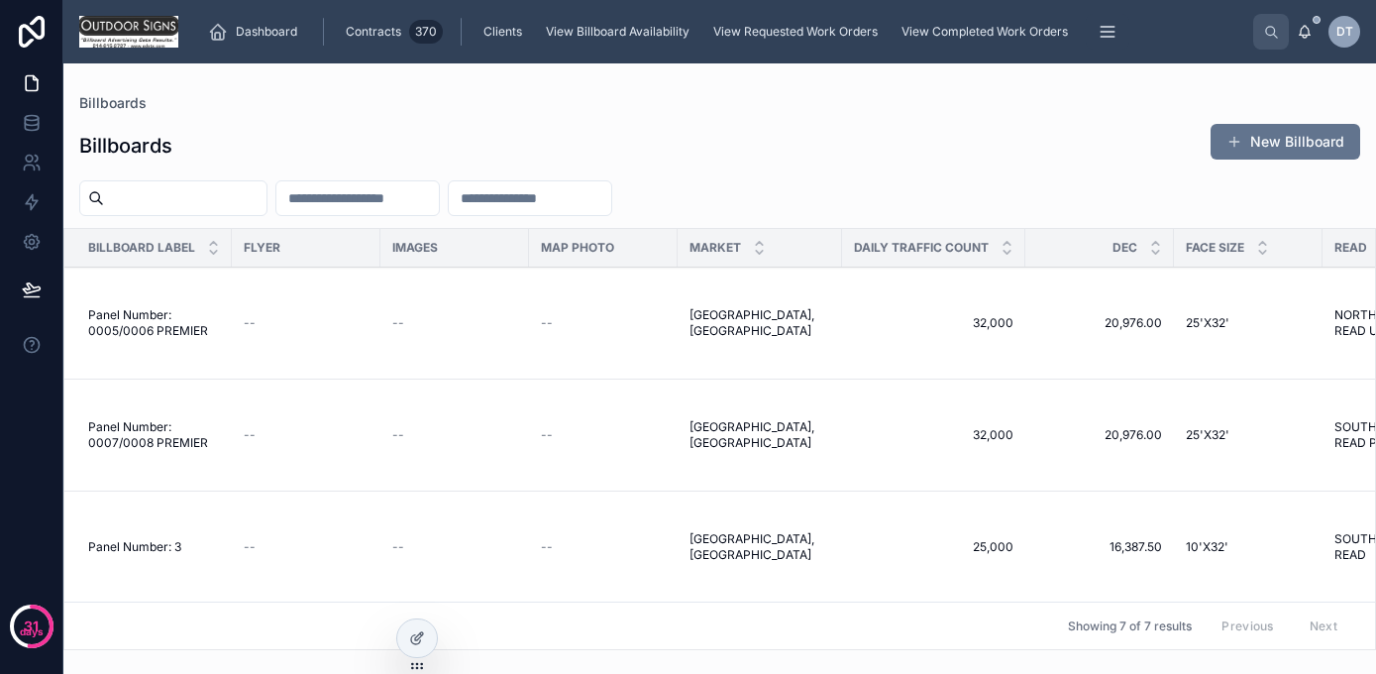
click at [887, 133] on div "Billboards New Billboard" at bounding box center [719, 146] width 1281 height 46
click at [740, 332] on td "[GEOGRAPHIC_DATA], [GEOGRAPHIC_DATA] [GEOGRAPHIC_DATA], [GEOGRAPHIC_DATA]" at bounding box center [760, 323] width 164 height 112
click at [715, 317] on span "[GEOGRAPHIC_DATA], [GEOGRAPHIC_DATA]" at bounding box center [760, 323] width 141 height 32
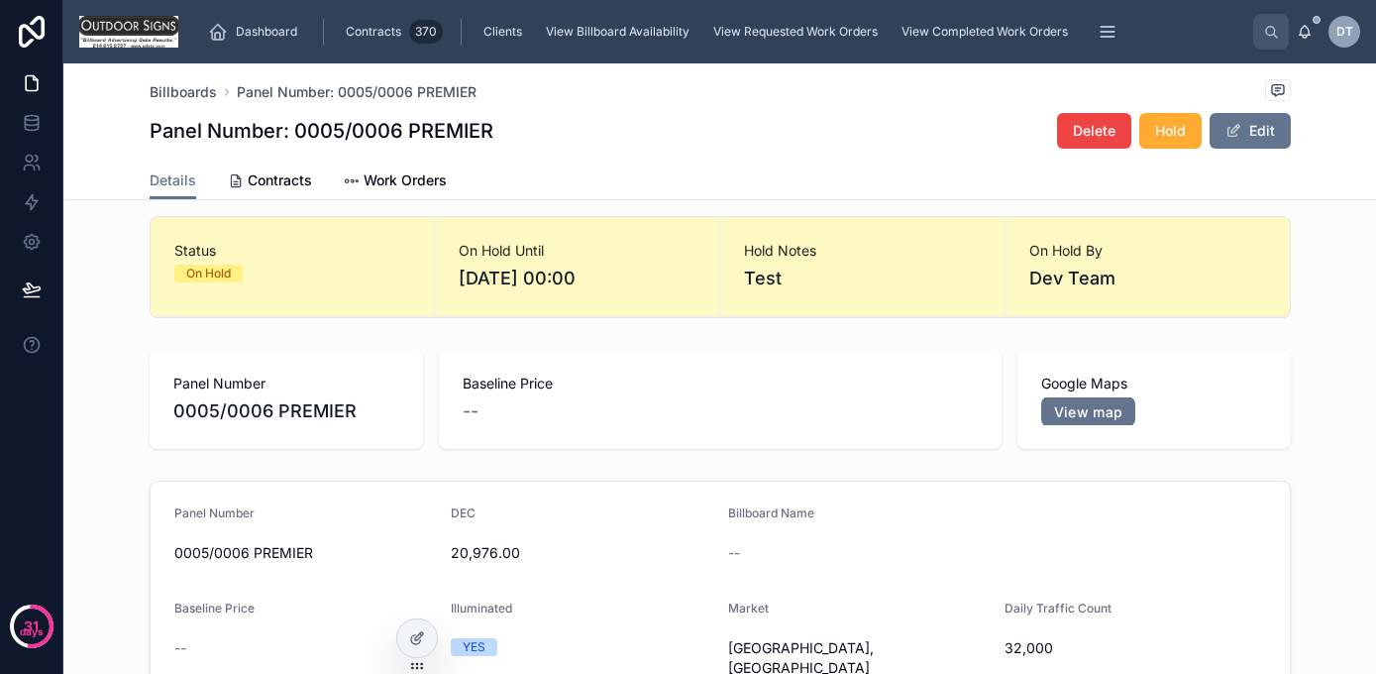
scroll to position [19, 0]
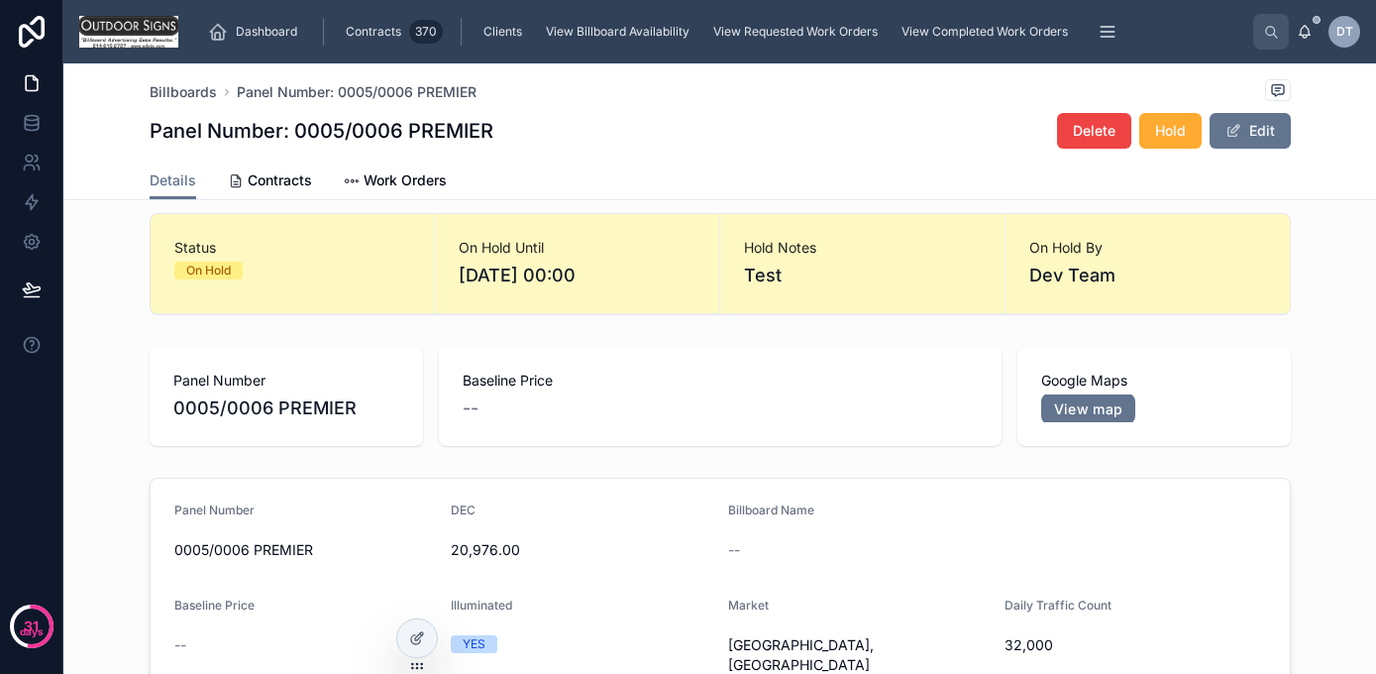
click at [293, 179] on span "Contracts" at bounding box center [280, 180] width 64 height 20
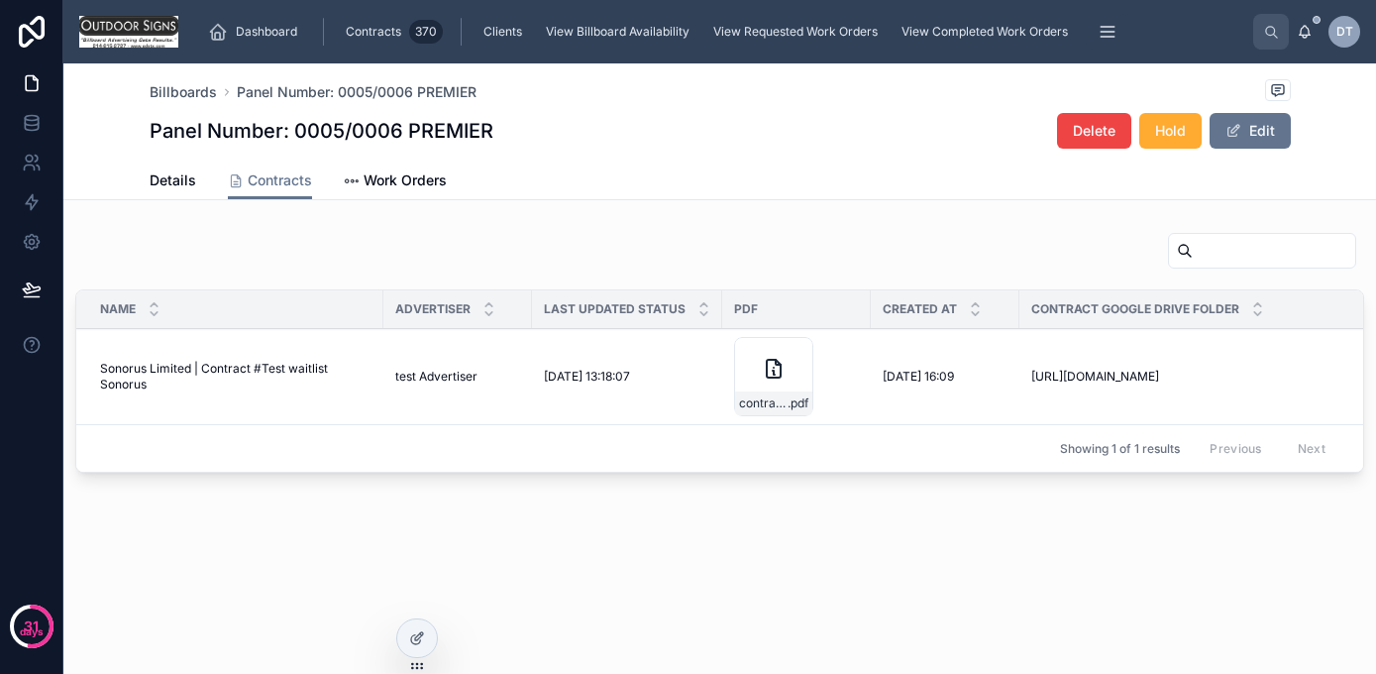
click at [398, 183] on span "Work Orders" at bounding box center [405, 180] width 83 height 20
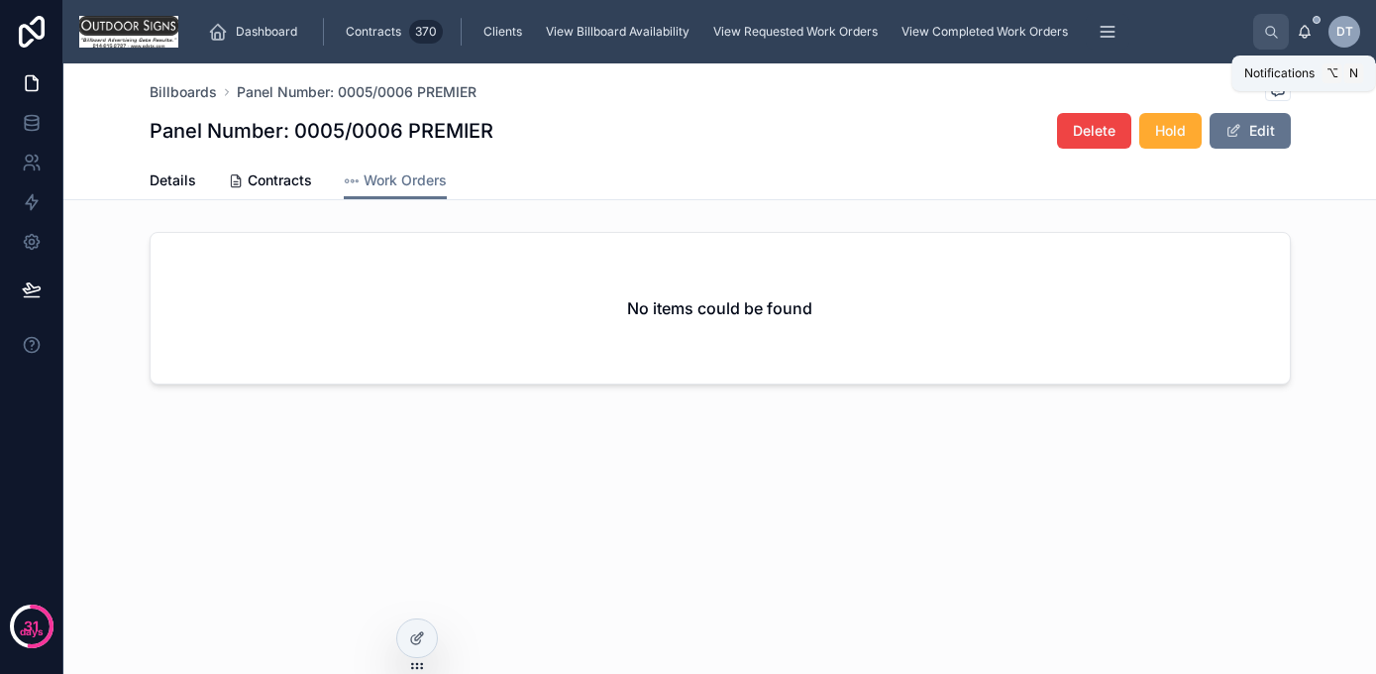
click at [1306, 30] on icon at bounding box center [1305, 32] width 16 height 16
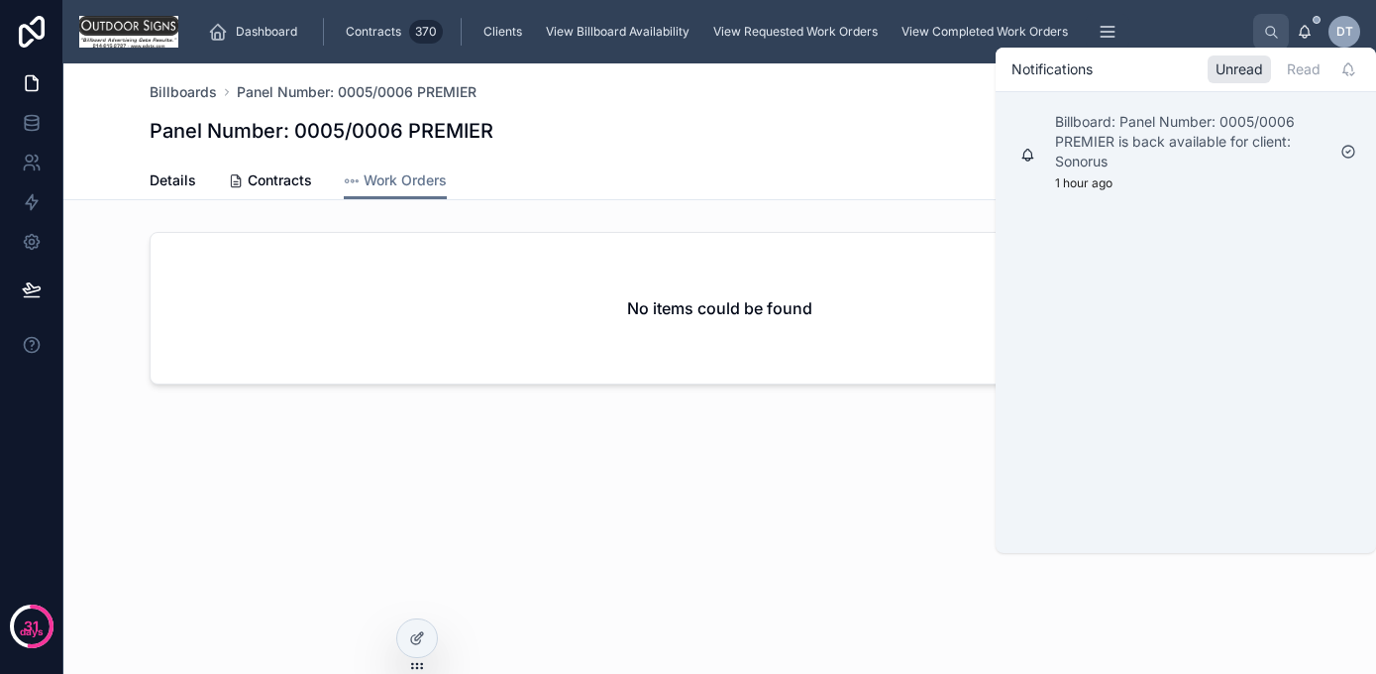
click at [1306, 30] on icon at bounding box center [1305, 32] width 16 height 16
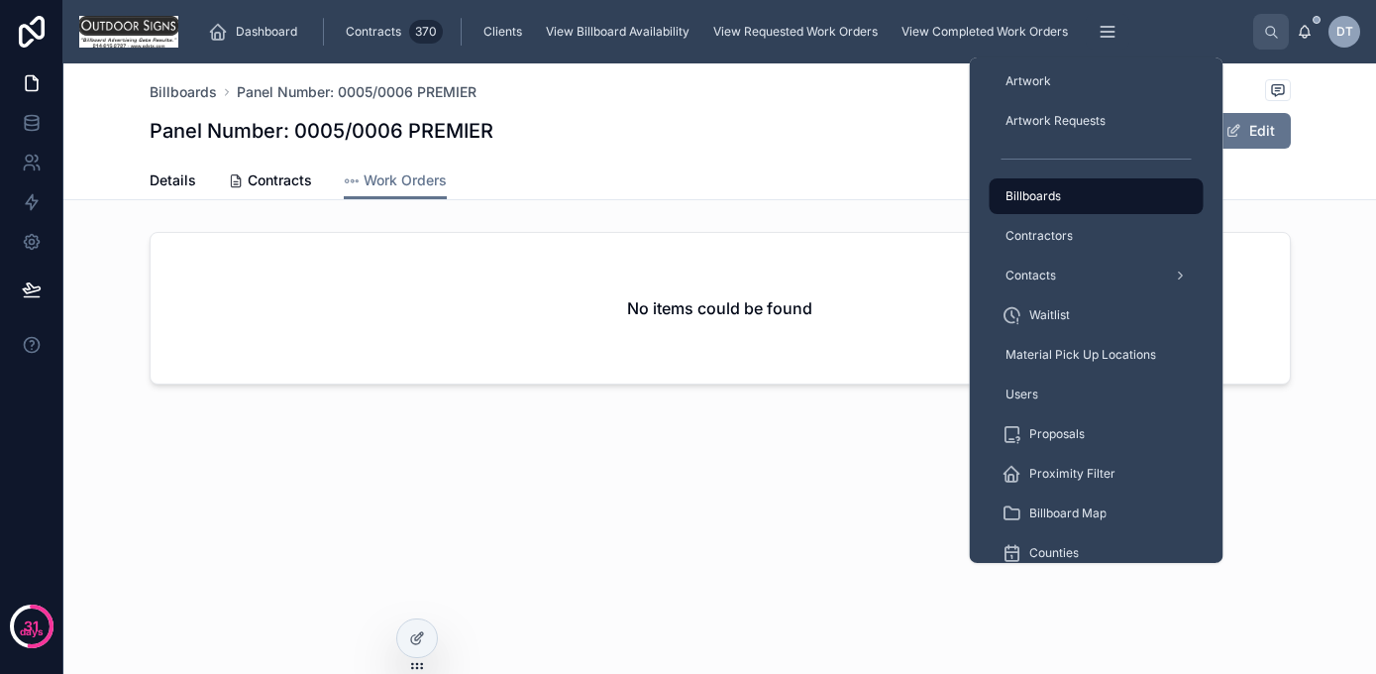
click at [1101, 32] on icon "scrollable content" at bounding box center [1107, 32] width 13 height 0
click at [1056, 315] on span "Waitlist" at bounding box center [1049, 315] width 41 height 16
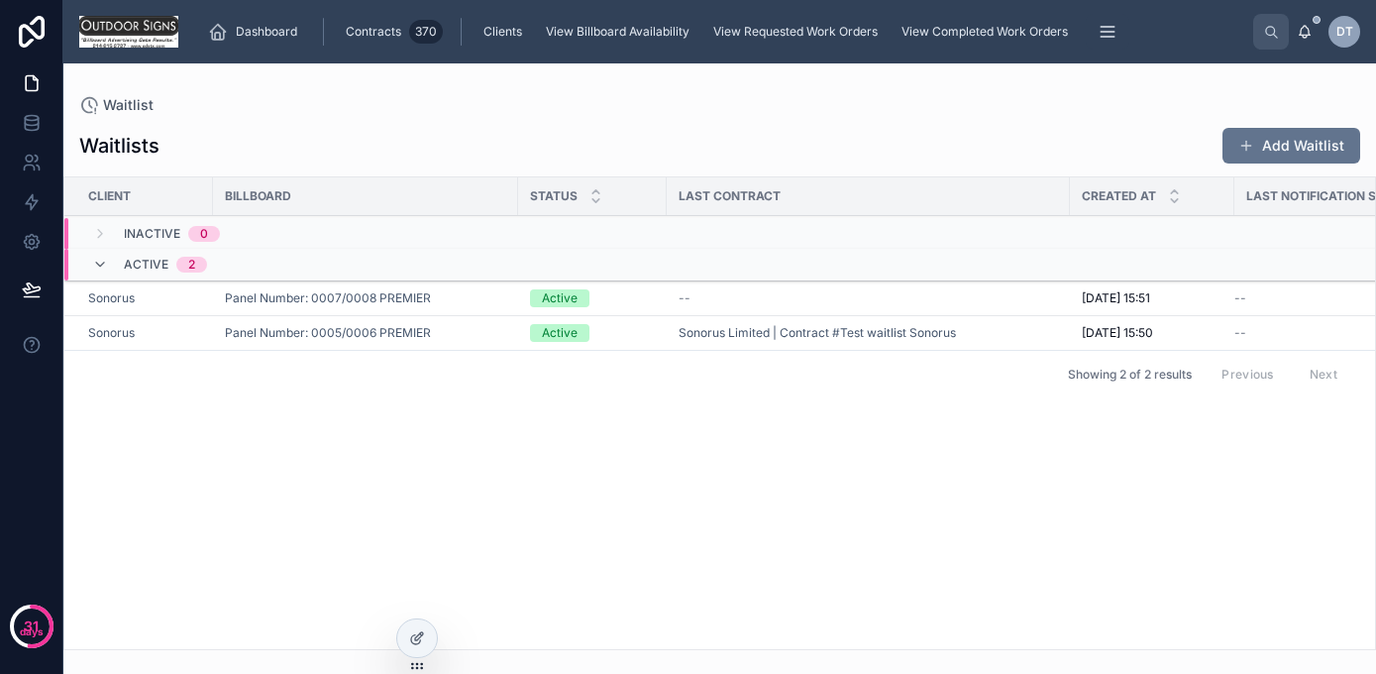
click at [1272, 146] on button "Add Waitlist" at bounding box center [1291, 146] width 138 height 36
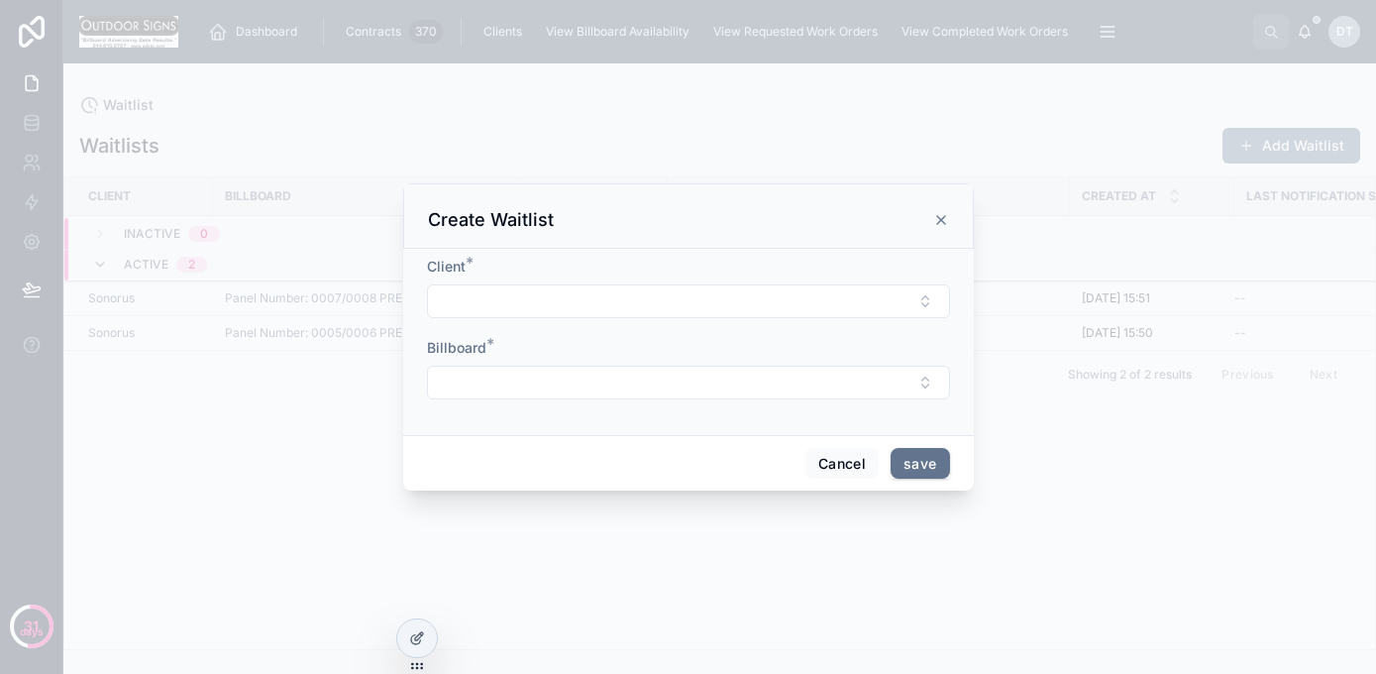
click at [479, 297] on button "Select Button" at bounding box center [688, 301] width 523 height 34
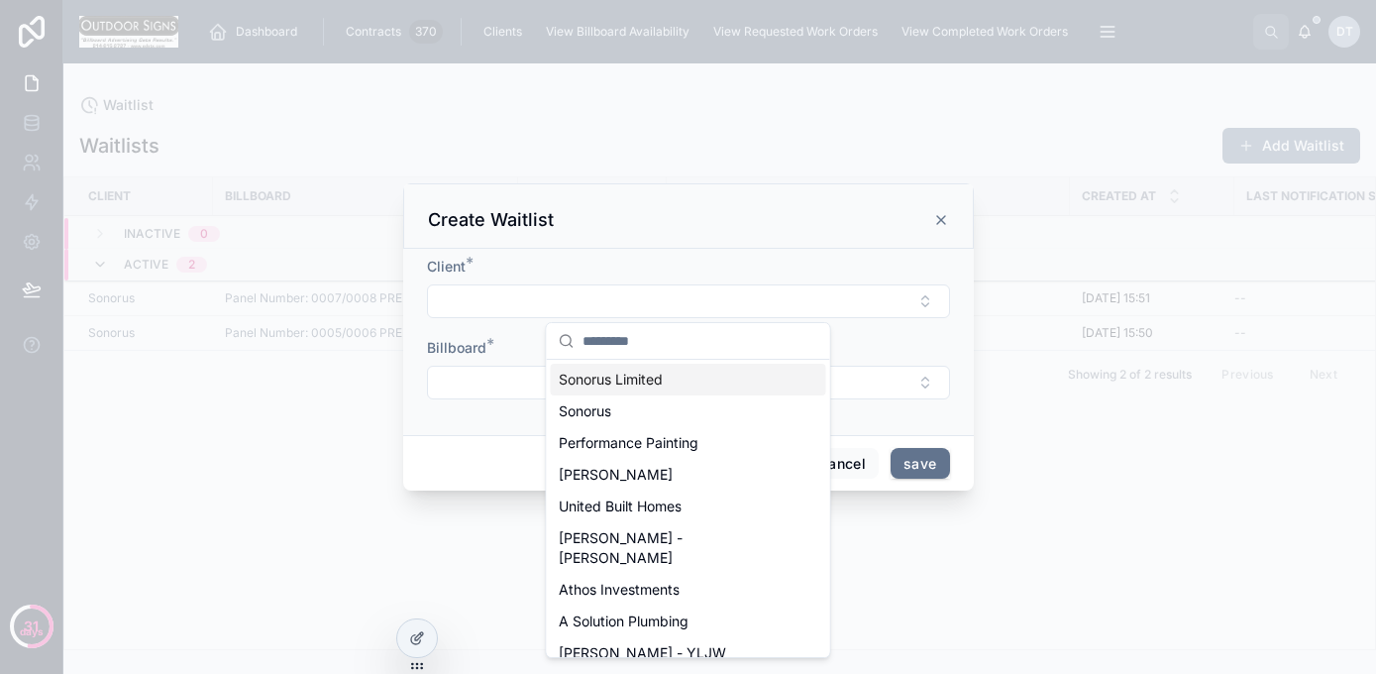
click at [463, 380] on button "Select Button" at bounding box center [688, 383] width 523 height 34
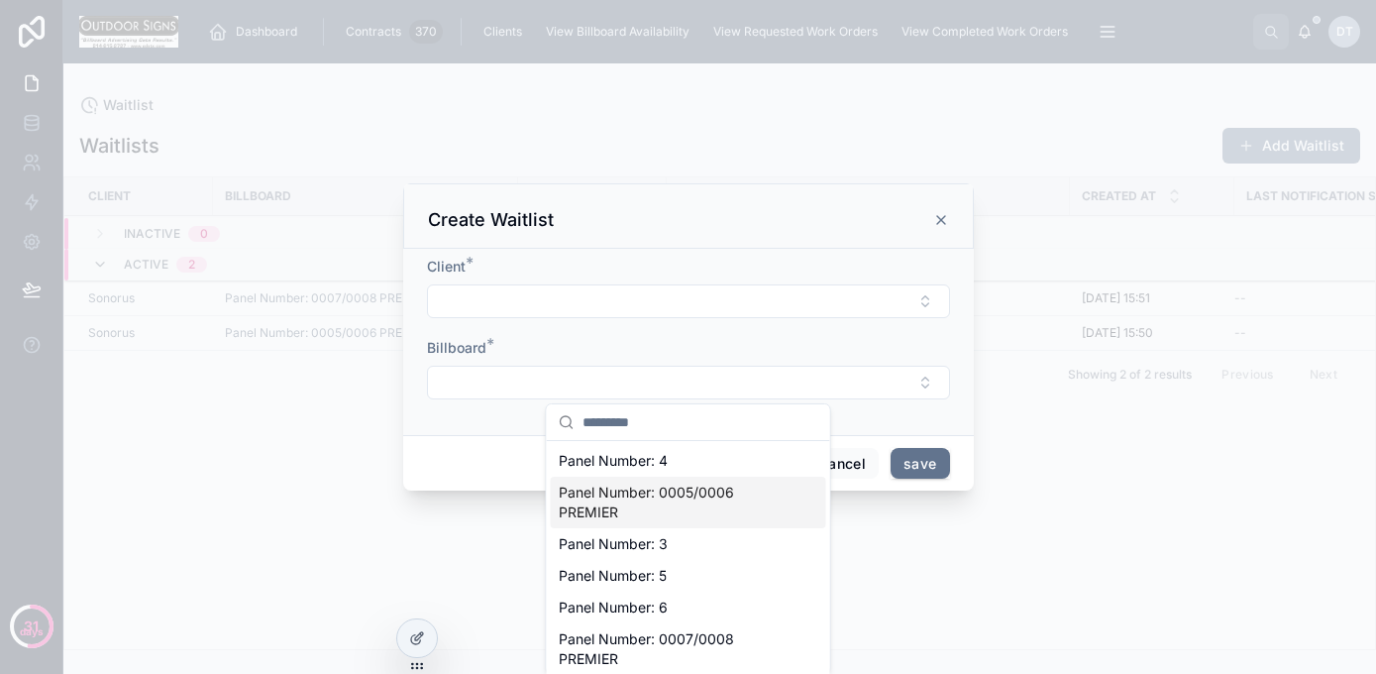
click at [850, 530] on div at bounding box center [688, 337] width 1376 height 674
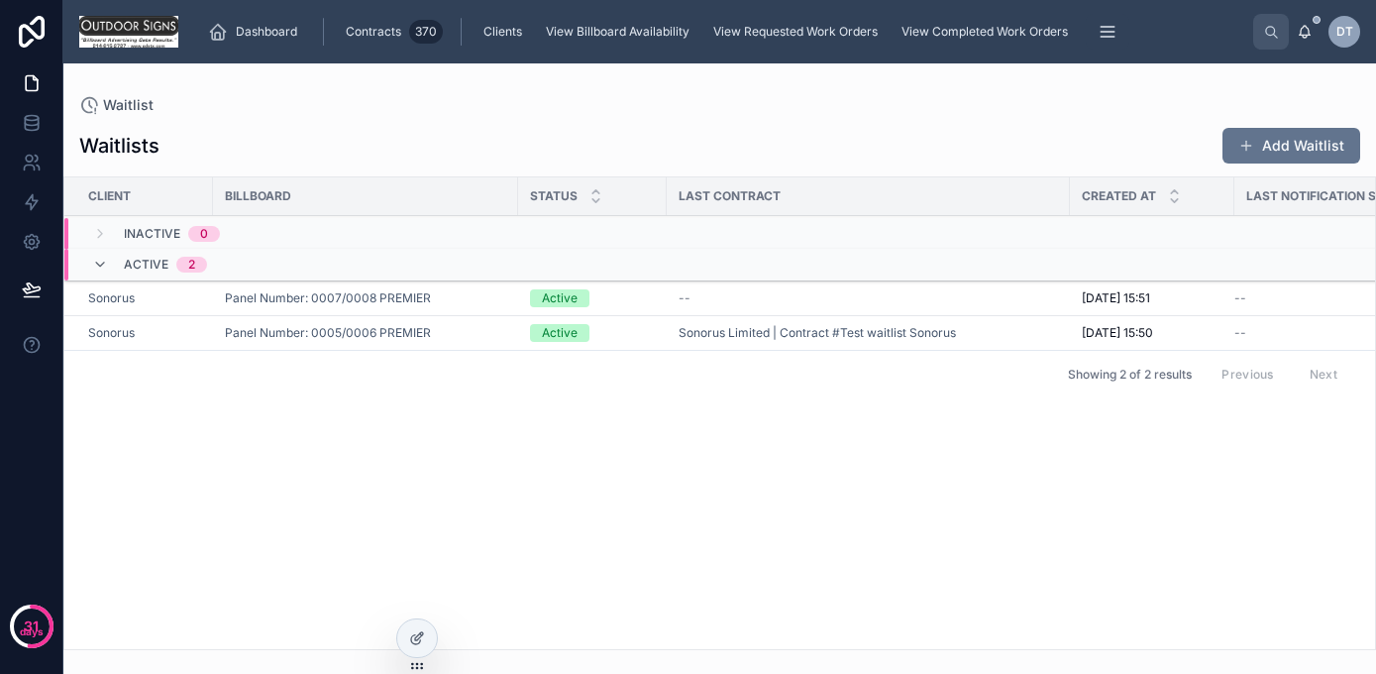
click at [133, 297] on span "Sonorus" at bounding box center [111, 298] width 47 height 16
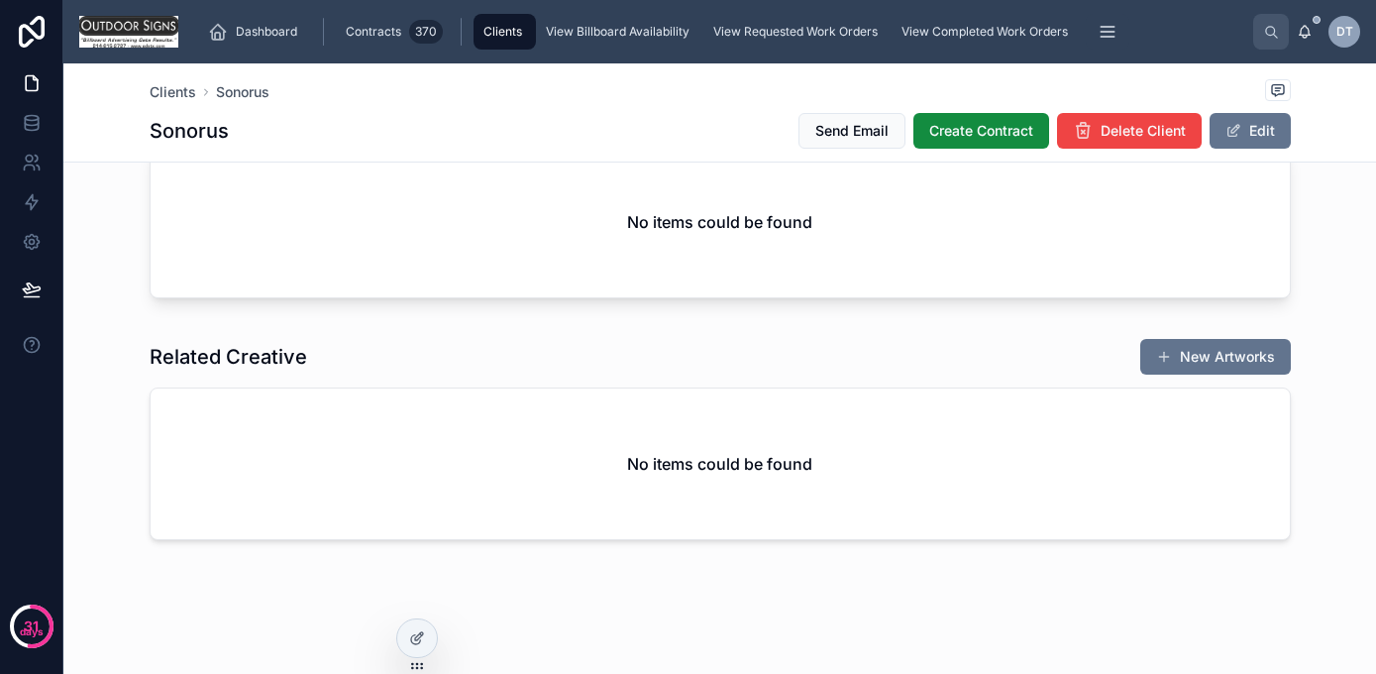
scroll to position [1982, 0]
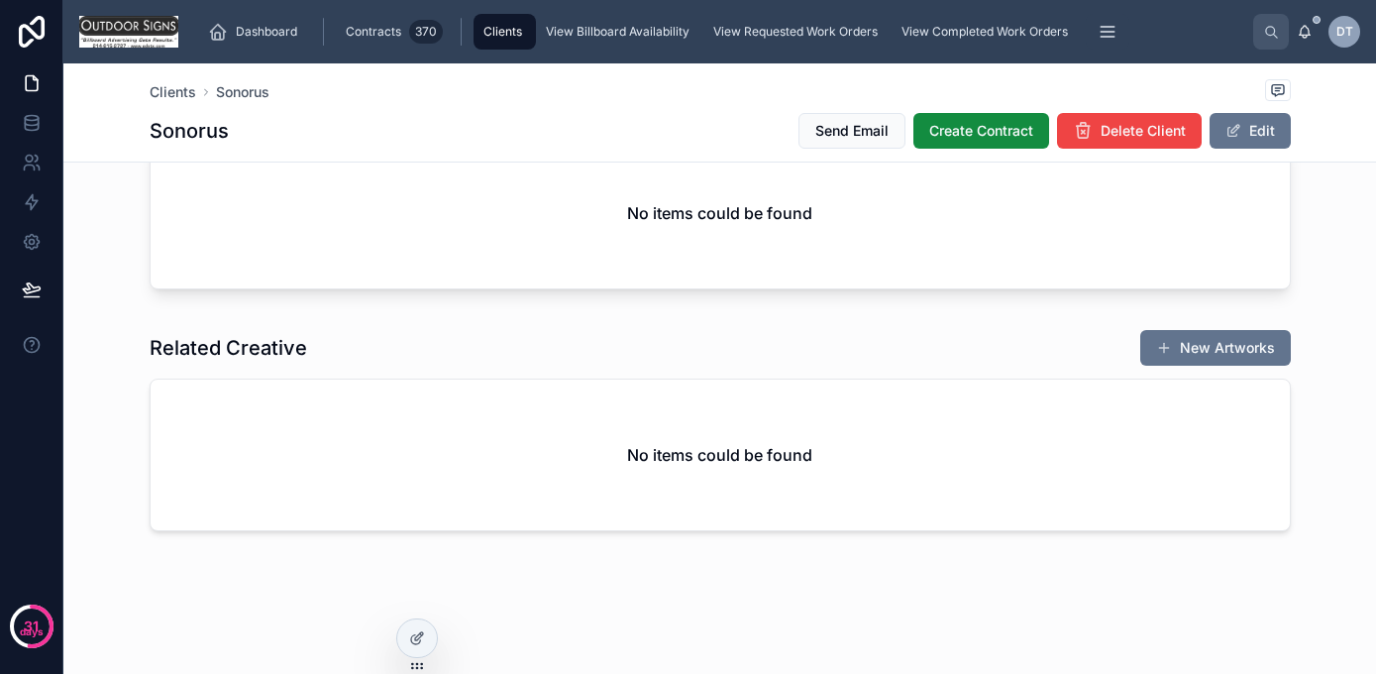
click at [1187, 343] on button "New Artworks" at bounding box center [1215, 348] width 151 height 36
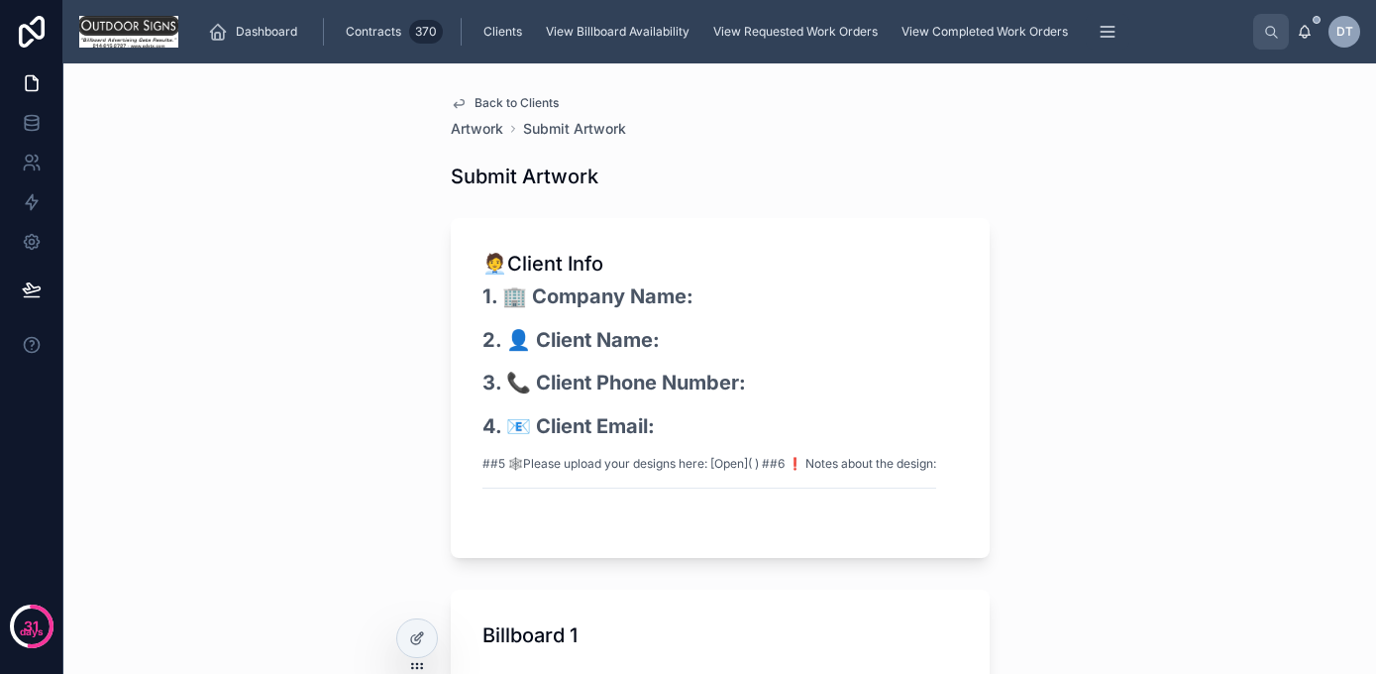
click at [125, 32] on img at bounding box center [128, 32] width 99 height 32
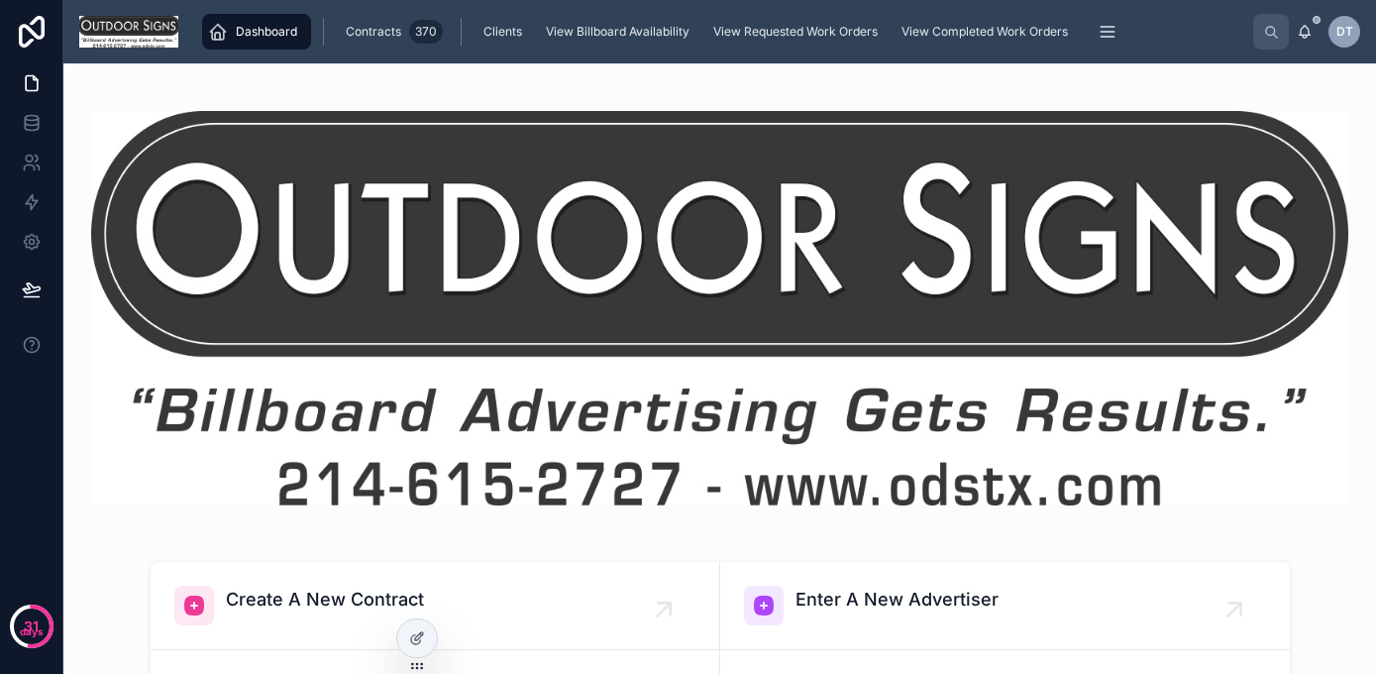
click at [257, 27] on span "Dashboard" at bounding box center [266, 32] width 61 height 16
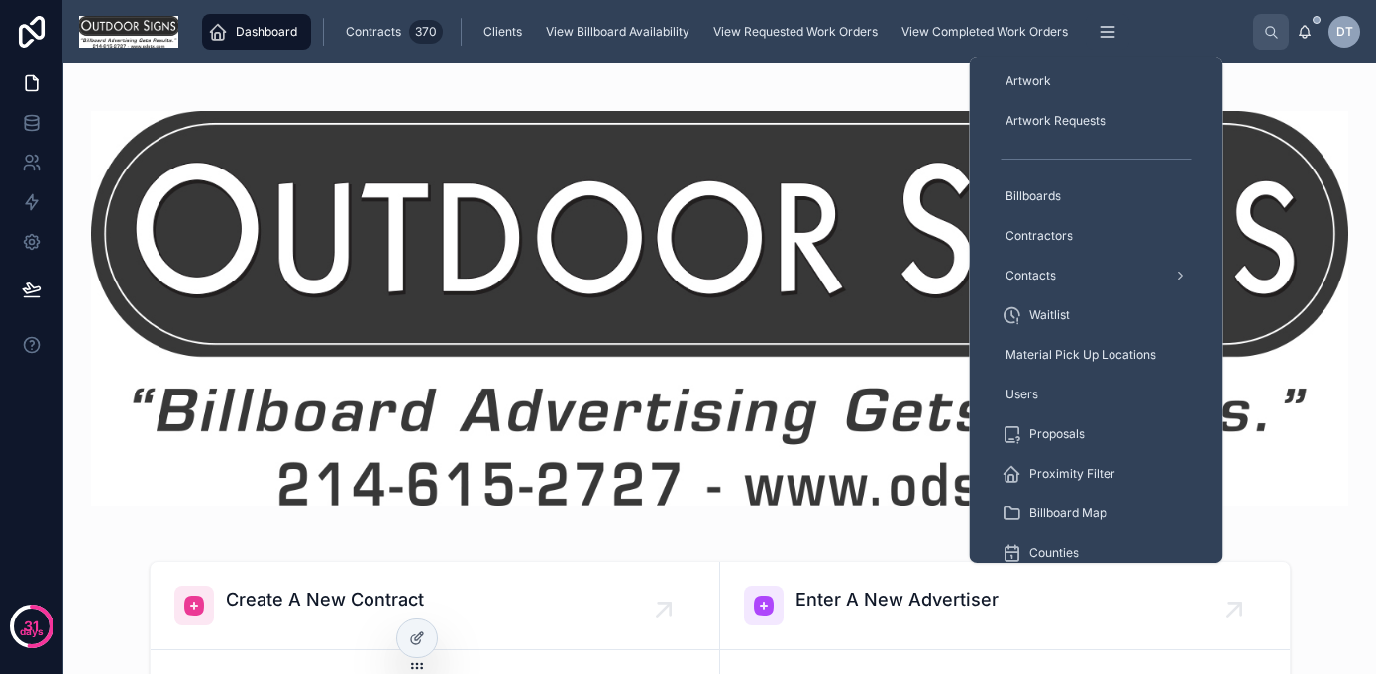
click at [1060, 272] on div "Contacts" at bounding box center [1097, 276] width 190 height 32
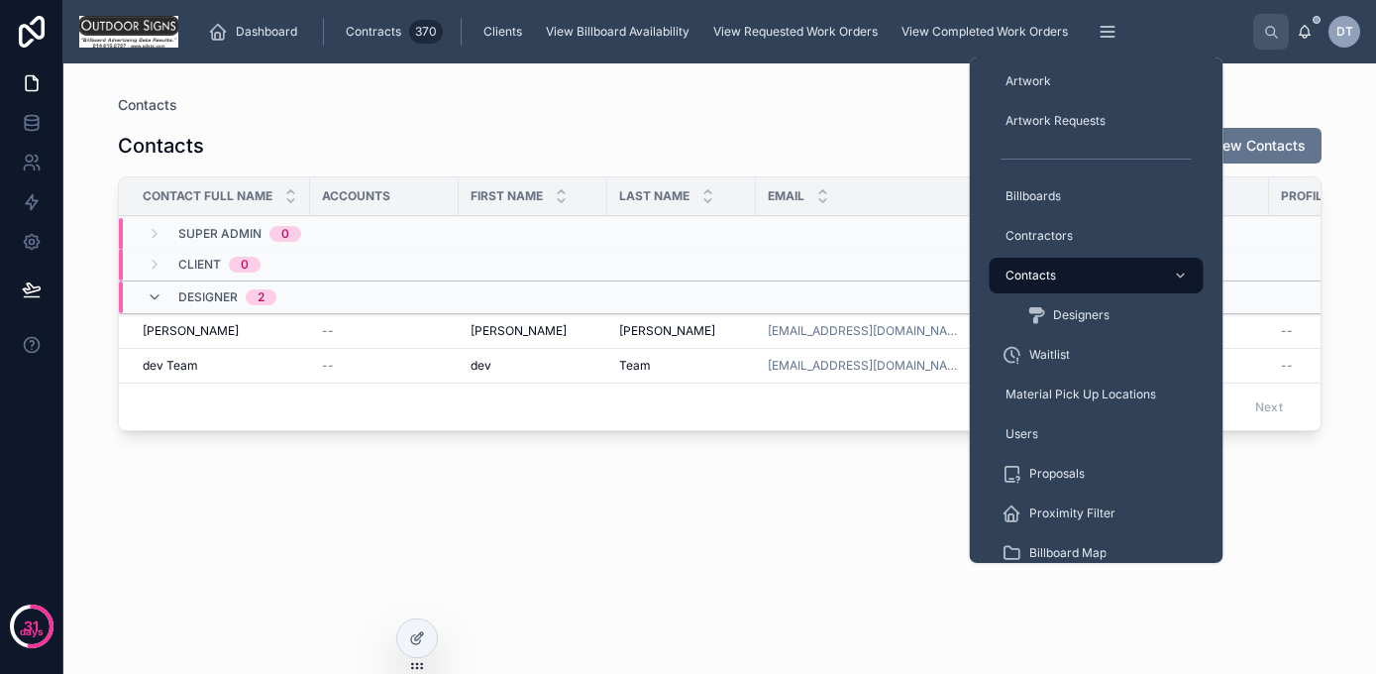
click at [1051, 236] on span "Contractors" at bounding box center [1039, 236] width 67 height 16
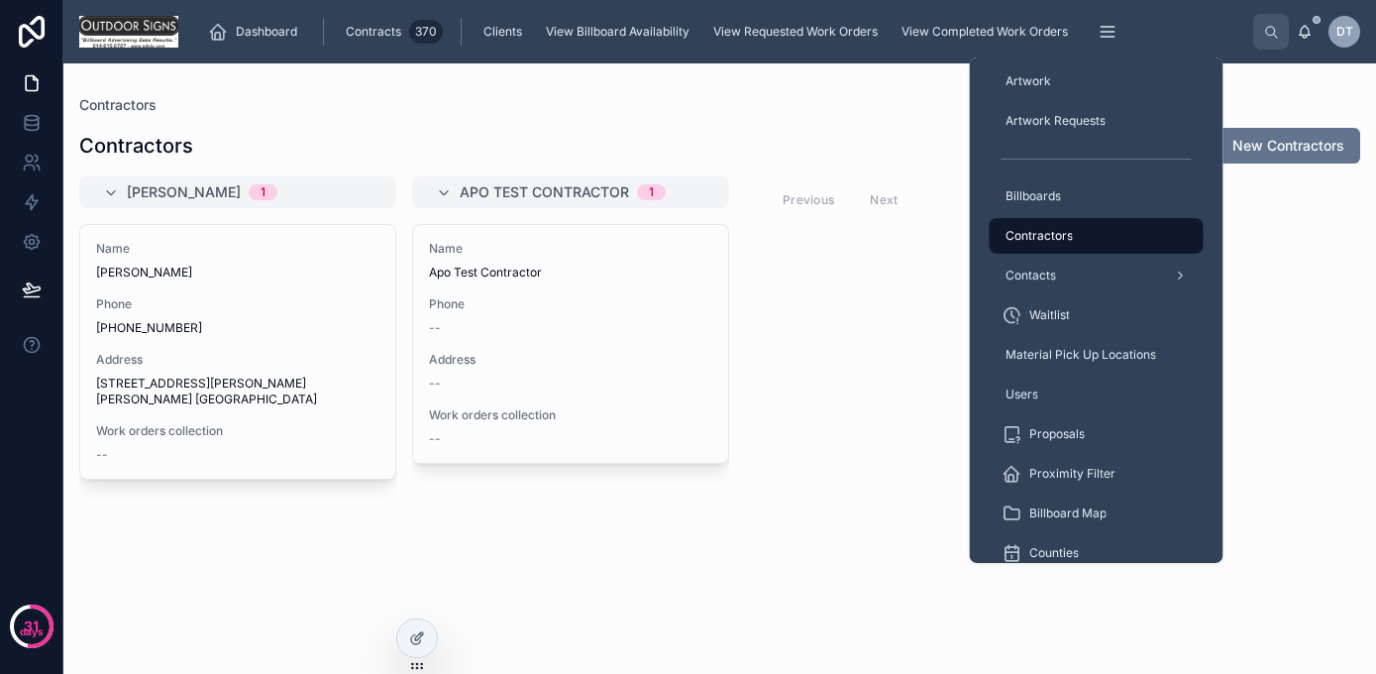
click at [1042, 189] on span "Billboards" at bounding box center [1033, 196] width 55 height 16
